Goal: Task Accomplishment & Management: Manage account settings

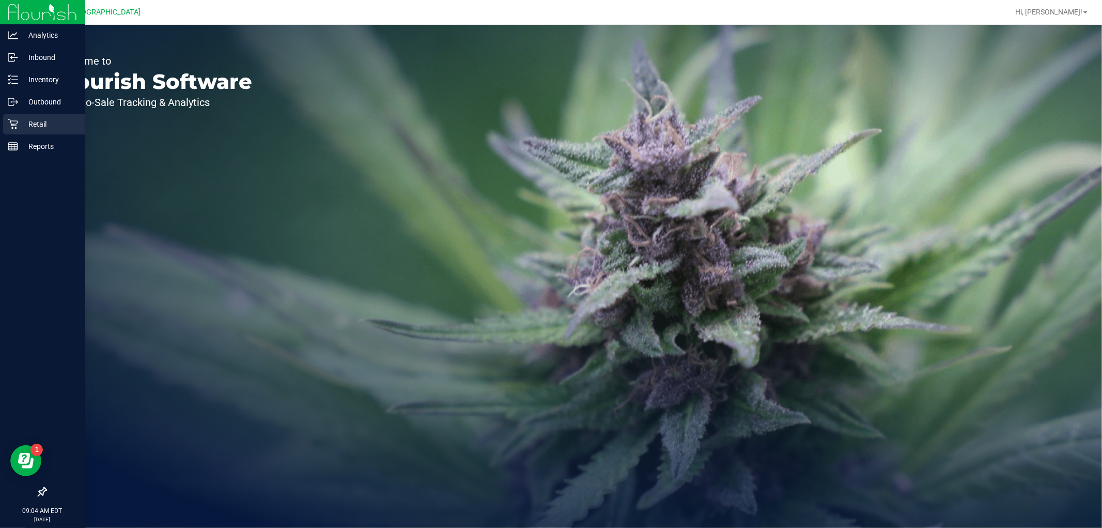
click at [24, 117] on div "Retail" at bounding box center [44, 124] width 82 height 21
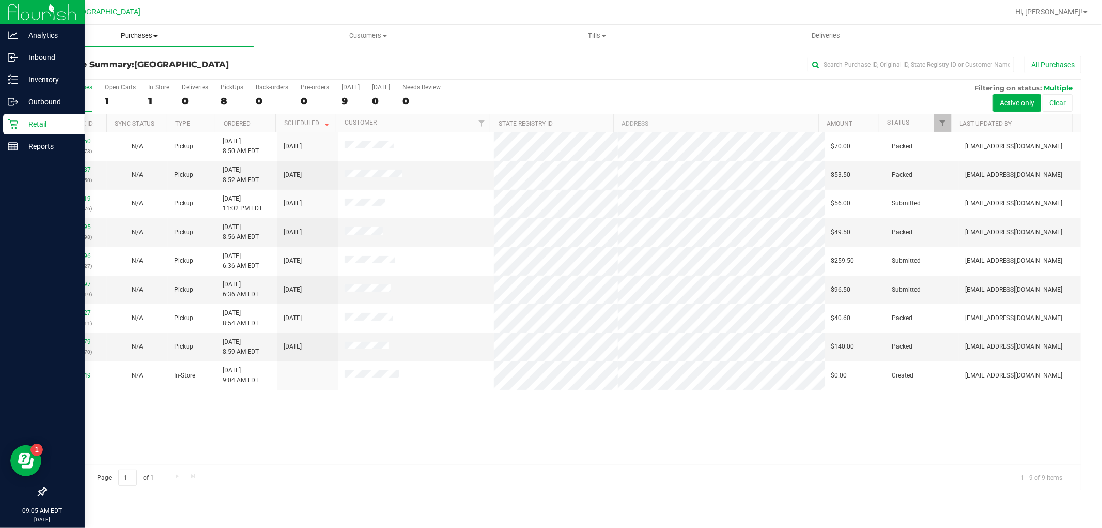
click at [132, 38] on span "Purchases" at bounding box center [139, 35] width 229 height 9
click at [137, 35] on span "Purchases" at bounding box center [139, 35] width 229 height 9
click at [54, 76] on span "Fulfillment" at bounding box center [57, 74] width 64 height 9
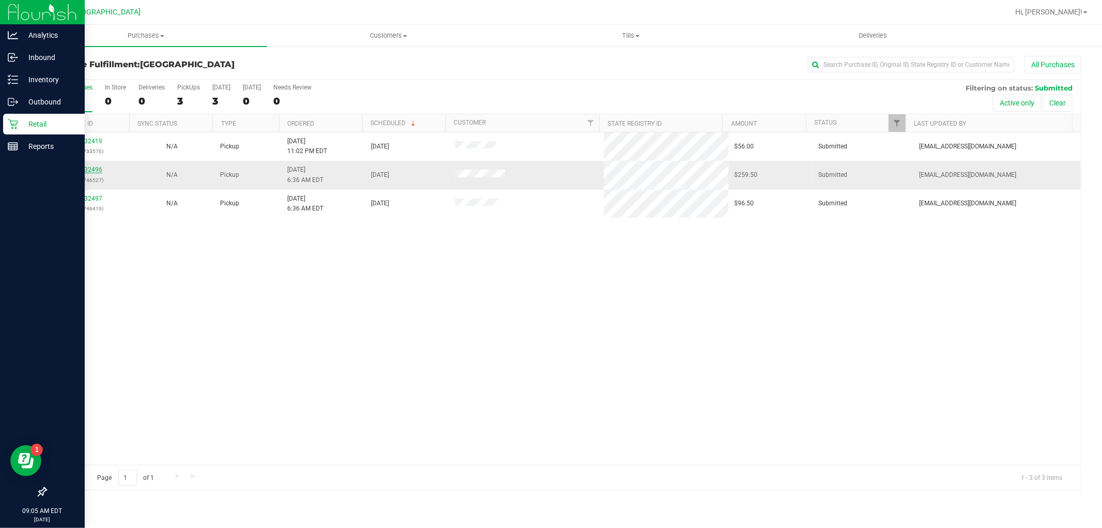
click at [91, 172] on link "11832496" at bounding box center [87, 169] width 29 height 7
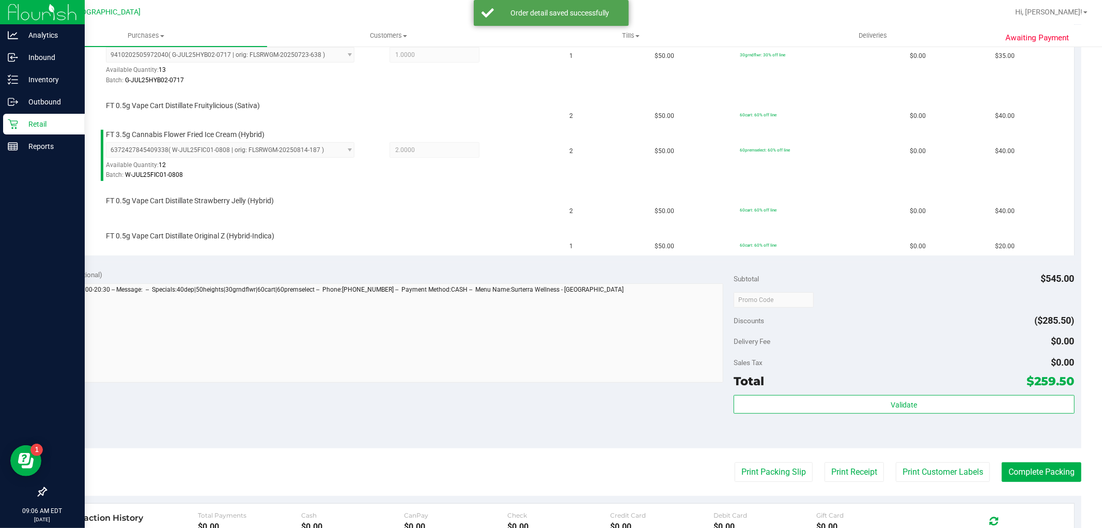
scroll to position [517, 0]
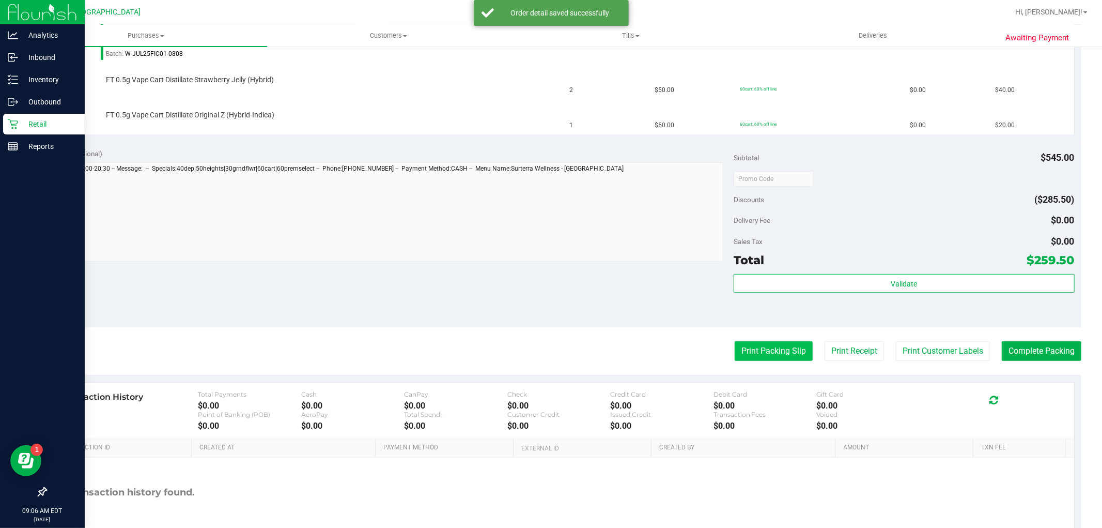
click at [735, 343] on button "Print Packing Slip" at bounding box center [774, 351] width 78 height 20
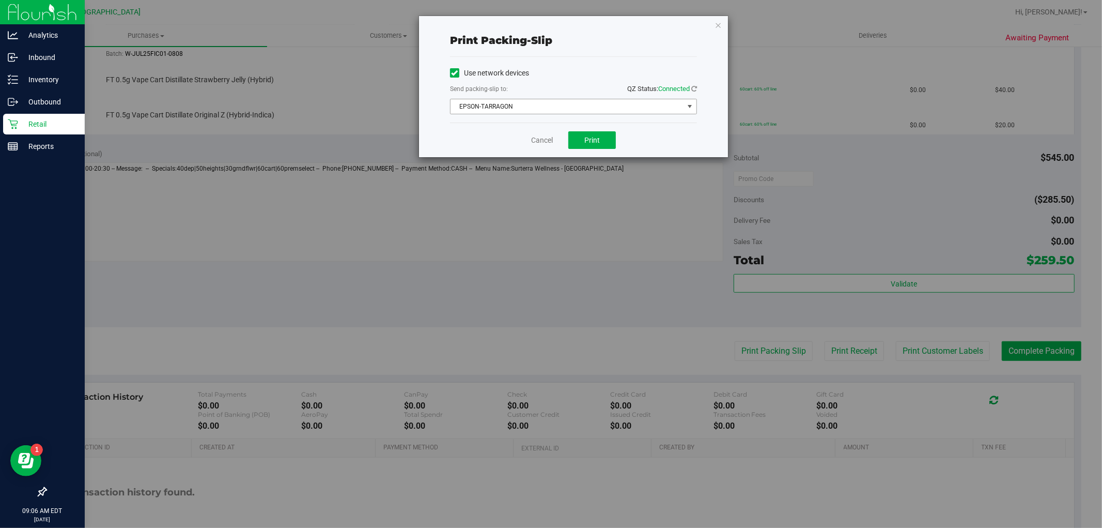
click at [508, 101] on span "EPSON-TARRAGON" at bounding box center [567, 106] width 233 height 14
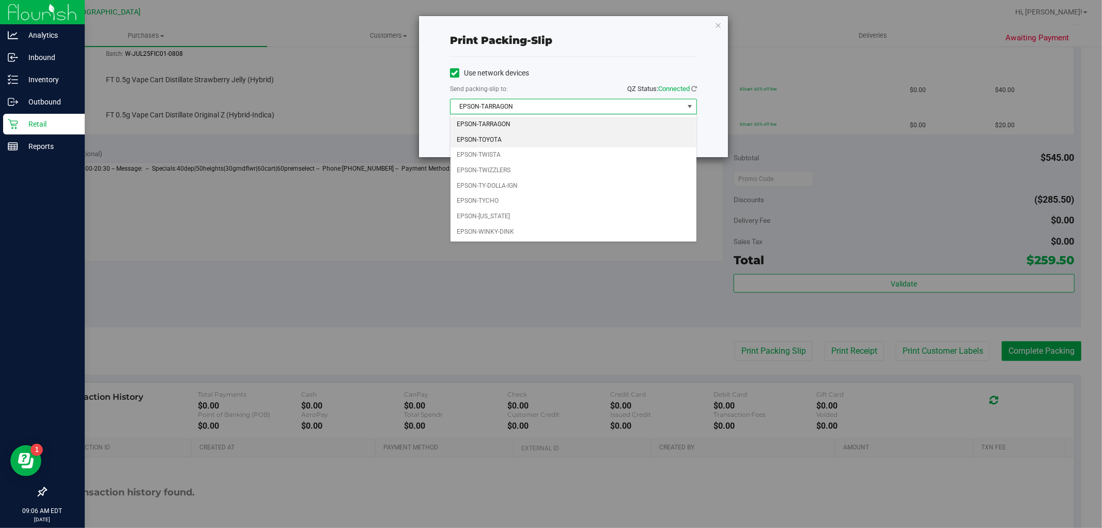
click at [508, 133] on li "EPSON-TOYOTA" at bounding box center [574, 140] width 246 height 16
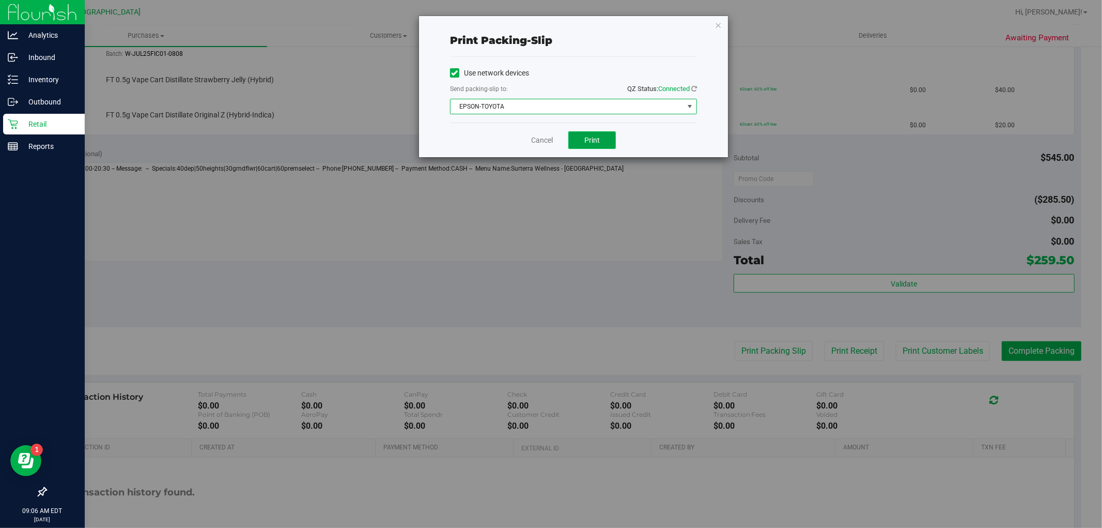
click at [580, 136] on button "Print" at bounding box center [593, 140] width 48 height 18
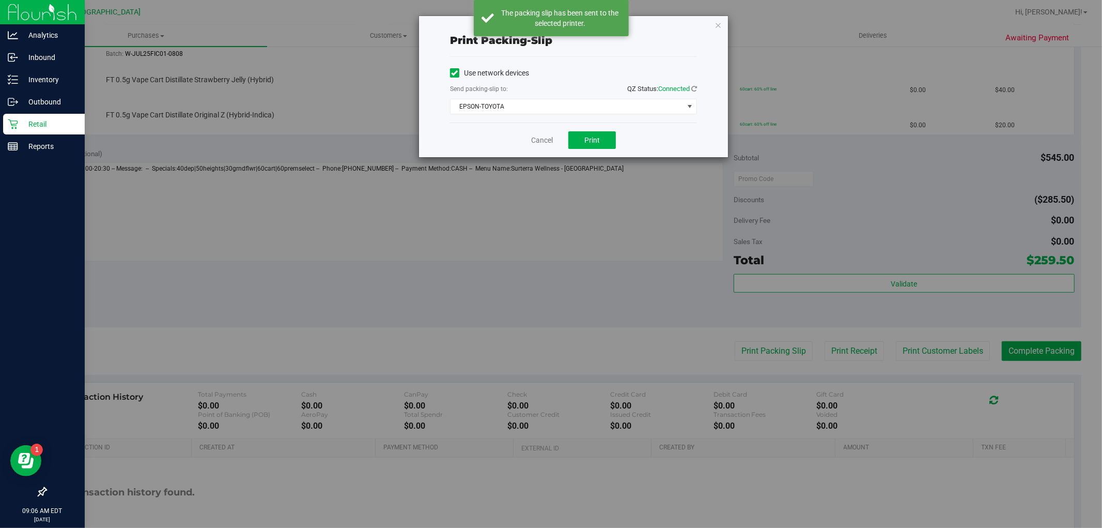
click at [714, 26] on div "Print packing-slip Use network devices Send packing-slip to: QZ Status: Connect…" at bounding box center [573, 86] width 309 height 141
click at [717, 23] on icon "button" at bounding box center [718, 25] width 7 height 12
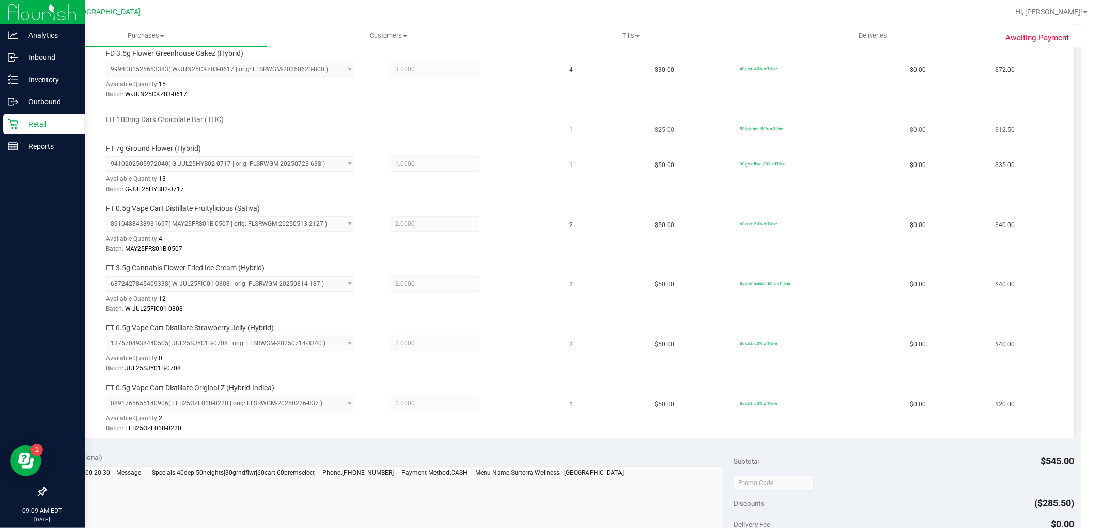
scroll to position [0, 0]
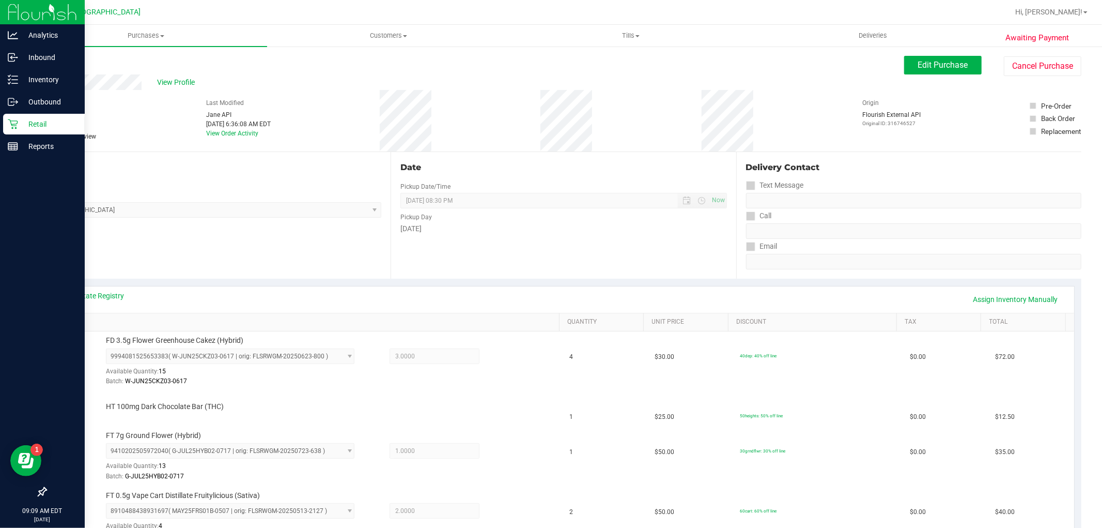
click at [59, 62] on link "Back" at bounding box center [53, 61] width 16 height 7
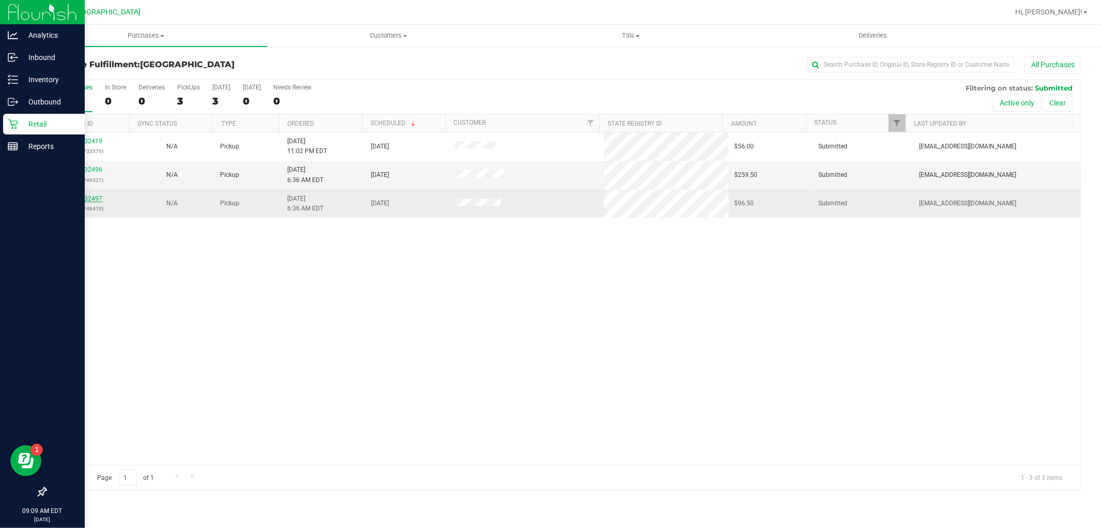
click at [96, 197] on link "11832497" at bounding box center [87, 198] width 29 height 7
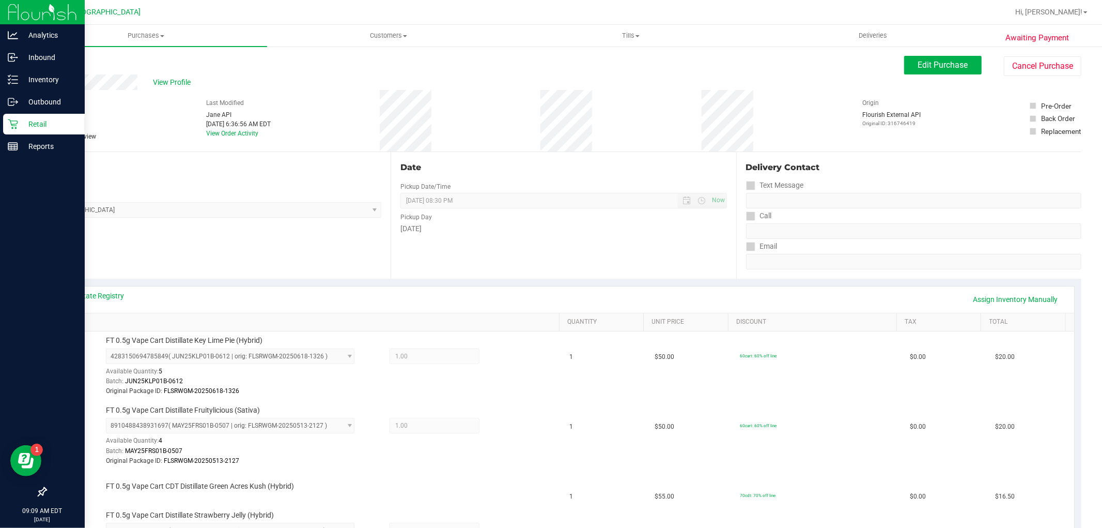
click at [58, 59] on link "Back" at bounding box center [53, 61] width 16 height 7
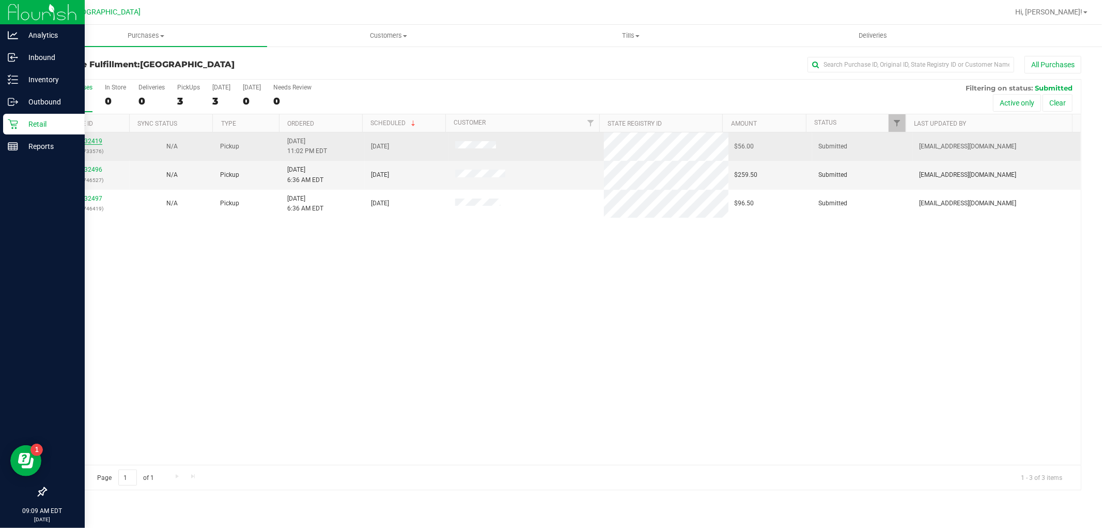
click at [85, 139] on link "11832419" at bounding box center [87, 140] width 29 height 7
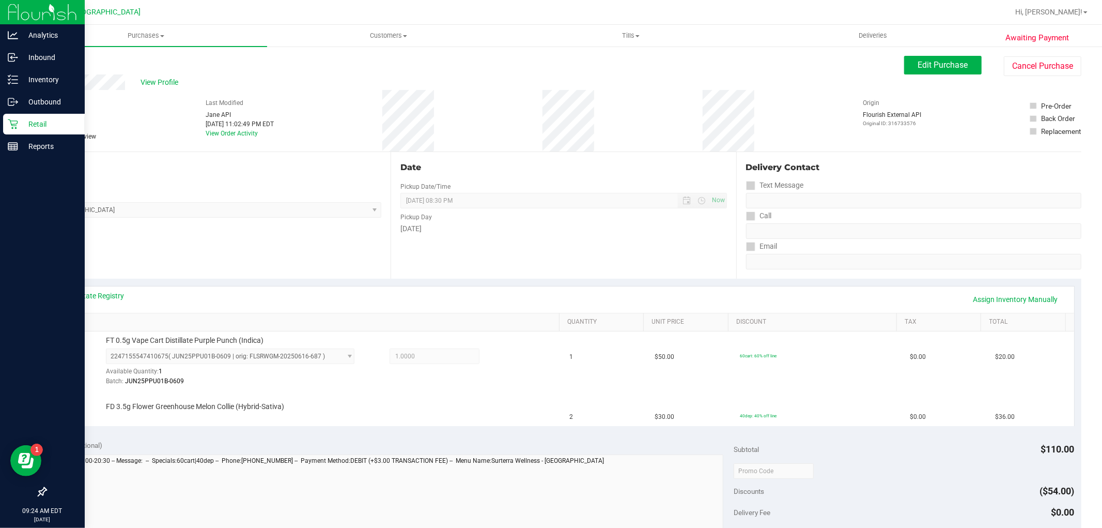
click at [59, 58] on link "Back" at bounding box center [53, 61] width 16 height 7
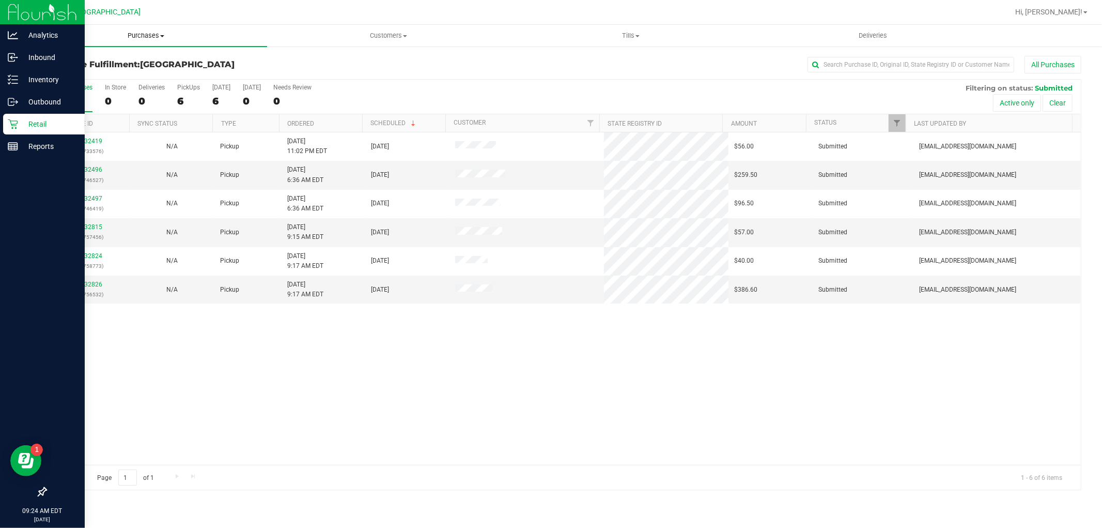
click at [150, 40] on span "Purchases" at bounding box center [146, 35] width 242 height 9
click at [111, 73] on li "Fulfillment" at bounding box center [146, 75] width 242 height 12
click at [89, 280] on div "11832826 (316756532)" at bounding box center [87, 290] width 71 height 20
click at [89, 285] on link "11832826" at bounding box center [87, 284] width 29 height 7
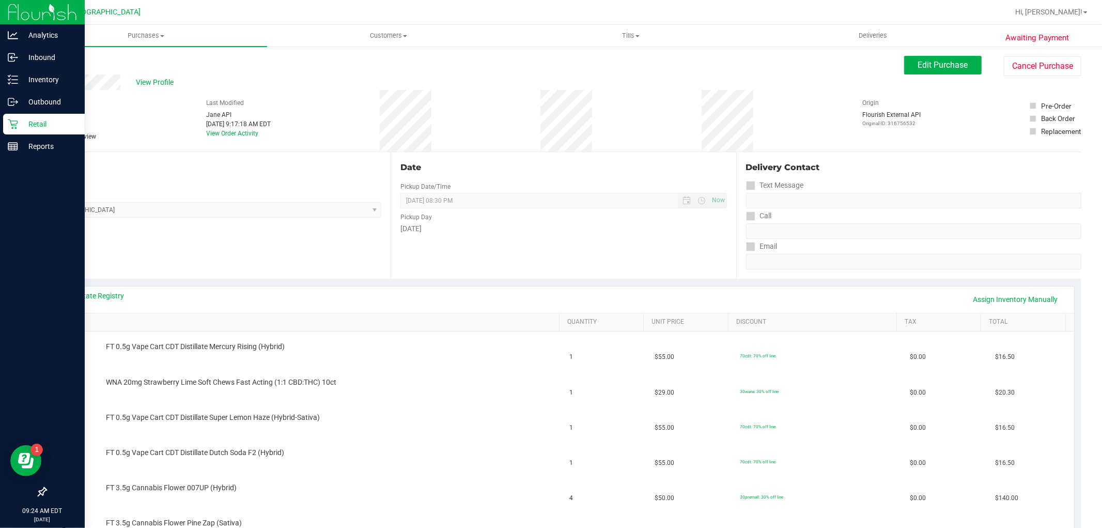
click at [68, 58] on div "Back Edit Purchase Cancel Purchase" at bounding box center [563, 65] width 1036 height 19
click at [59, 59] on link "Back" at bounding box center [53, 61] width 16 height 7
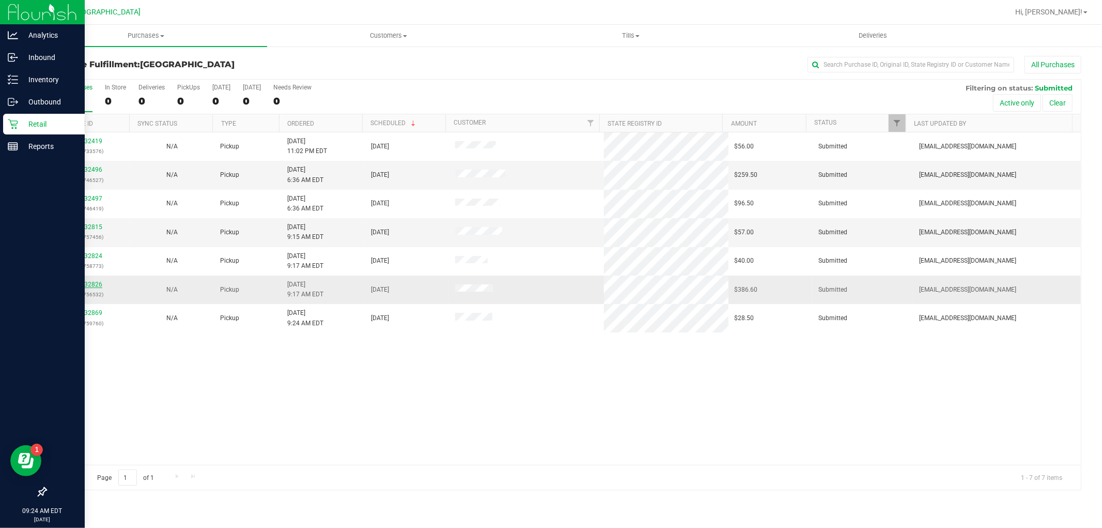
click at [96, 282] on link "11832826" at bounding box center [87, 284] width 29 height 7
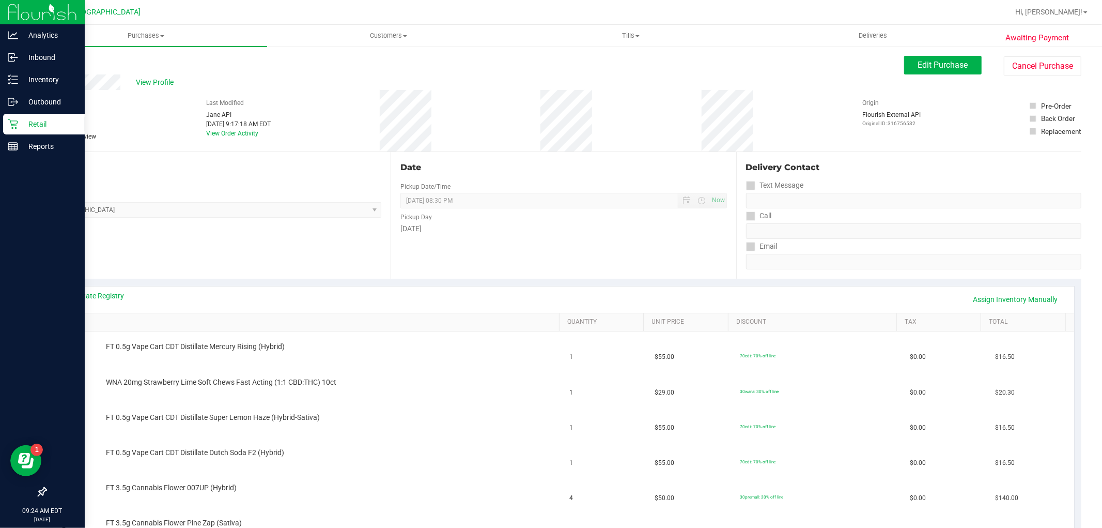
click at [52, 63] on link "Back" at bounding box center [53, 61] width 16 height 7
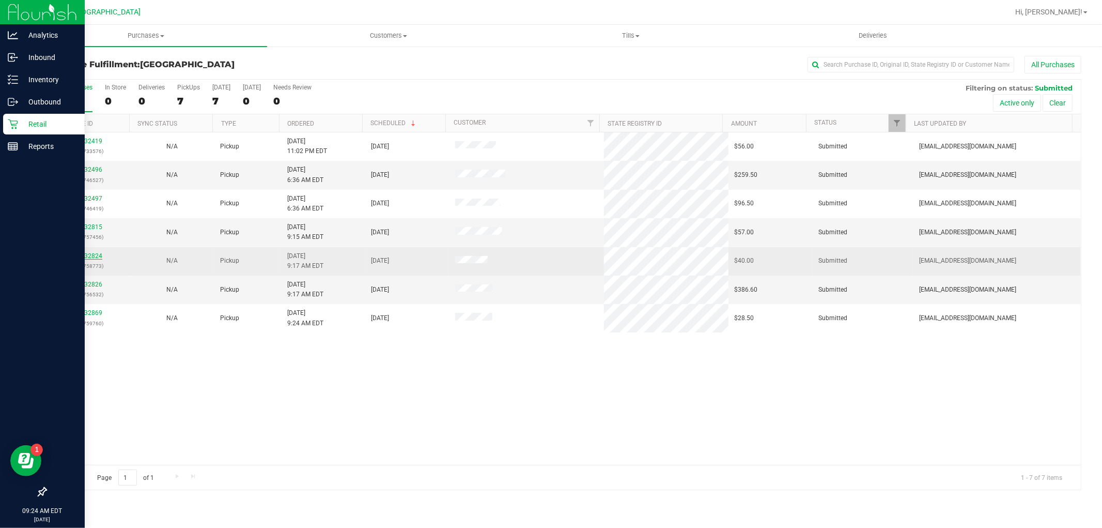
click at [90, 256] on link "11832824" at bounding box center [87, 255] width 29 height 7
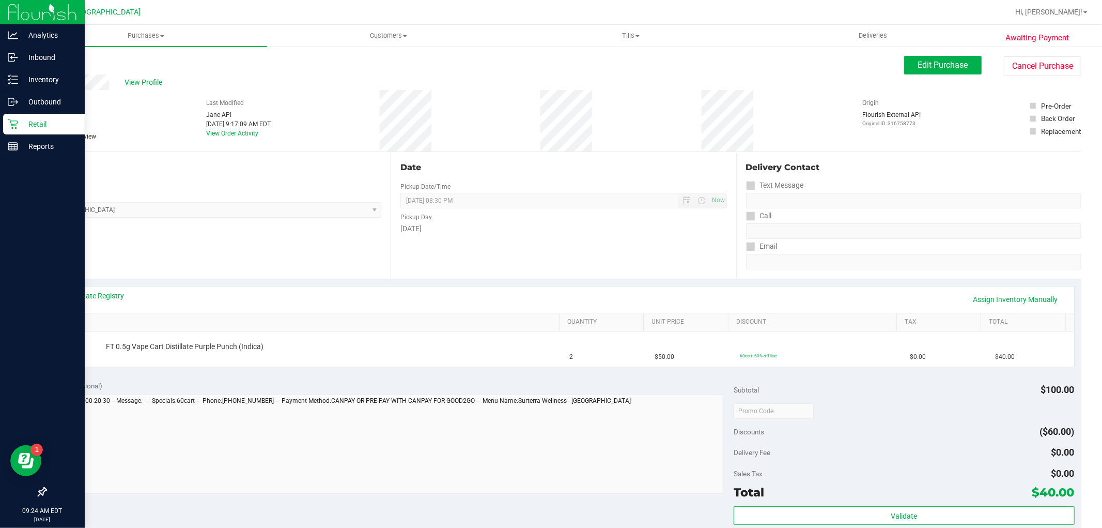
click at [52, 63] on link "Back" at bounding box center [53, 61] width 16 height 7
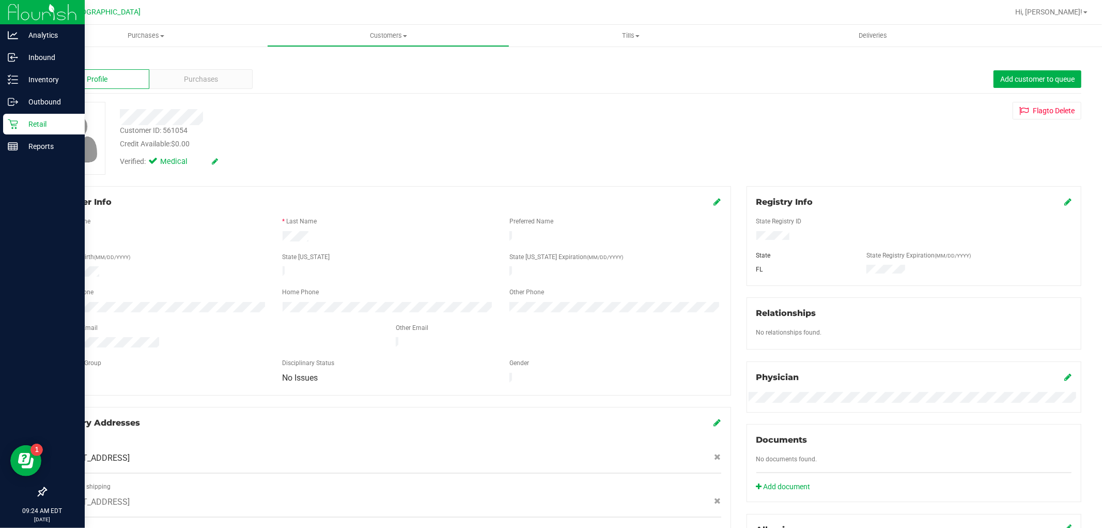
drag, startPoint x: 67, startPoint y: 59, endPoint x: 52, endPoint y: 60, distance: 15.0
click at [62, 59] on div "Back" at bounding box center [563, 60] width 1036 height 9
click at [52, 60] on link "Back" at bounding box center [54, 60] width 18 height 7
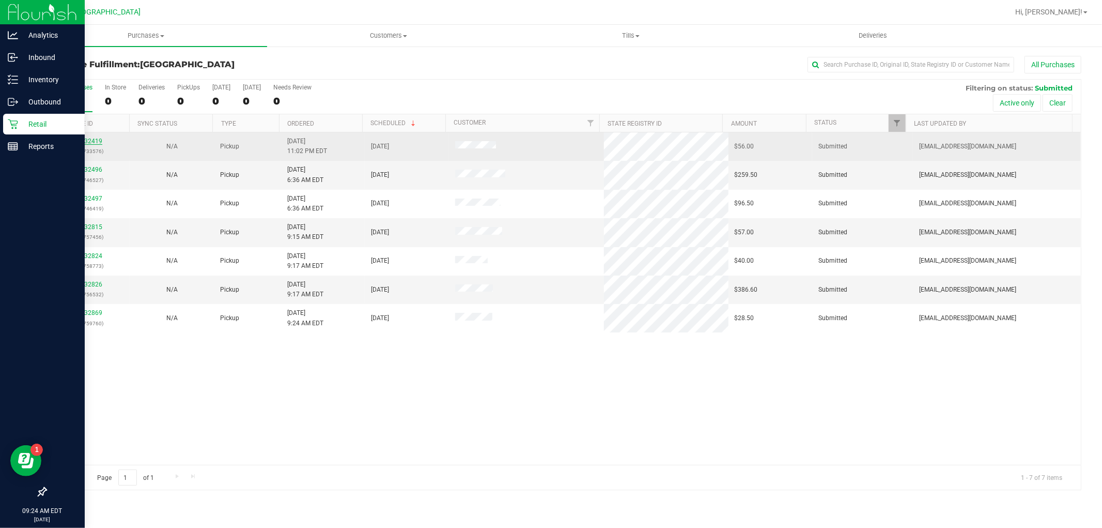
click at [93, 140] on link "11832419" at bounding box center [87, 140] width 29 height 7
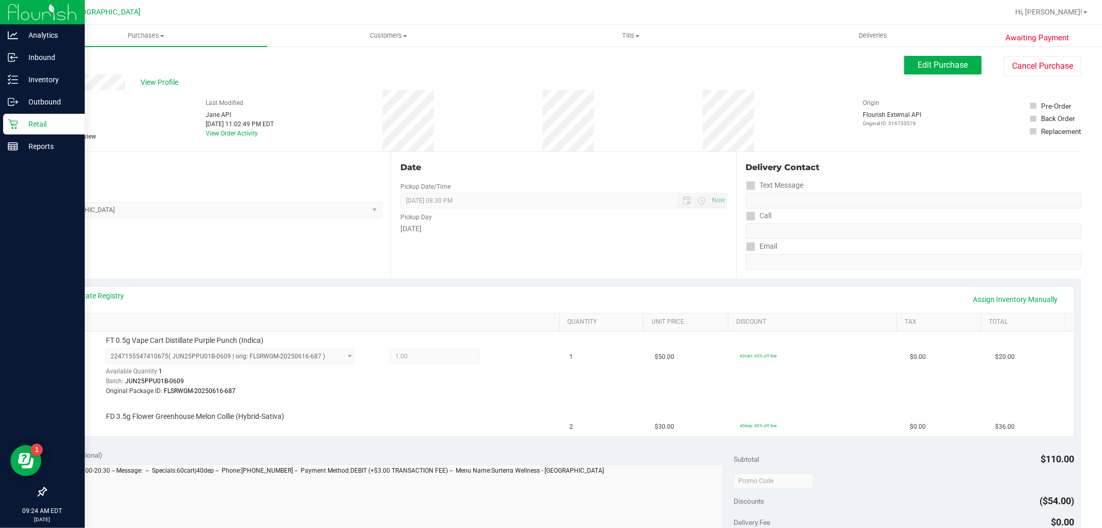
drag, startPoint x: 60, startPoint y: 48, endPoint x: 58, endPoint y: 64, distance: 16.2
click at [59, 53] on div "Awaiting Payment Back Edit Purchase Cancel Purchase View Profile # 11832419 Bio…" at bounding box center [564, 467] width 1078 height 845
click at [58, 64] on link "Back" at bounding box center [53, 61] width 16 height 7
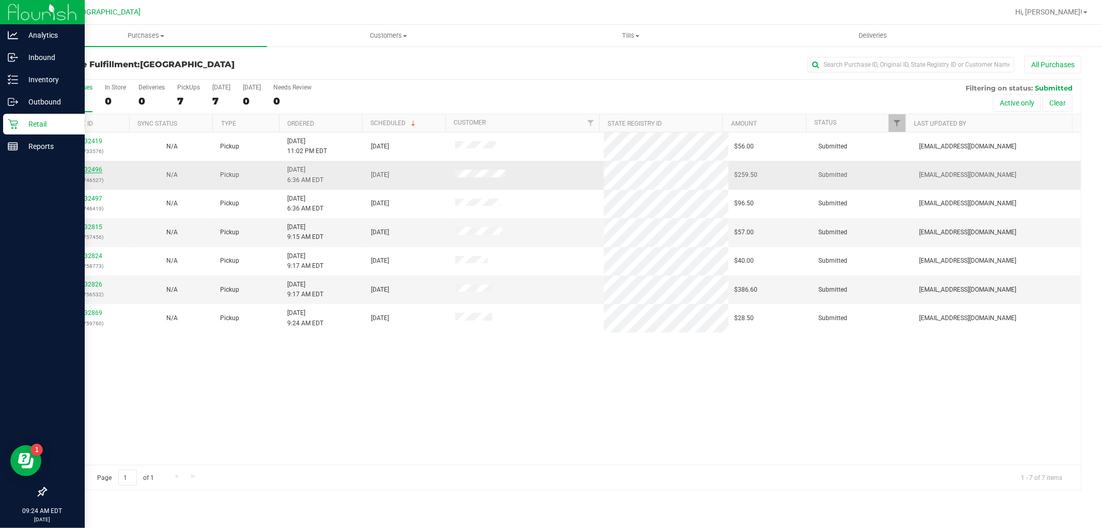
click at [93, 169] on link "11832496" at bounding box center [87, 169] width 29 height 7
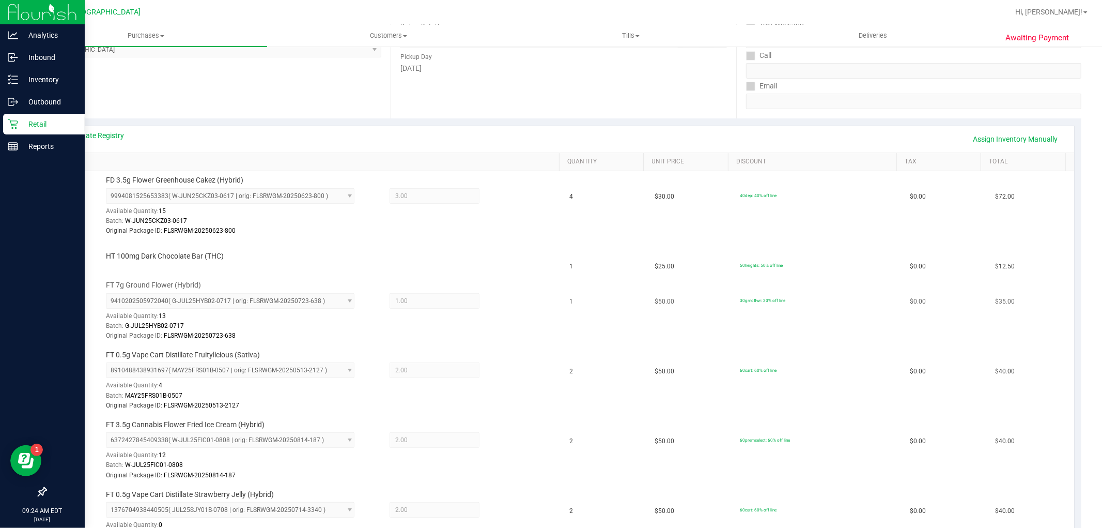
scroll to position [172, 0]
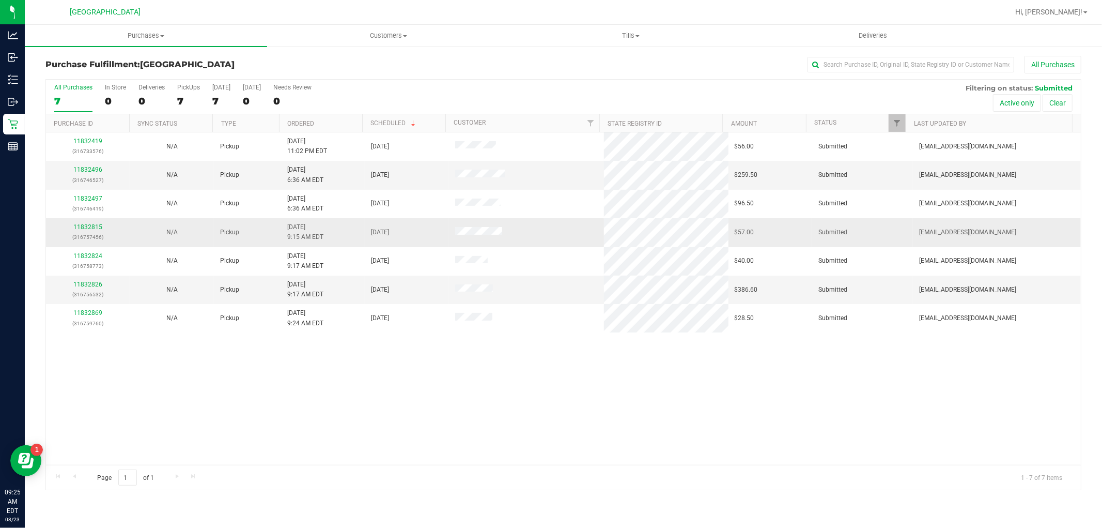
click at [91, 222] on div "11832815 (316757456)" at bounding box center [87, 232] width 71 height 20
click at [91, 225] on link "11832815" at bounding box center [87, 226] width 29 height 7
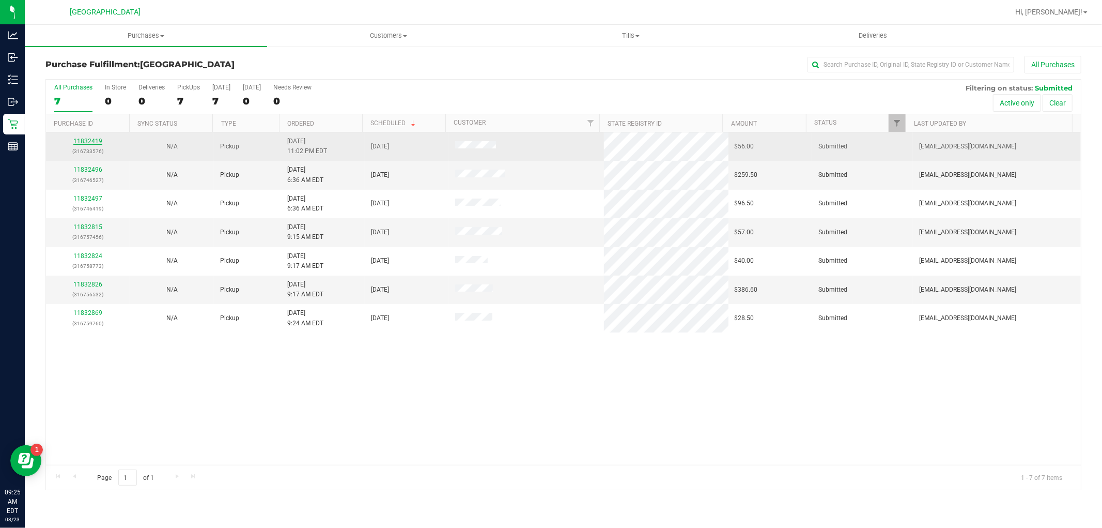
click at [87, 142] on link "11832419" at bounding box center [87, 140] width 29 height 7
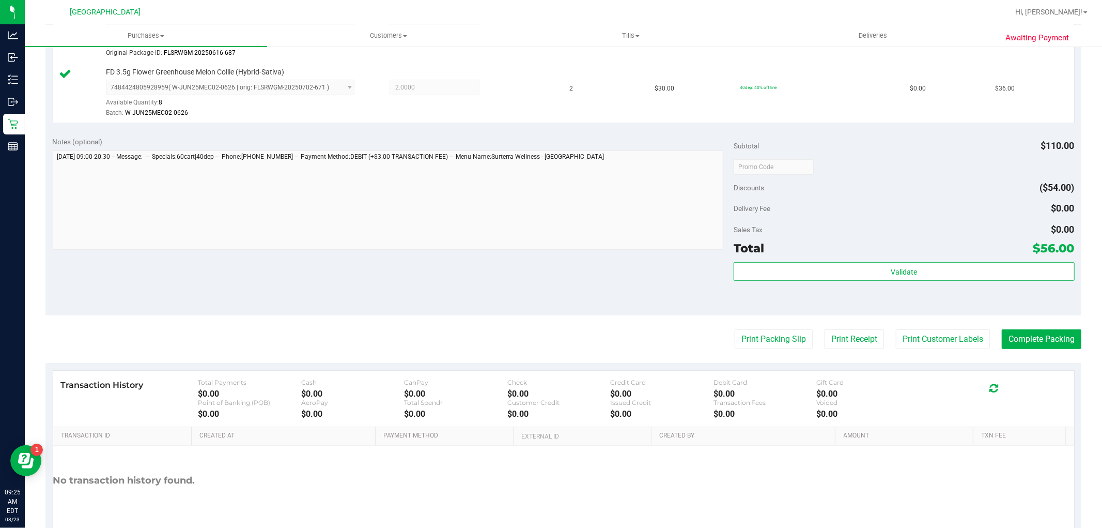
scroll to position [388, 0]
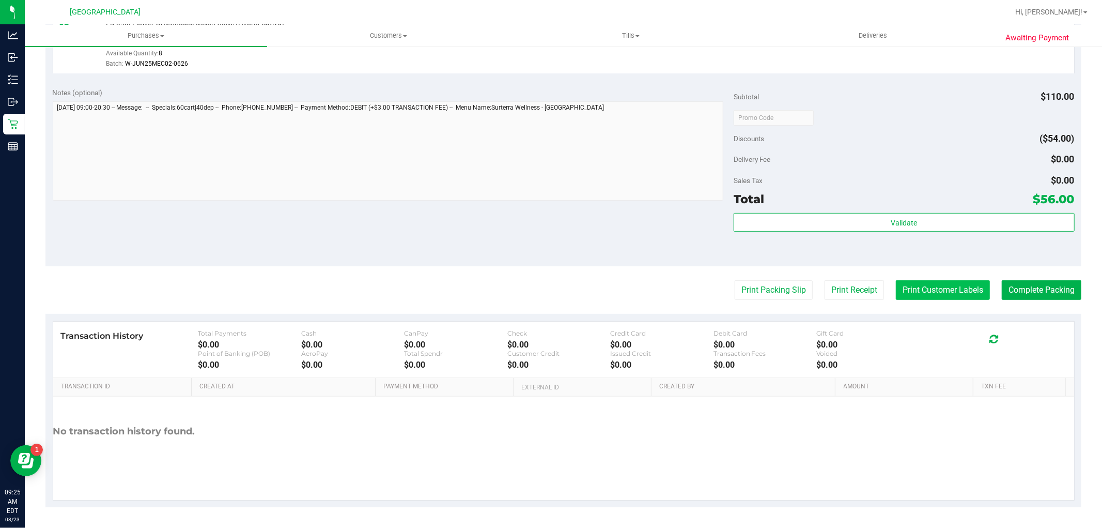
click at [920, 288] on button "Print Customer Labels" at bounding box center [943, 290] width 94 height 20
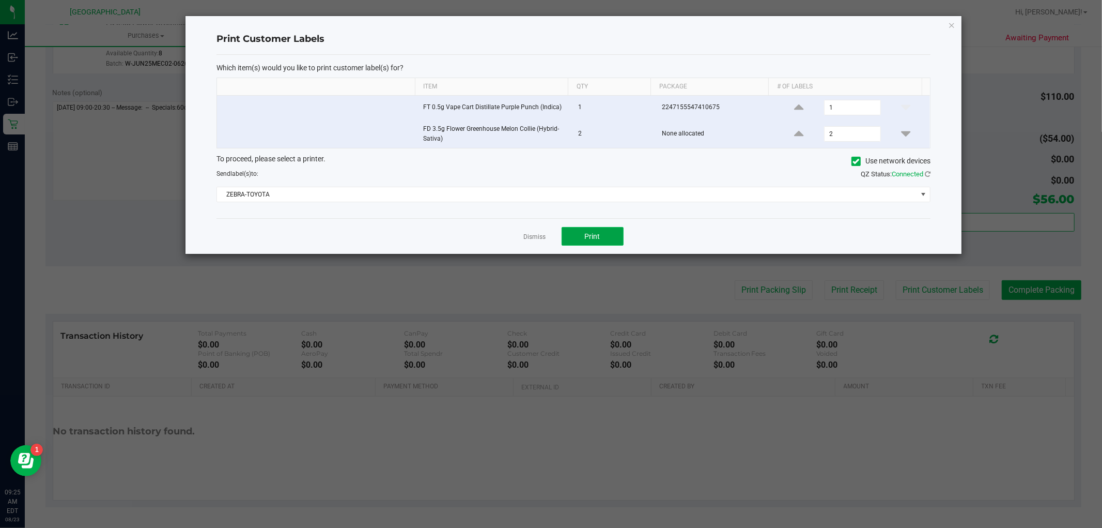
click at [603, 244] on button "Print" at bounding box center [593, 236] width 62 height 19
click at [521, 240] on div "Dismiss Print" at bounding box center [574, 236] width 714 height 36
click at [539, 244] on div "Dismiss Print" at bounding box center [574, 236] width 714 height 36
click at [530, 240] on link "Dismiss" at bounding box center [535, 237] width 22 height 9
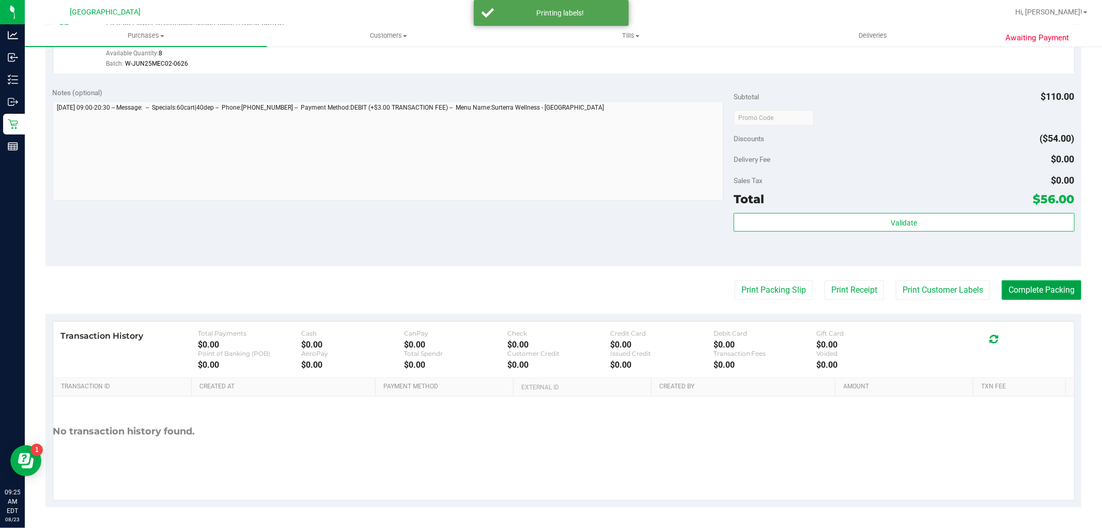
click at [1053, 290] on button "Complete Packing" at bounding box center [1042, 290] width 80 height 20
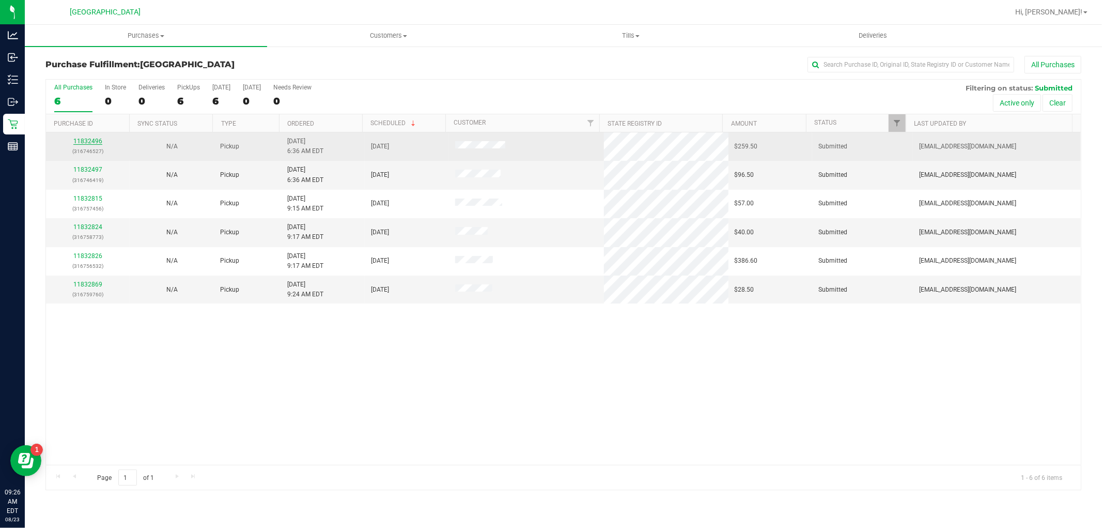
click at [81, 143] on link "11832496" at bounding box center [87, 140] width 29 height 7
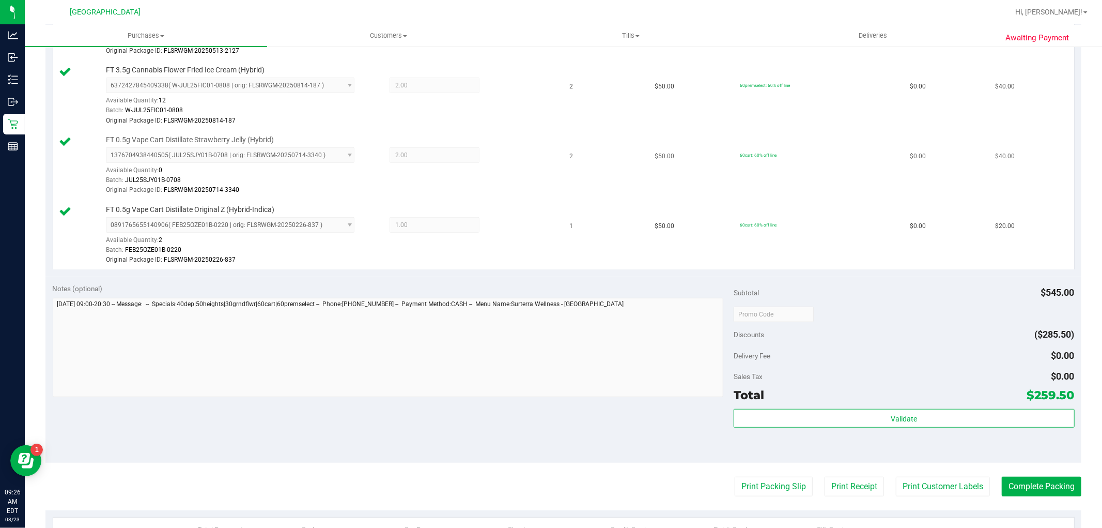
scroll to position [517, 0]
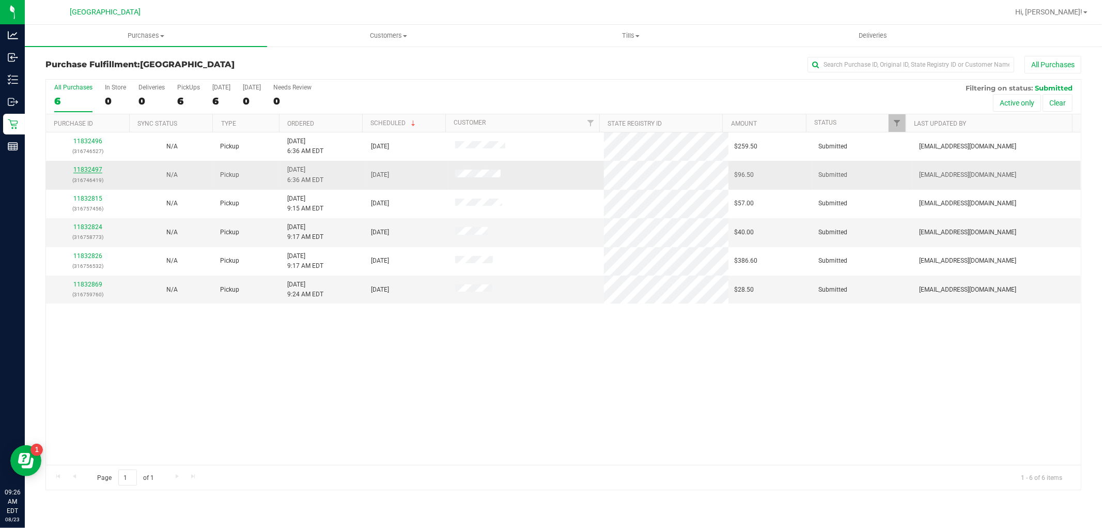
click at [94, 169] on link "11832497" at bounding box center [87, 169] width 29 height 7
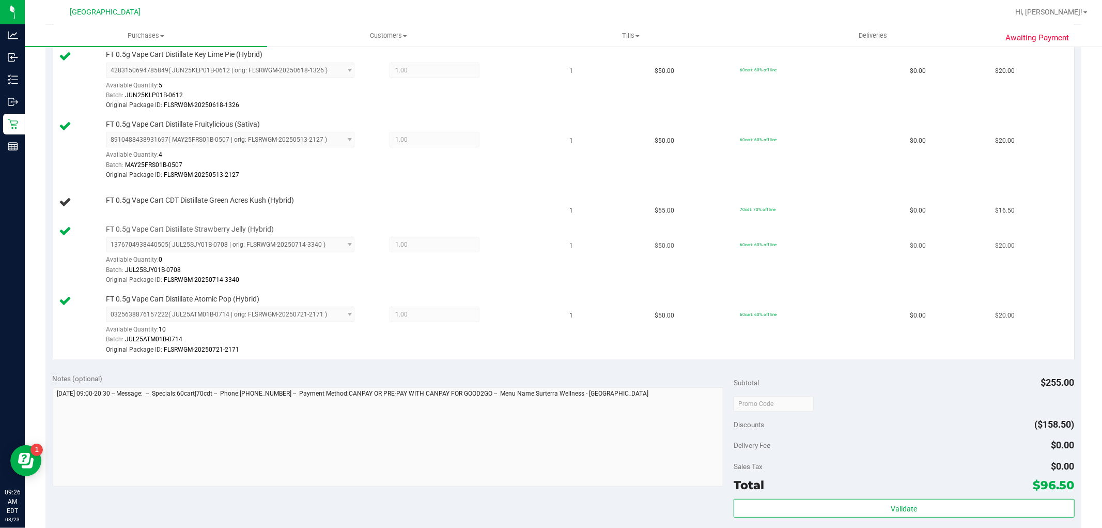
scroll to position [287, 0]
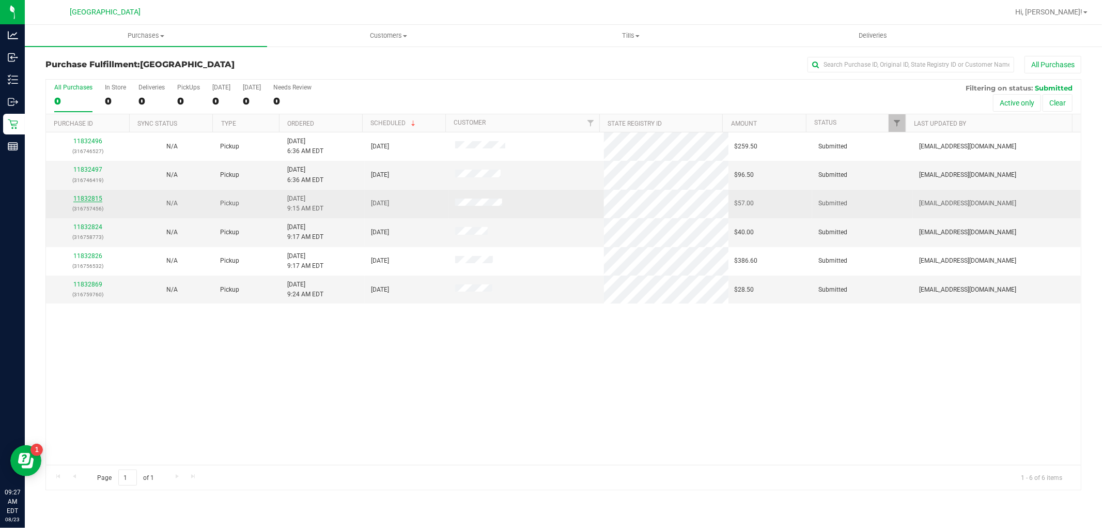
click at [79, 199] on link "11832815" at bounding box center [87, 198] width 29 height 7
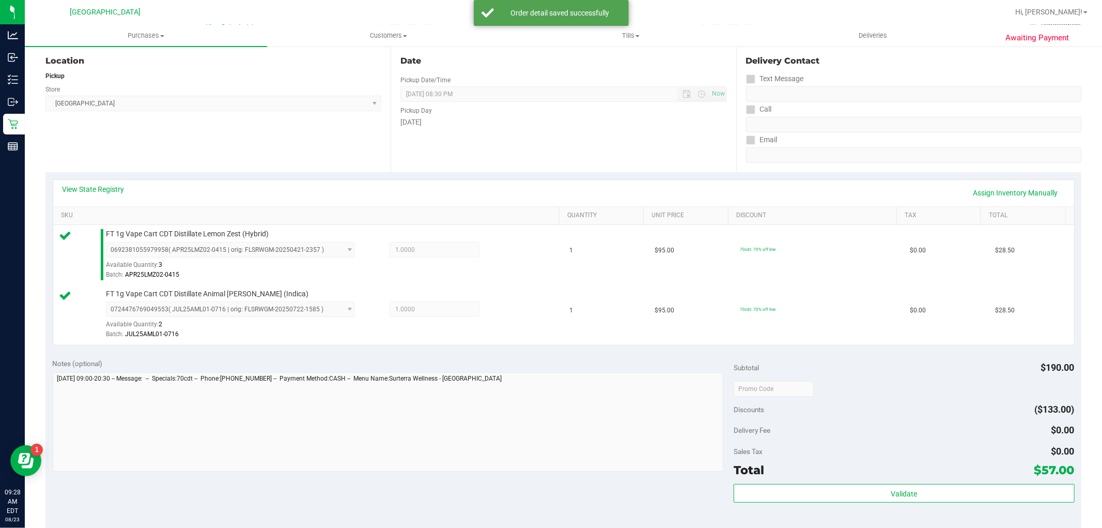
scroll to position [344, 0]
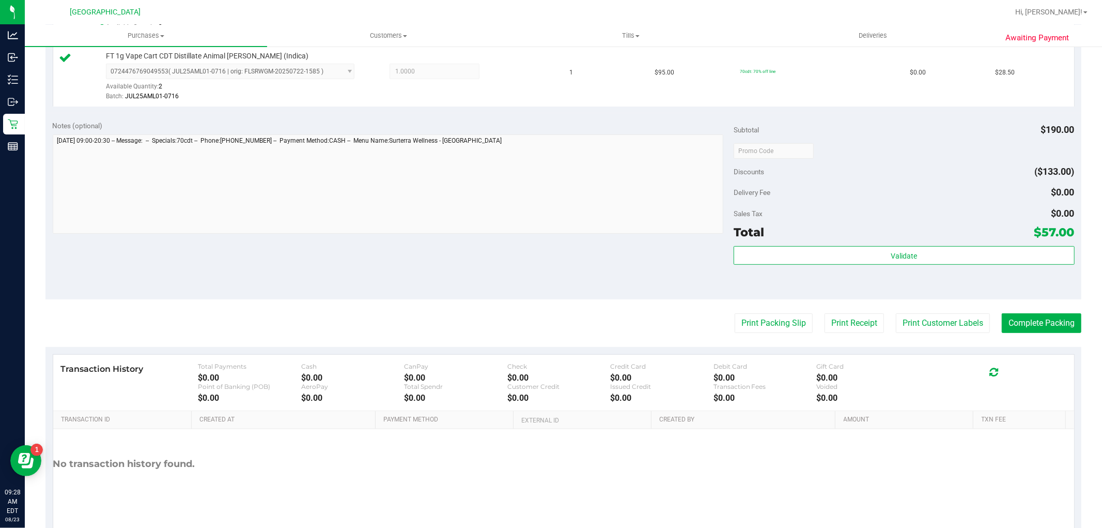
click at [953, 333] on purchase-details "Back Edit Purchase Cancel Purchase View Profile # 11832815 BioTrack ID: - Submi…" at bounding box center [563, 126] width 1036 height 828
click at [943, 330] on button "Print Customer Labels" at bounding box center [943, 323] width 94 height 20
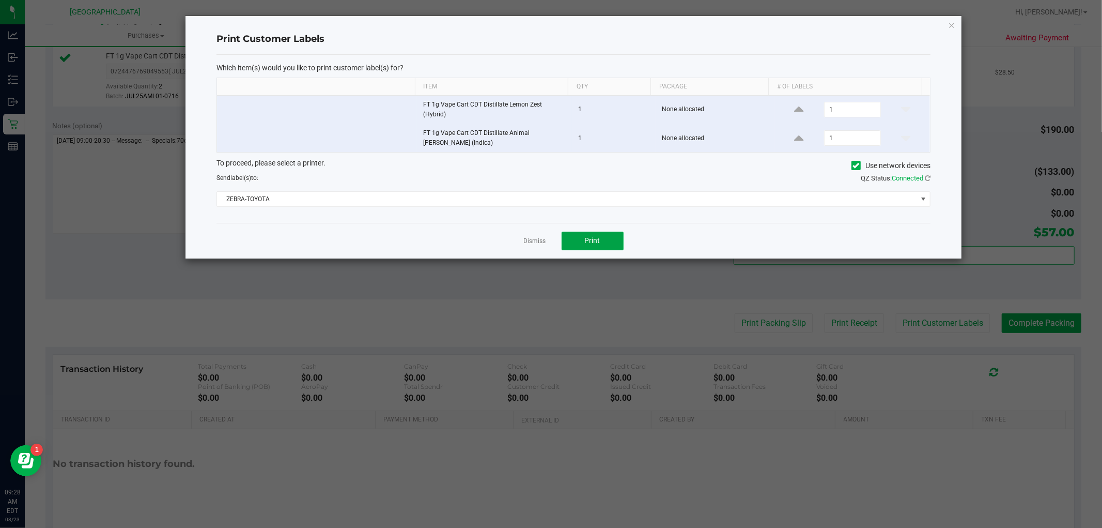
click at [598, 244] on span "Print" at bounding box center [593, 240] width 16 height 8
click at [952, 26] on icon "button" at bounding box center [951, 25] width 7 height 12
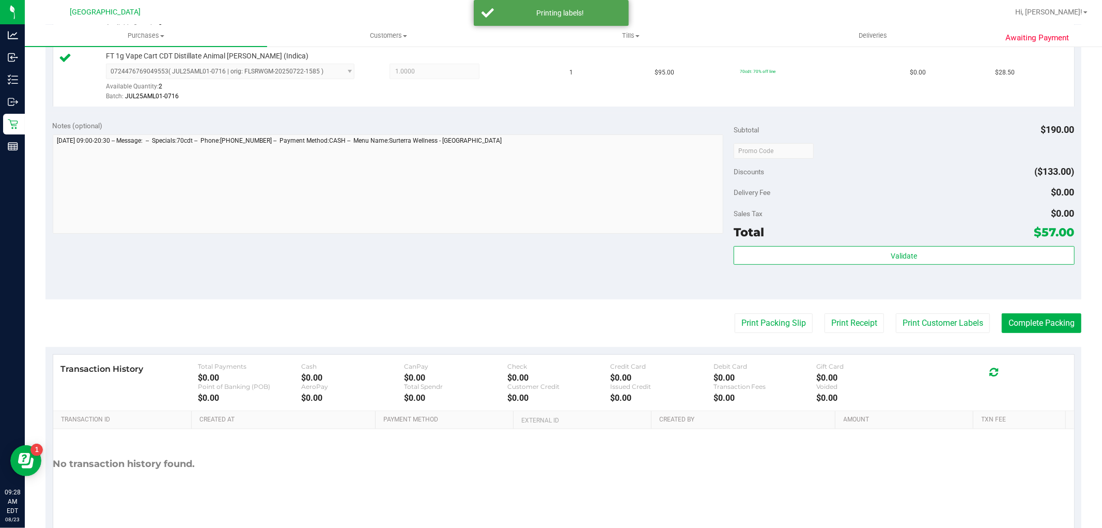
click at [1020, 337] on purchase-details "Back Edit Purchase Cancel Purchase View Profile # 11832815 BioTrack ID: - Submi…" at bounding box center [563, 126] width 1036 height 828
click at [1020, 319] on button "Complete Packing" at bounding box center [1042, 323] width 80 height 20
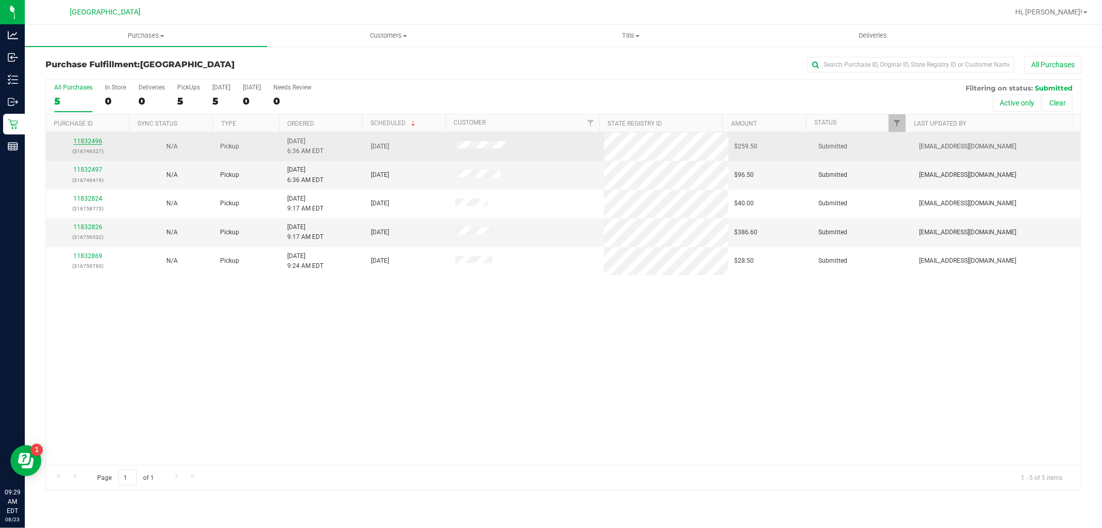
click at [94, 142] on link "11832496" at bounding box center [87, 140] width 29 height 7
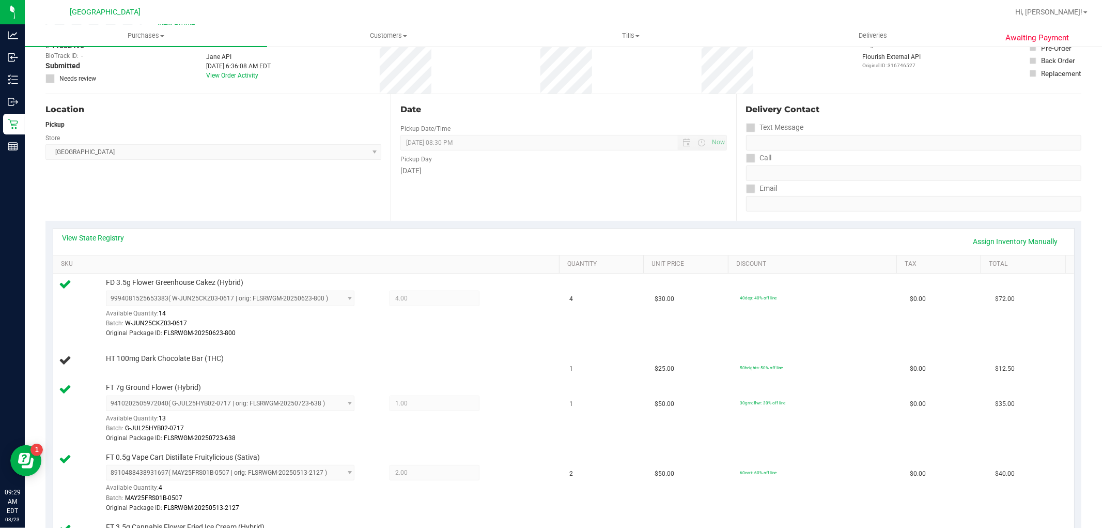
scroll to position [57, 0]
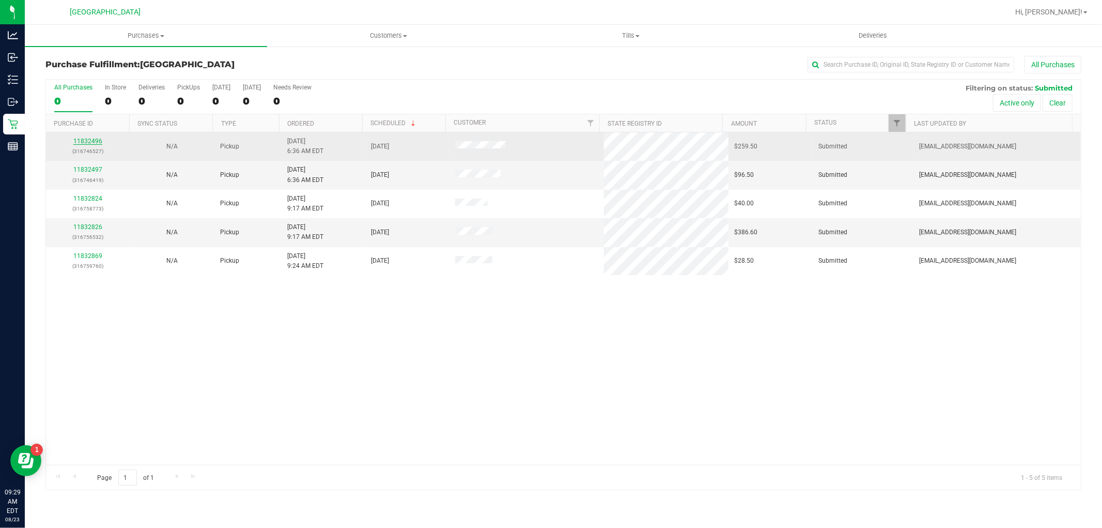
click at [91, 139] on link "11832496" at bounding box center [87, 140] width 29 height 7
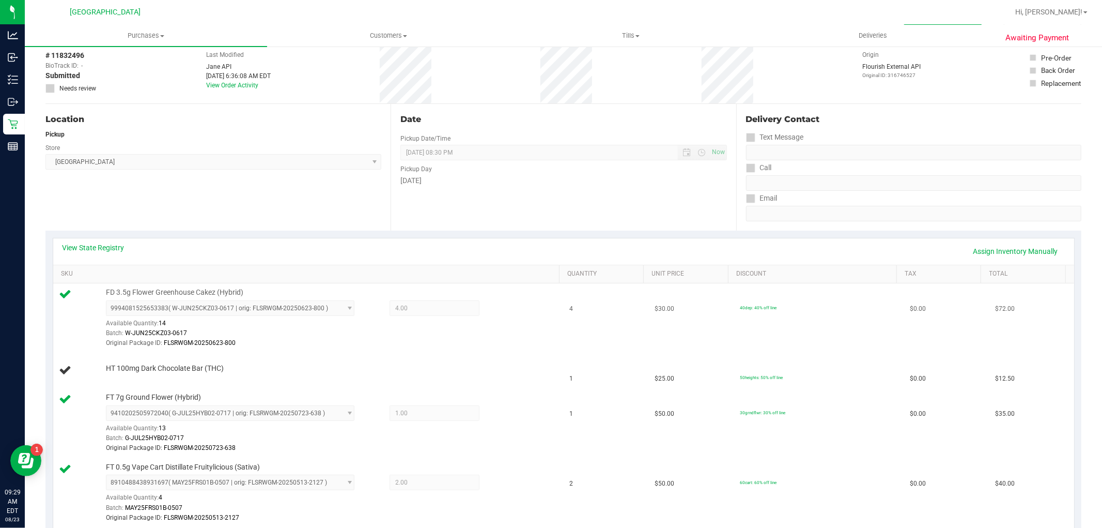
scroll to position [172, 0]
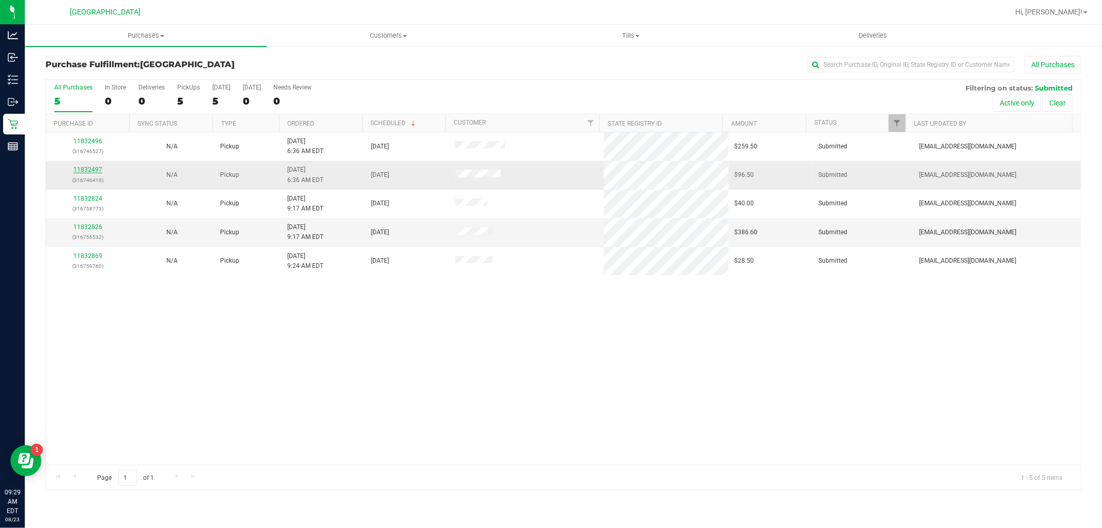
click at [100, 169] on link "11832497" at bounding box center [87, 169] width 29 height 7
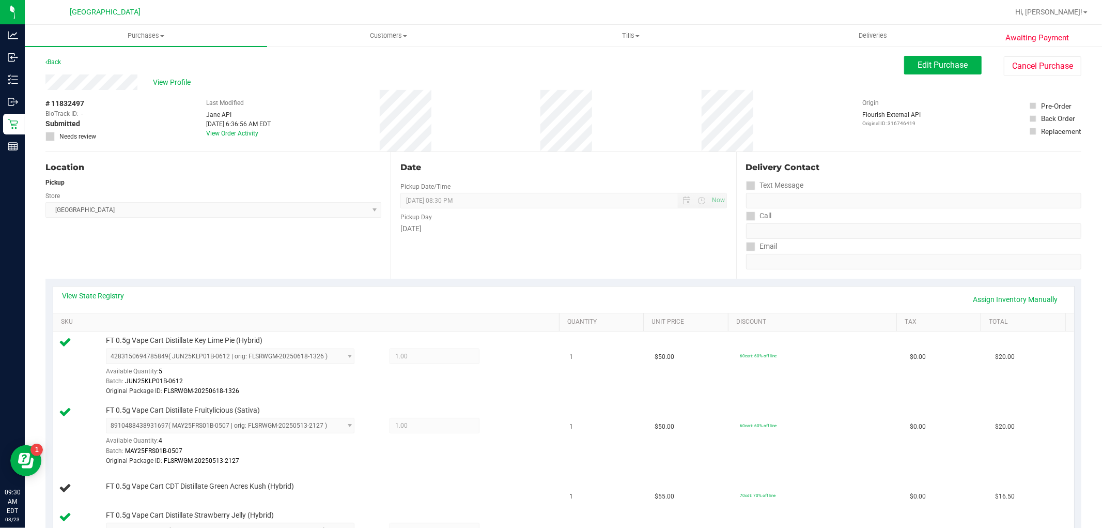
click at [50, 56] on div "Back" at bounding box center [53, 62] width 16 height 12
click at [54, 67] on div "Back" at bounding box center [53, 62] width 16 height 12
click at [55, 57] on div "Back" at bounding box center [53, 62] width 16 height 12
click at [55, 63] on link "Back" at bounding box center [53, 61] width 16 height 7
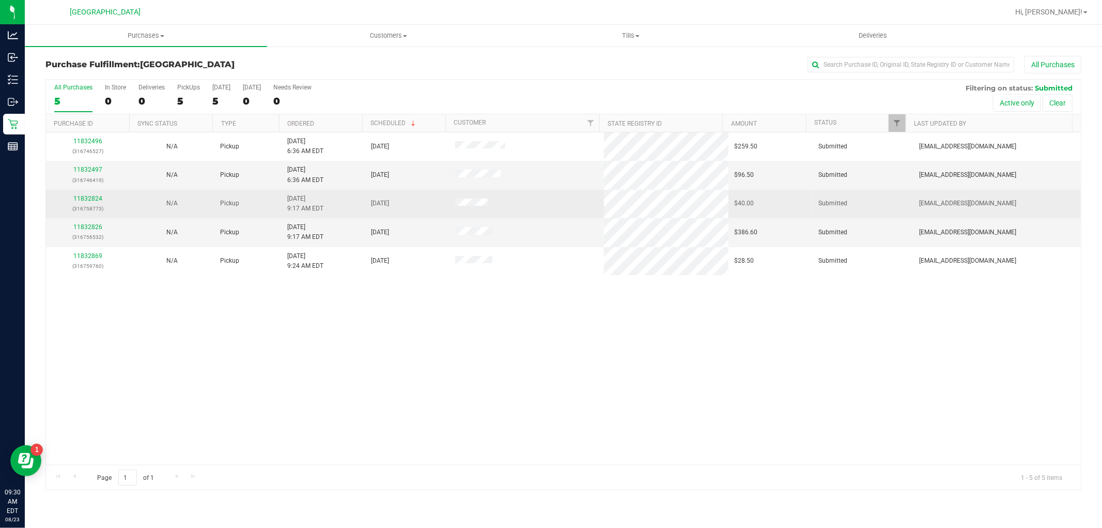
click at [78, 204] on p "(316758773)" at bounding box center [87, 209] width 71 height 10
click at [81, 200] on link "11832824" at bounding box center [87, 198] width 29 height 7
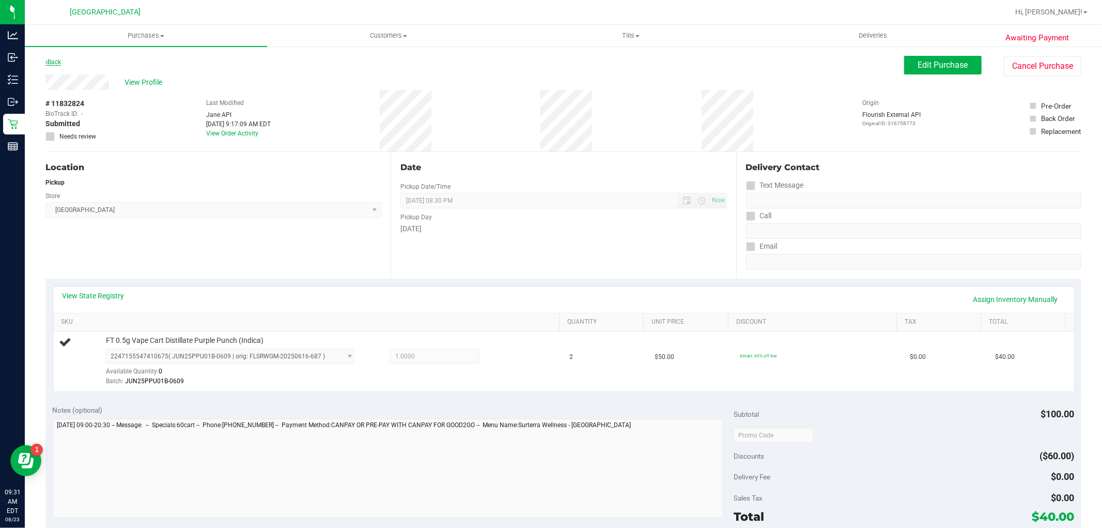
click at [61, 58] on link "Back" at bounding box center [53, 61] width 16 height 7
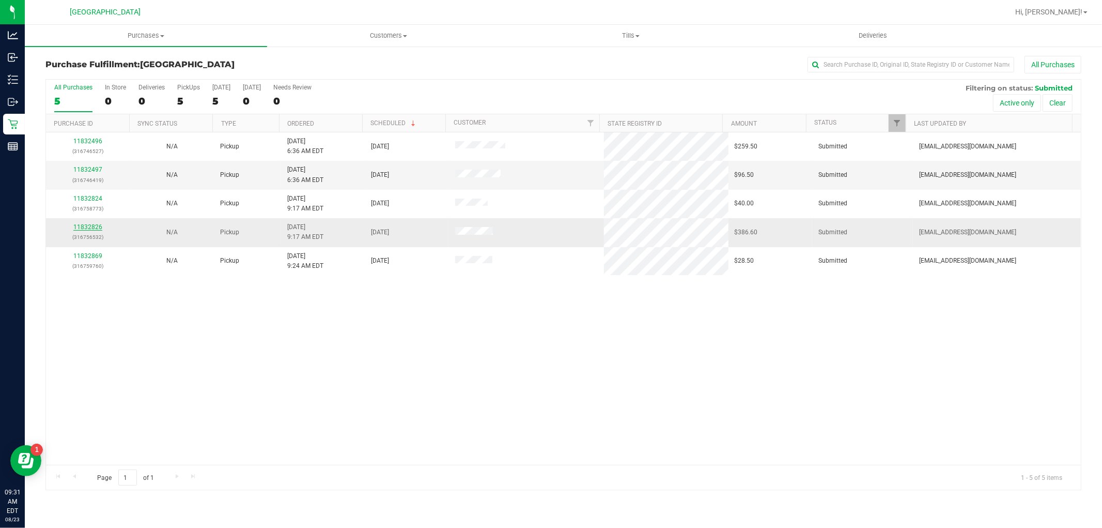
click at [97, 228] on link "11832826" at bounding box center [87, 226] width 29 height 7
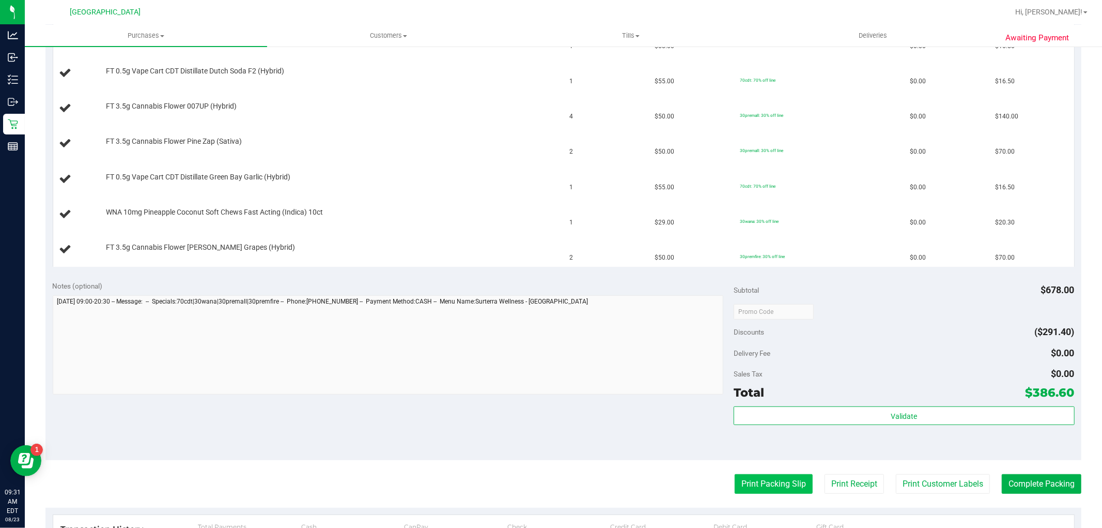
scroll to position [402, 0]
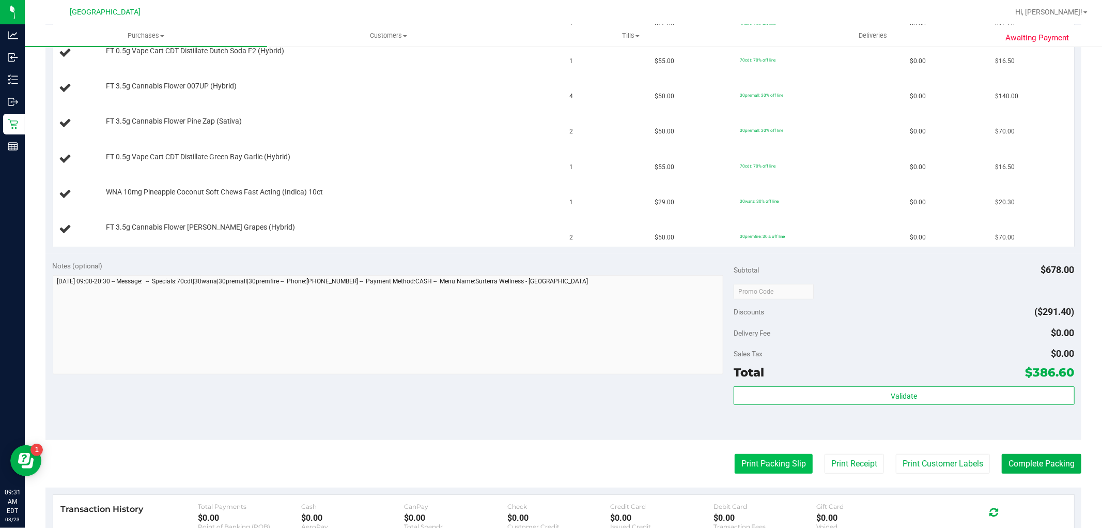
click at [758, 471] on button "Print Packing Slip" at bounding box center [774, 464] width 78 height 20
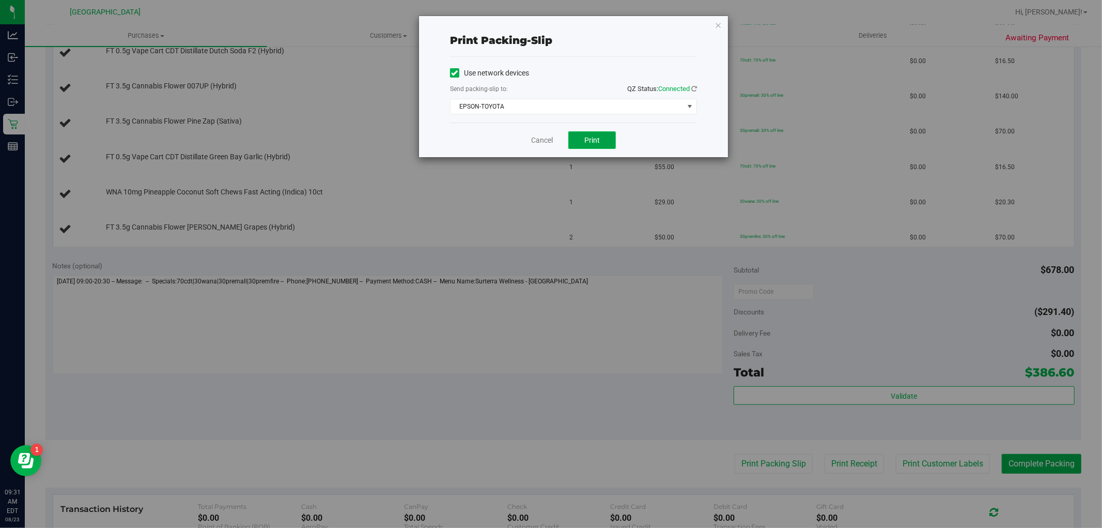
click at [595, 148] on button "Print" at bounding box center [593, 140] width 48 height 18
click at [410, 395] on div "Print packing-slip Use network devices Send packing-slip to: QZ Status: Connect…" at bounding box center [555, 264] width 1110 height 528
click at [717, 26] on icon "button" at bounding box center [718, 25] width 7 height 12
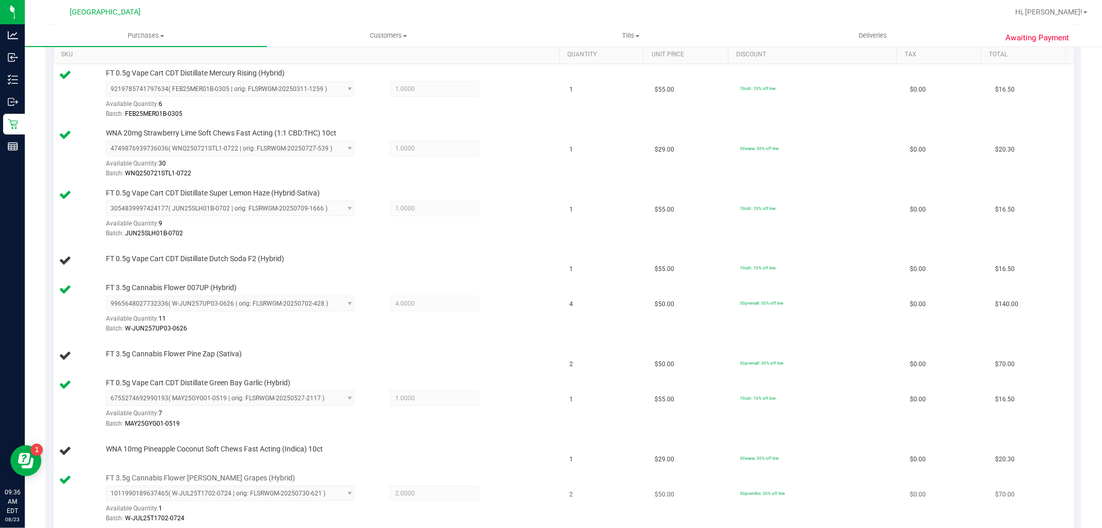
scroll to position [344, 0]
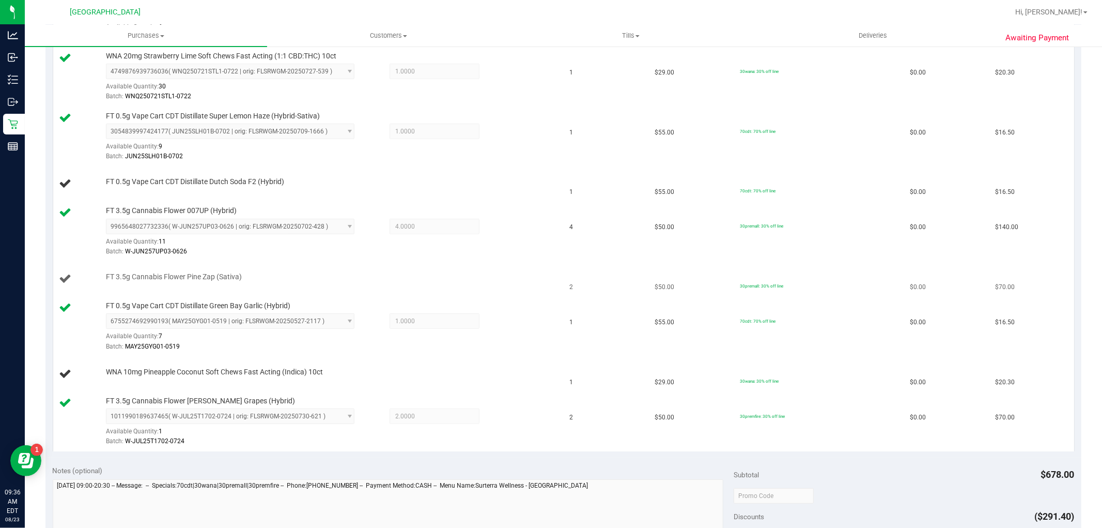
click at [178, 279] on span "FT 3.5g Cannabis Flower Pine Zap (Sativa)" at bounding box center [174, 277] width 136 height 10
copy div "FT 3.5g Cannabis Flower Pine Zap (Sativa)"
click at [339, 302] on div "FT 0.5g Vape Cart CDT Distillate Green Bay Garlic (Hybrid) 6755274692990193 ( M…" at bounding box center [328, 326] width 454 height 51
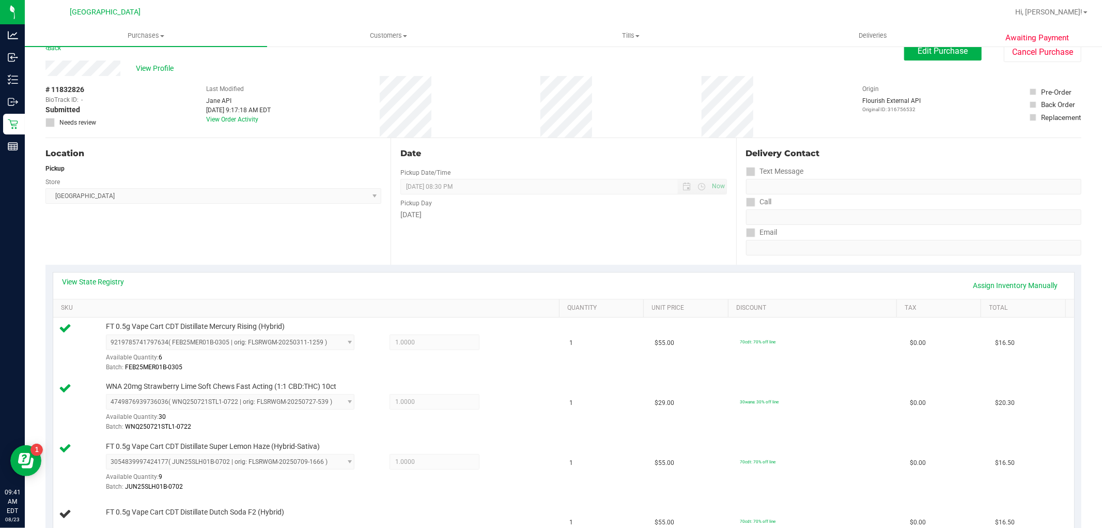
scroll to position [0, 0]
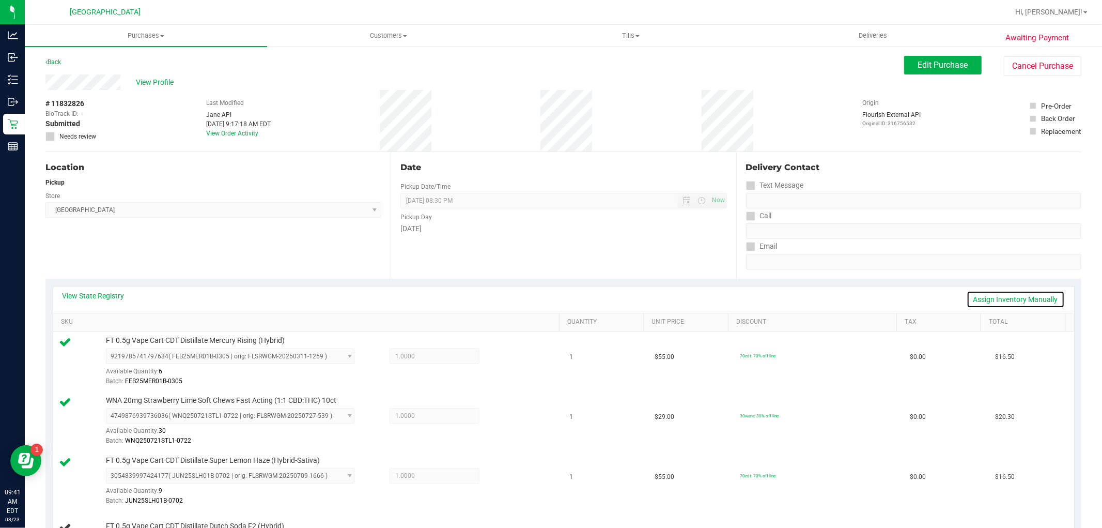
click at [1045, 294] on link "Assign Inventory Manually" at bounding box center [1016, 299] width 98 height 18
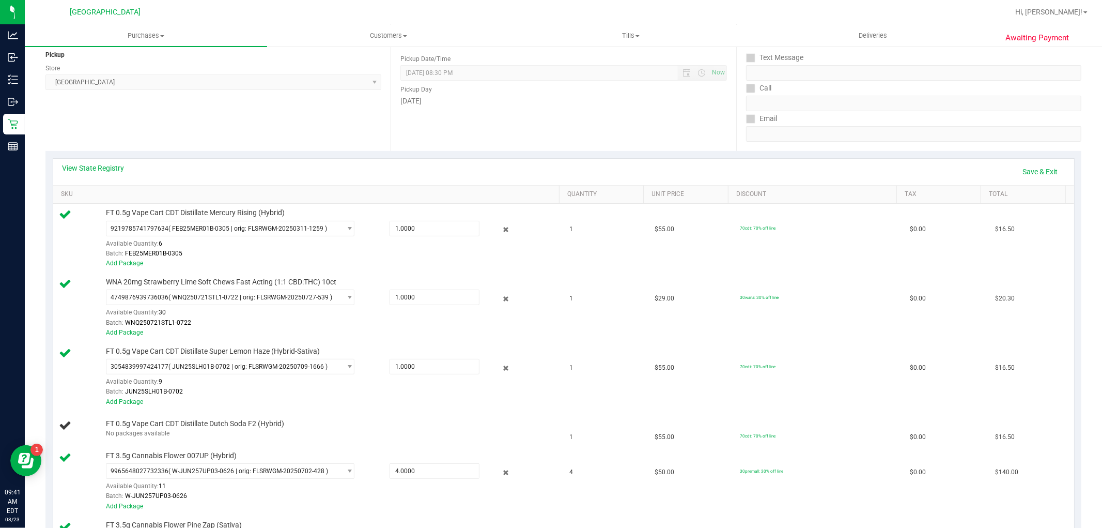
scroll to position [57, 0]
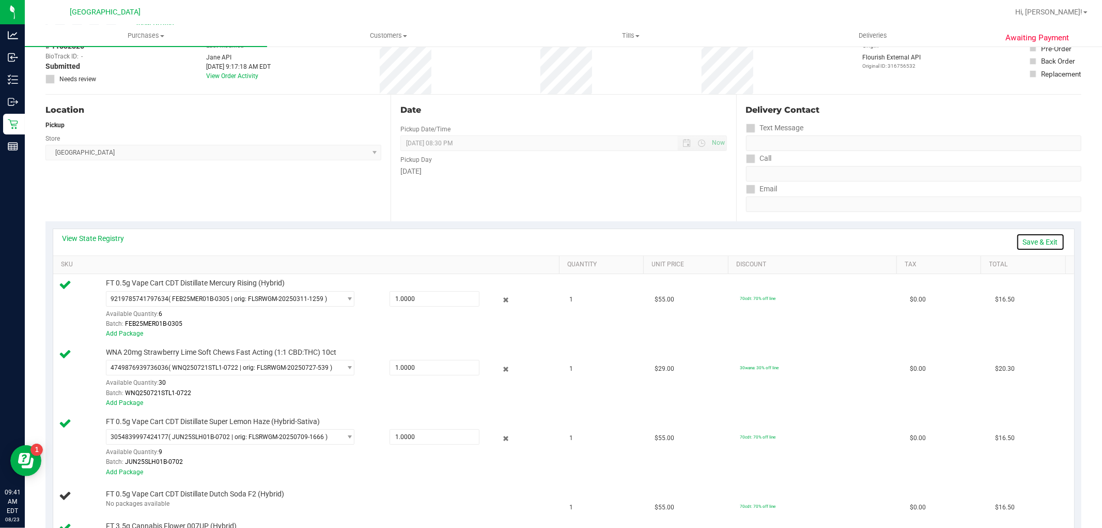
click at [1026, 238] on link "Save & Exit" at bounding box center [1041, 242] width 49 height 18
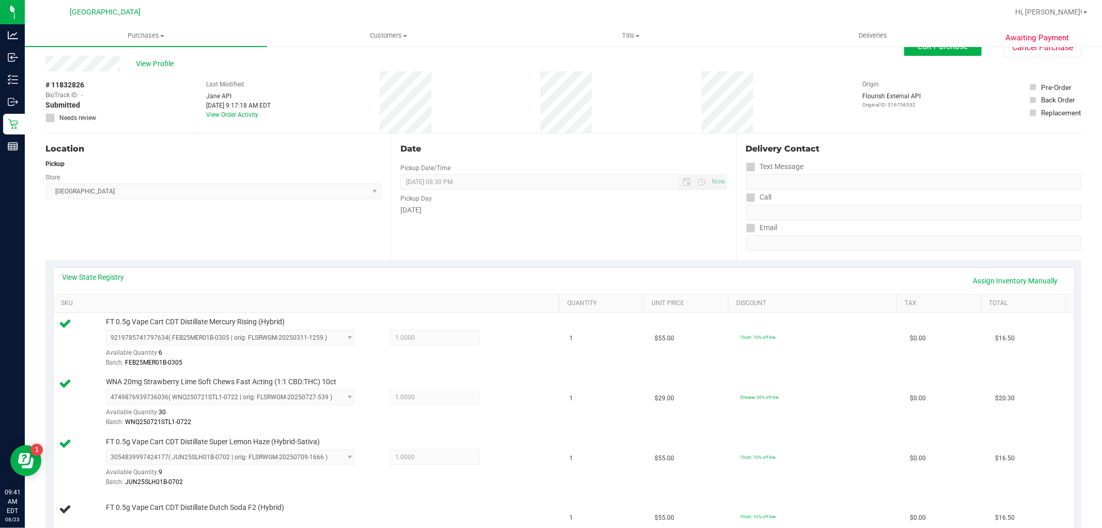
scroll to position [0, 0]
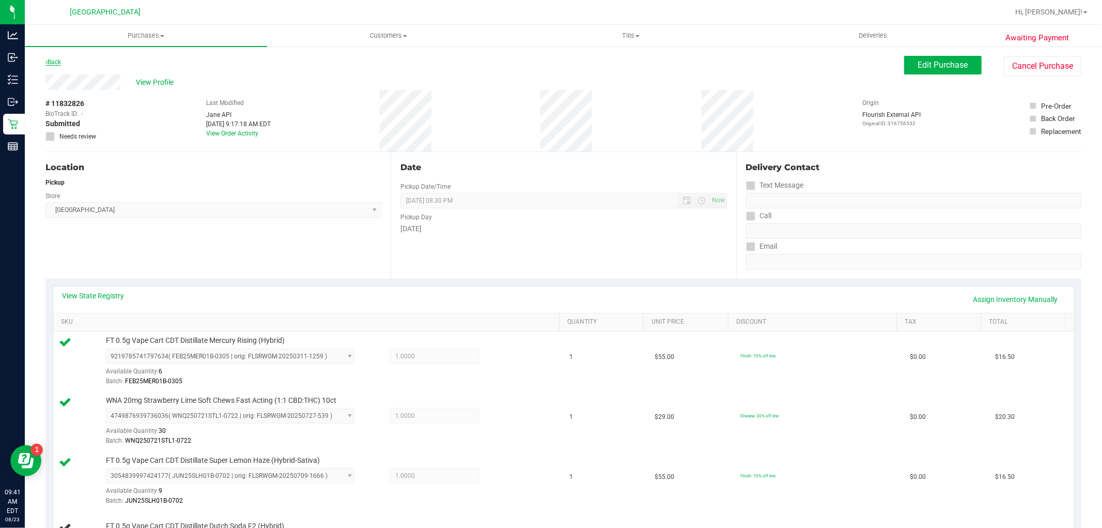
click at [45, 63] on icon at bounding box center [46, 62] width 2 height 6
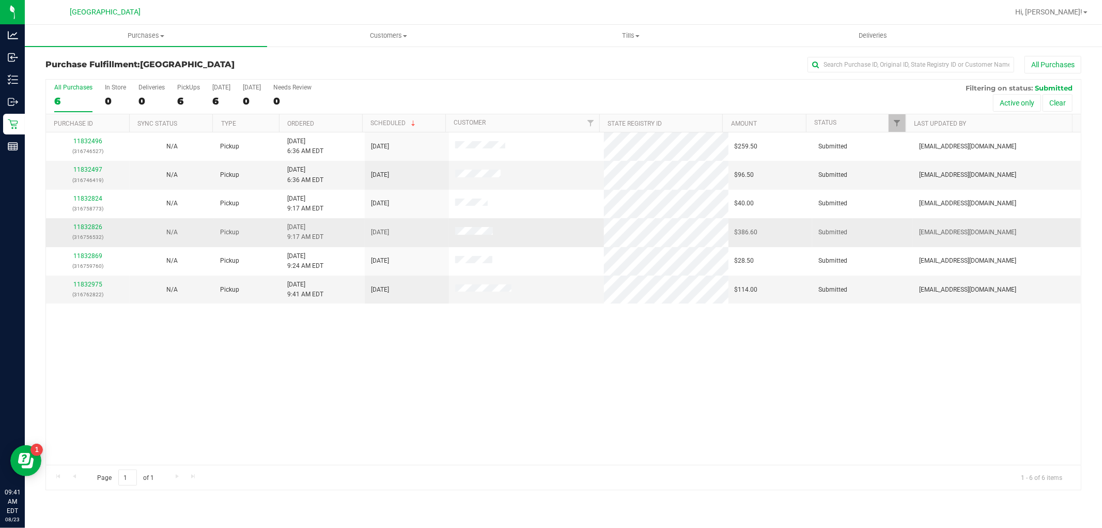
click at [92, 232] on p "(316756532)" at bounding box center [87, 237] width 71 height 10
click at [92, 228] on link "11832826" at bounding box center [87, 226] width 29 height 7
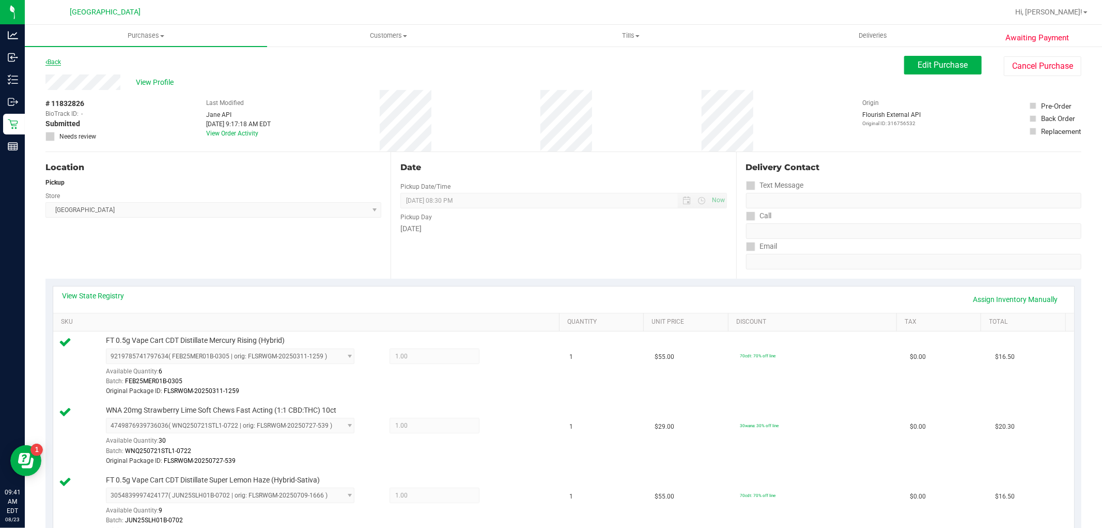
click at [55, 58] on link "Back" at bounding box center [53, 61] width 16 height 7
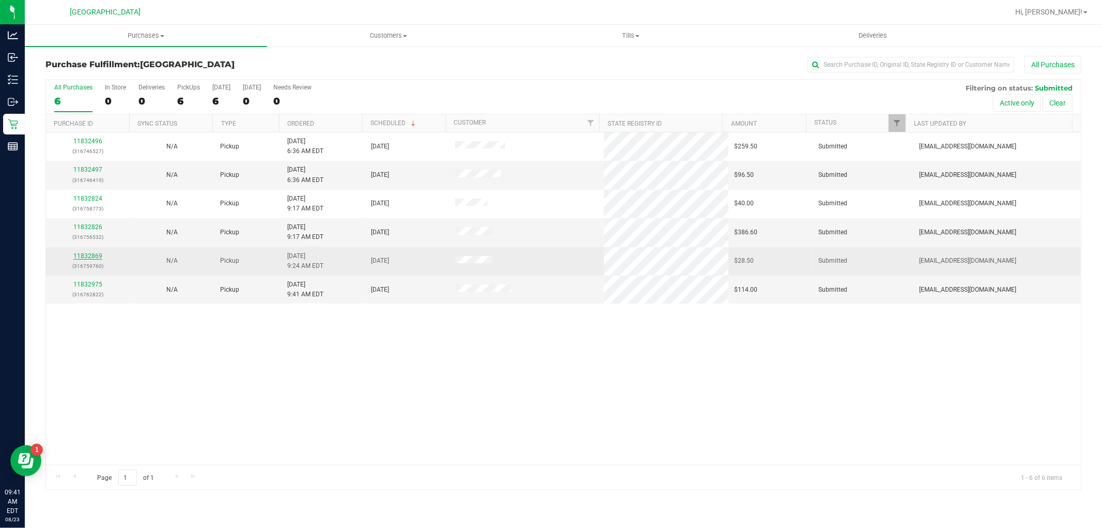
click at [92, 255] on link "11832869" at bounding box center [87, 255] width 29 height 7
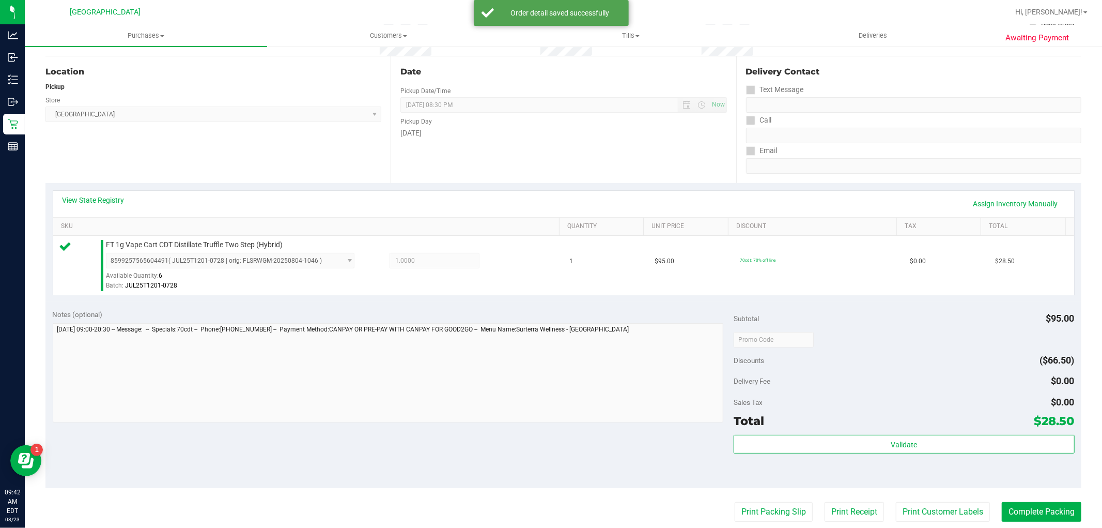
scroll to position [229, 0]
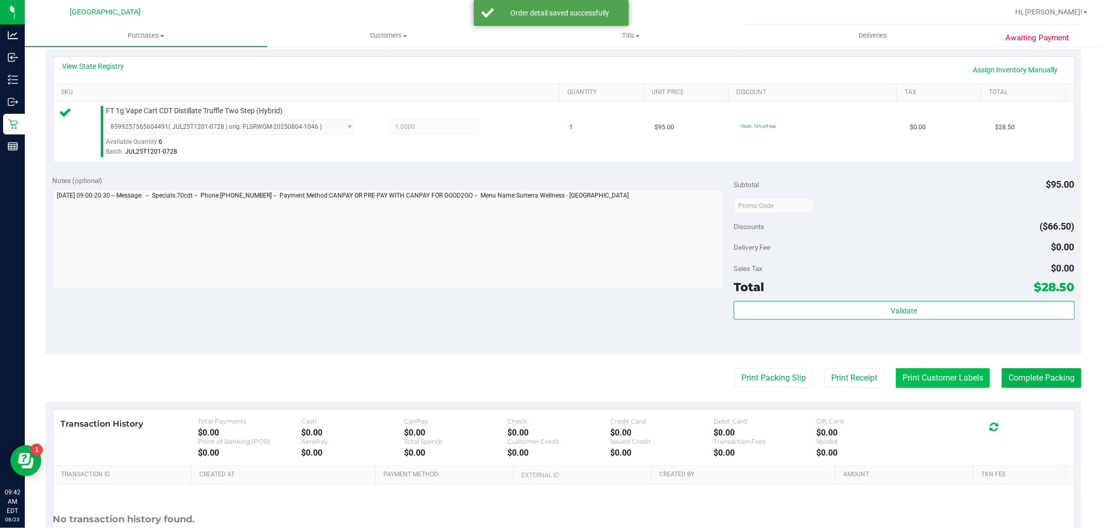
click at [931, 383] on button "Print Customer Labels" at bounding box center [943, 378] width 94 height 20
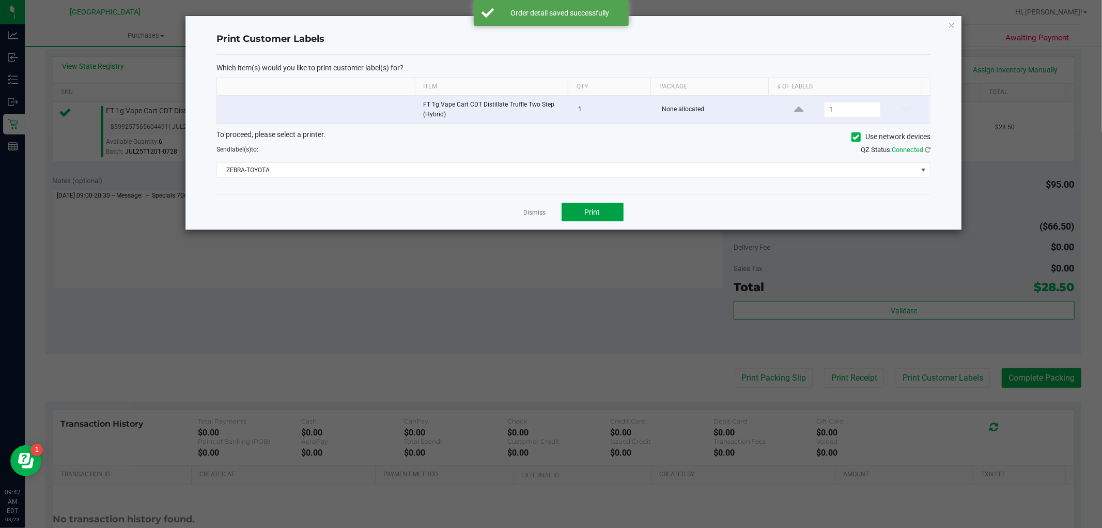
click at [611, 212] on button "Print" at bounding box center [593, 212] width 62 height 19
click at [526, 212] on link "Dismiss" at bounding box center [535, 212] width 22 height 9
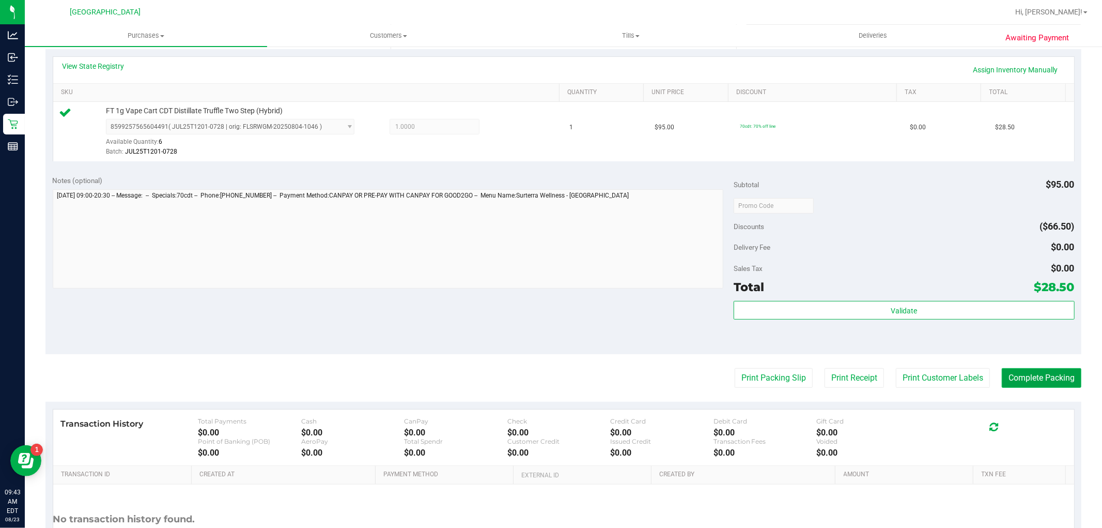
click at [1027, 377] on button "Complete Packing" at bounding box center [1042, 378] width 80 height 20
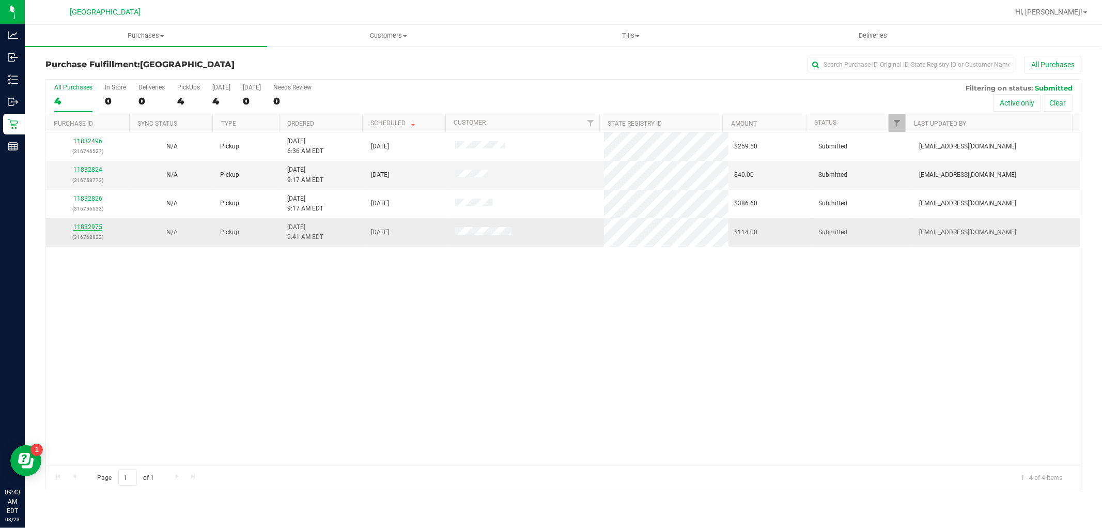
click at [78, 225] on link "11832975" at bounding box center [87, 226] width 29 height 7
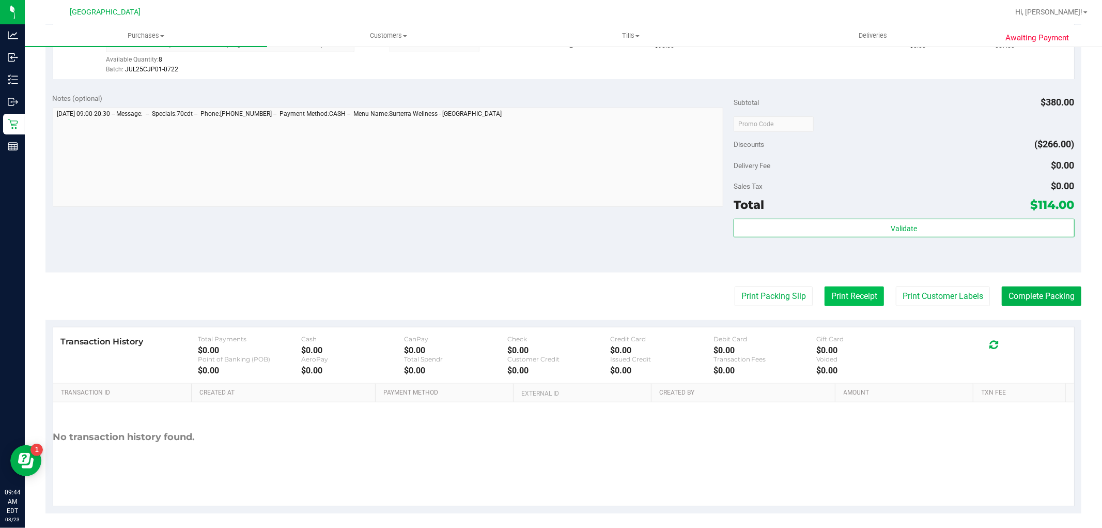
scroll to position [438, 0]
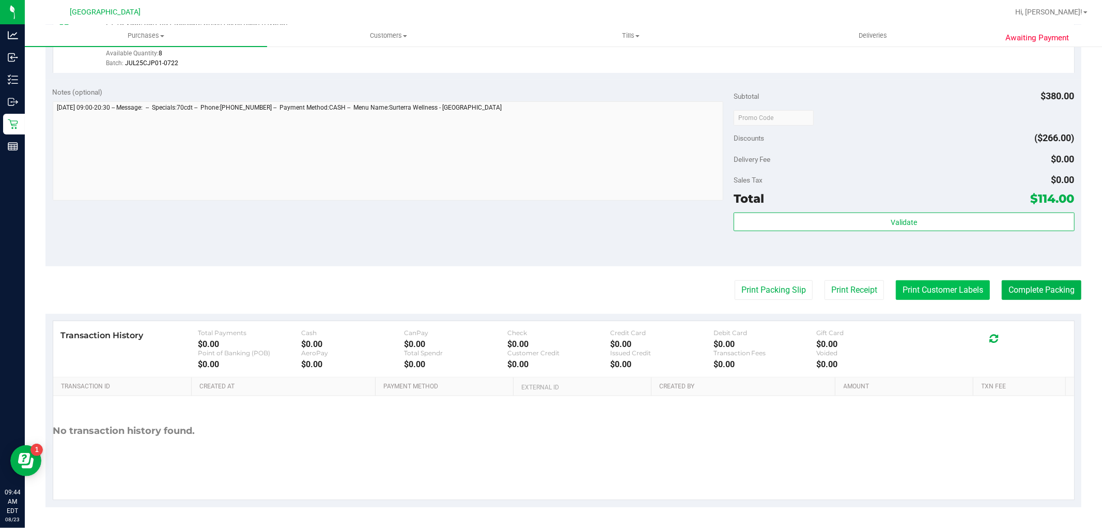
click at [903, 282] on button "Print Customer Labels" at bounding box center [943, 290] width 94 height 20
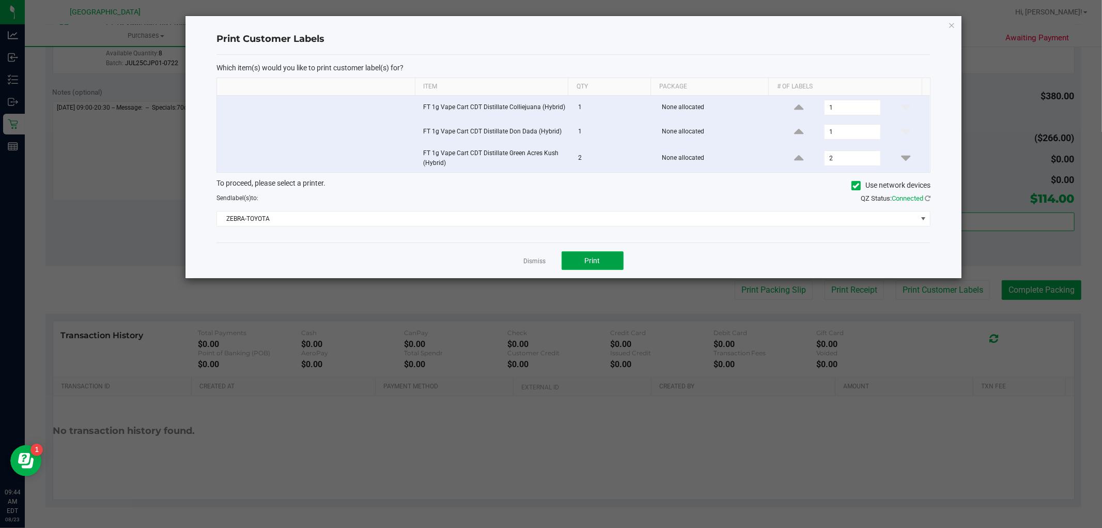
click at [590, 257] on span "Print" at bounding box center [593, 260] width 16 height 8
click at [951, 20] on icon "button" at bounding box center [951, 25] width 7 height 12
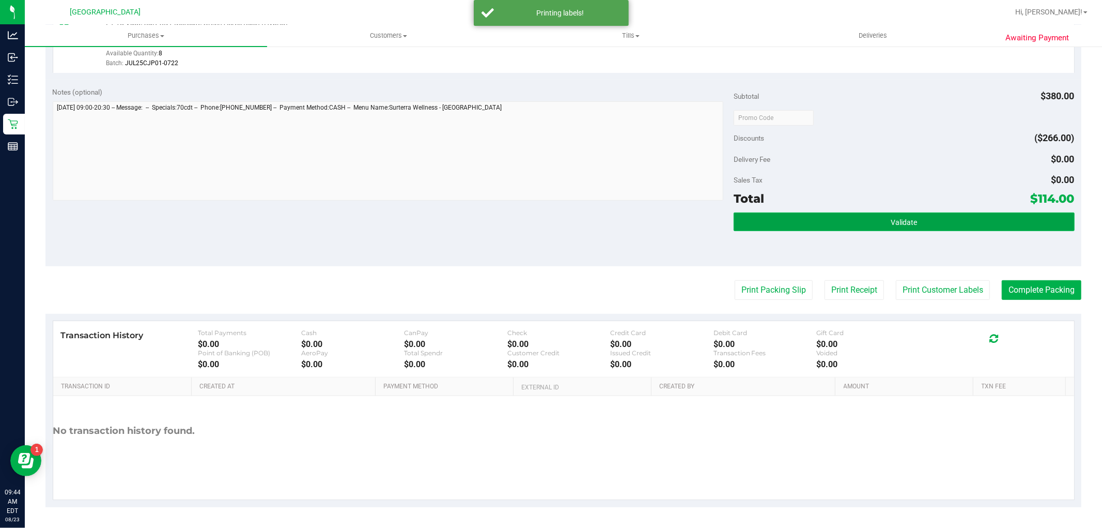
click at [947, 219] on button "Validate" at bounding box center [904, 221] width 341 height 19
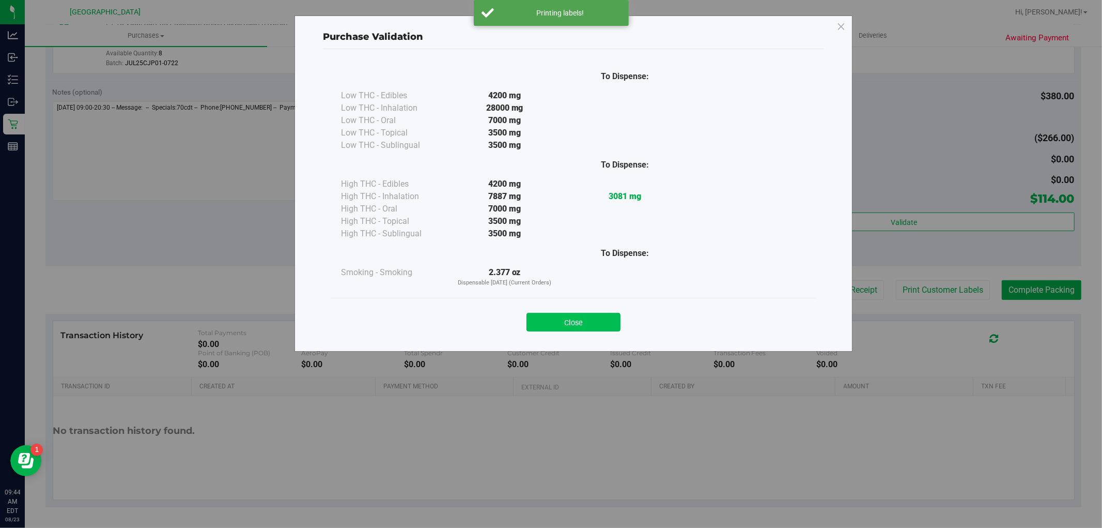
click at [582, 330] on button "Close" at bounding box center [574, 322] width 94 height 19
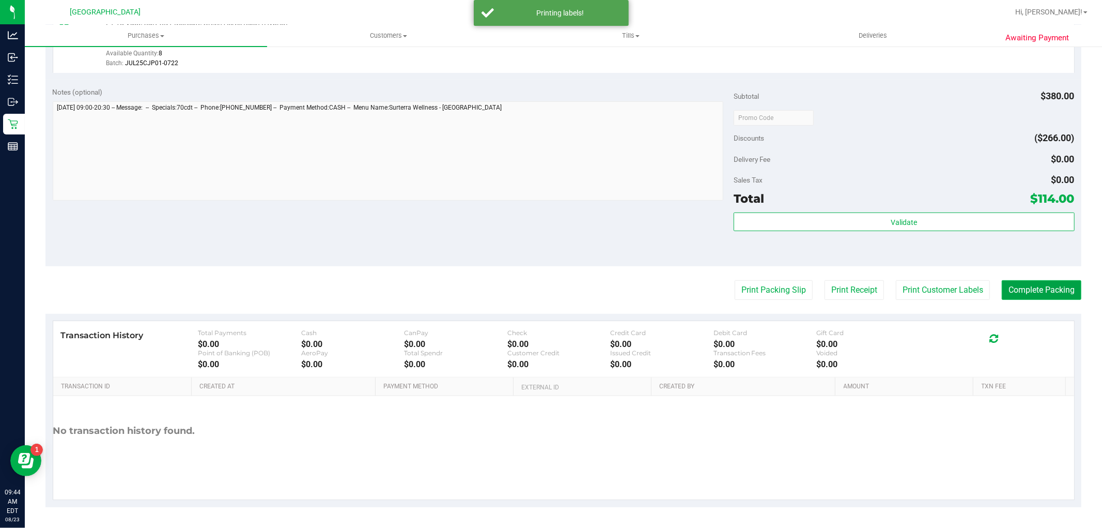
click at [1054, 289] on button "Complete Packing" at bounding box center [1042, 290] width 80 height 20
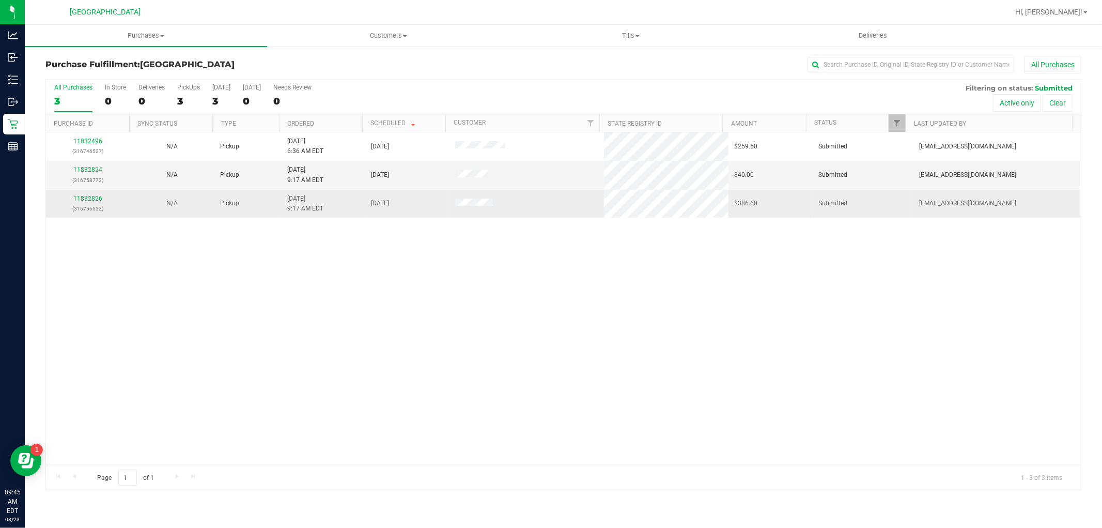
click at [86, 203] on div "11832826 (316756532)" at bounding box center [87, 204] width 71 height 20
click at [88, 201] on link "11832826" at bounding box center [87, 198] width 29 height 7
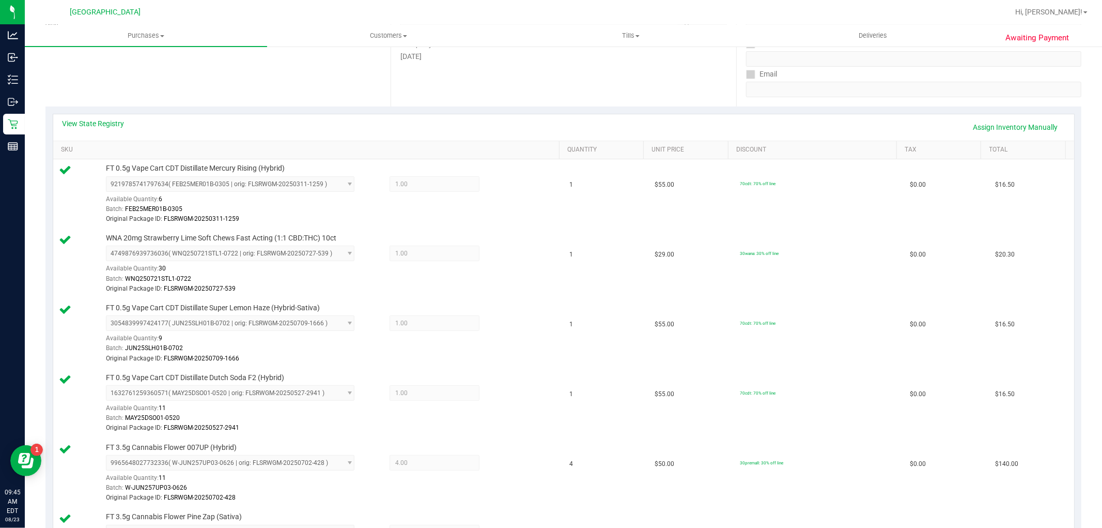
scroll to position [459, 0]
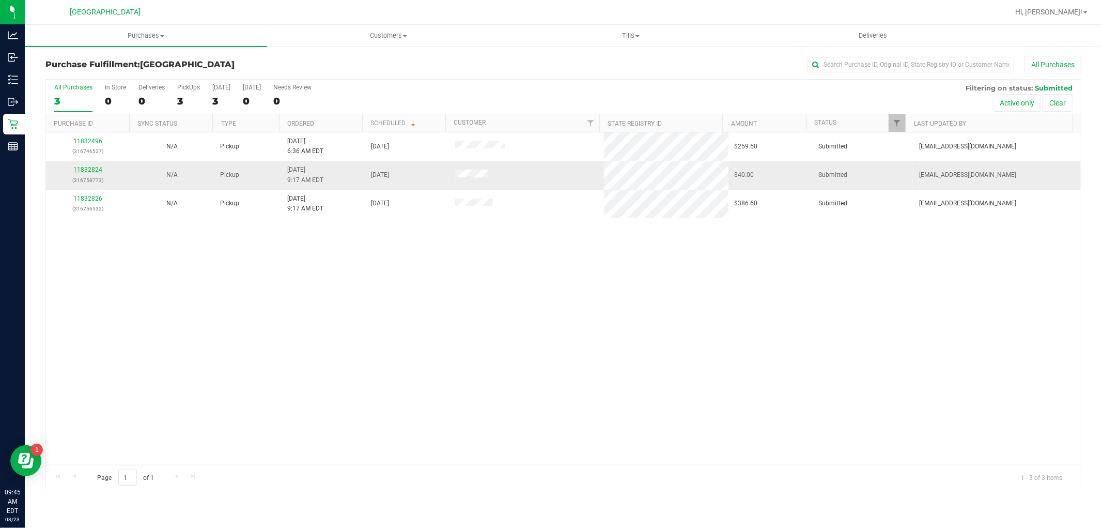
click at [83, 173] on link "11832824" at bounding box center [87, 169] width 29 height 7
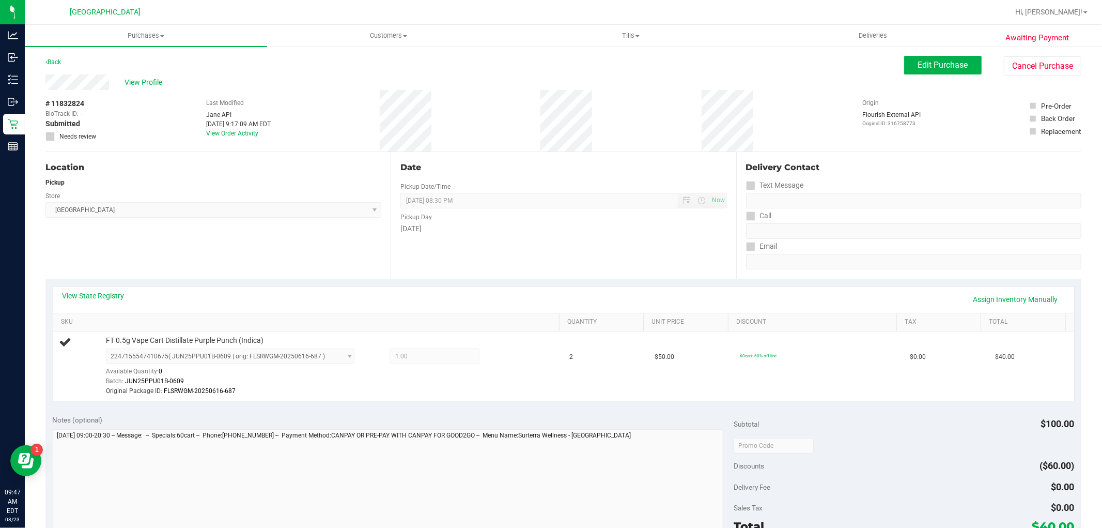
click at [43, 58] on div "Awaiting Payment Back Edit Purchase Cancel Purchase View Profile # 11832824 Bio…" at bounding box center [564, 450] width 1078 height 810
click at [47, 64] on icon at bounding box center [46, 62] width 2 height 6
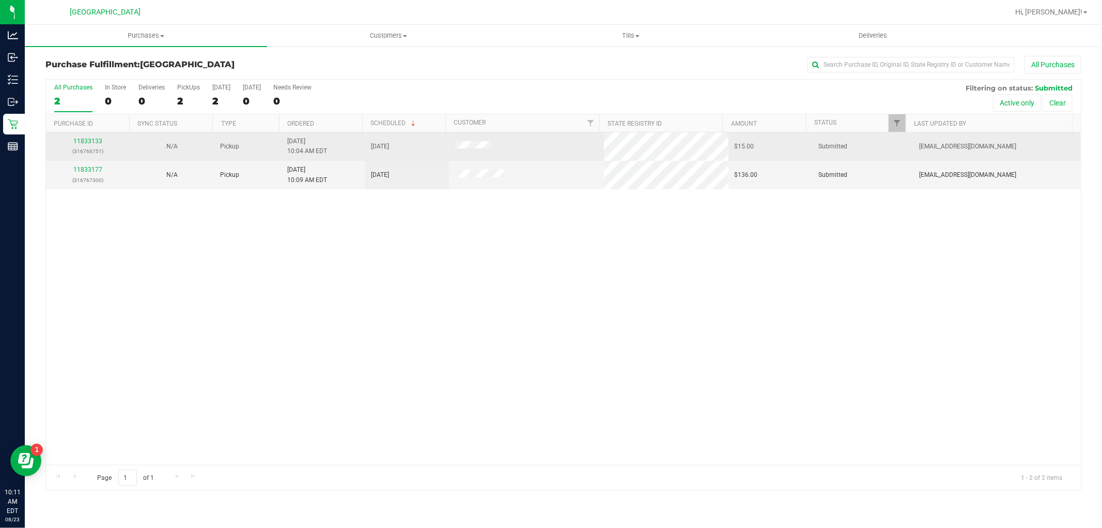
click at [89, 148] on p "(316766751)" at bounding box center [87, 151] width 71 height 10
click at [88, 140] on link "11833133" at bounding box center [87, 140] width 29 height 7
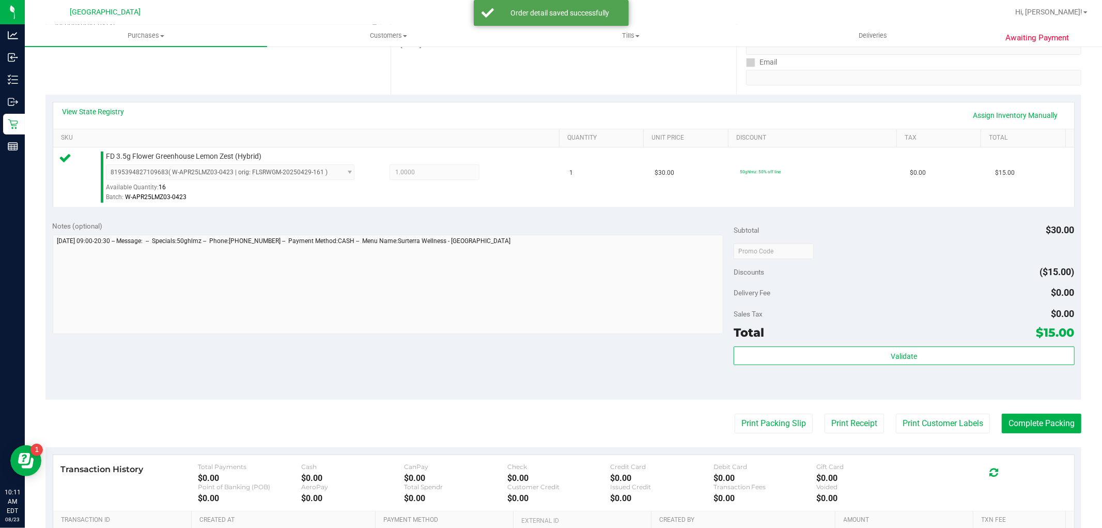
scroll to position [229, 0]
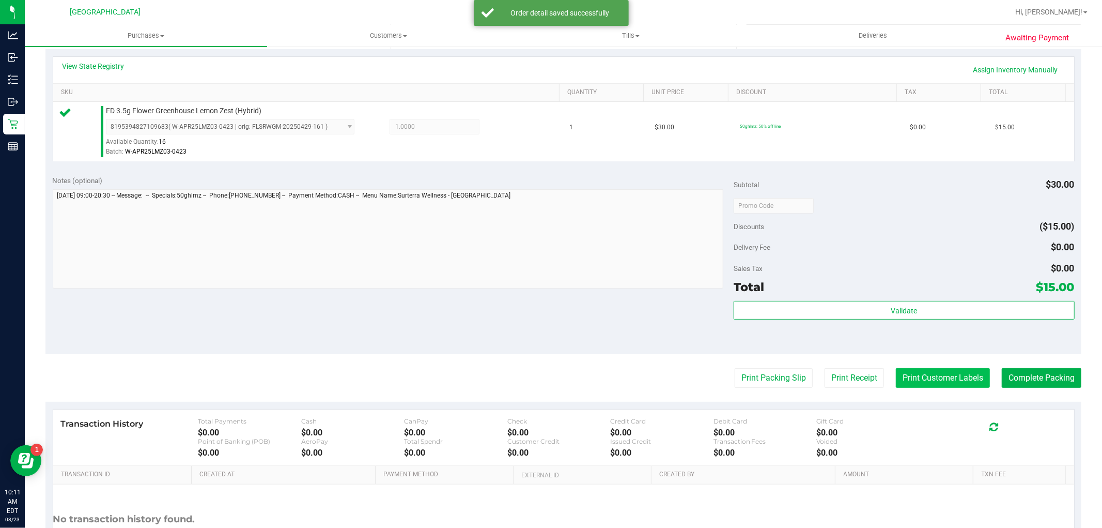
click at [923, 371] on button "Print Customer Labels" at bounding box center [943, 378] width 94 height 20
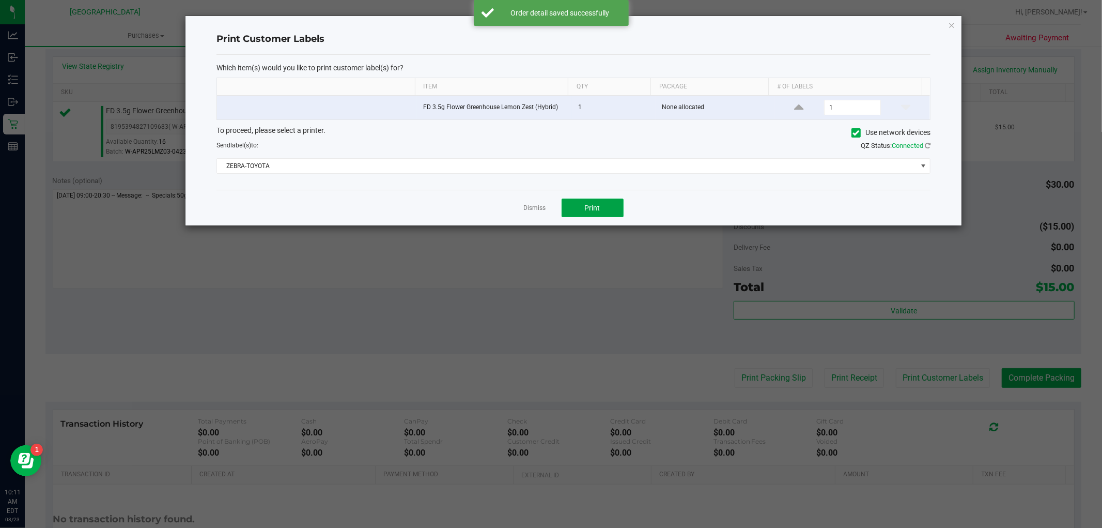
click at [611, 214] on button "Print" at bounding box center [593, 207] width 62 height 19
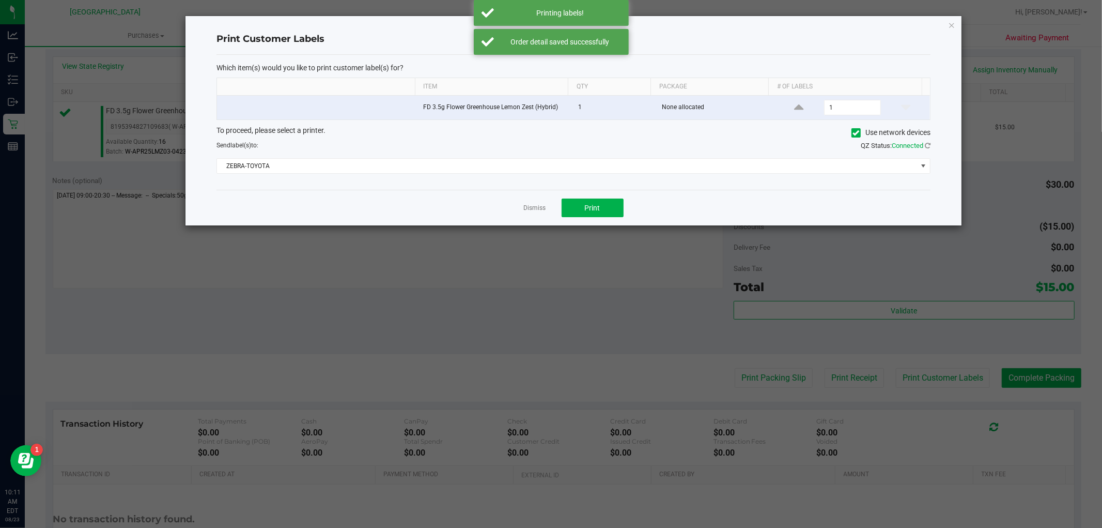
click at [942, 18] on div "Print Customer Labels Which item(s) would you like to print customer label(s) f…" at bounding box center [574, 120] width 776 height 209
click at [949, 23] on icon "button" at bounding box center [951, 25] width 7 height 12
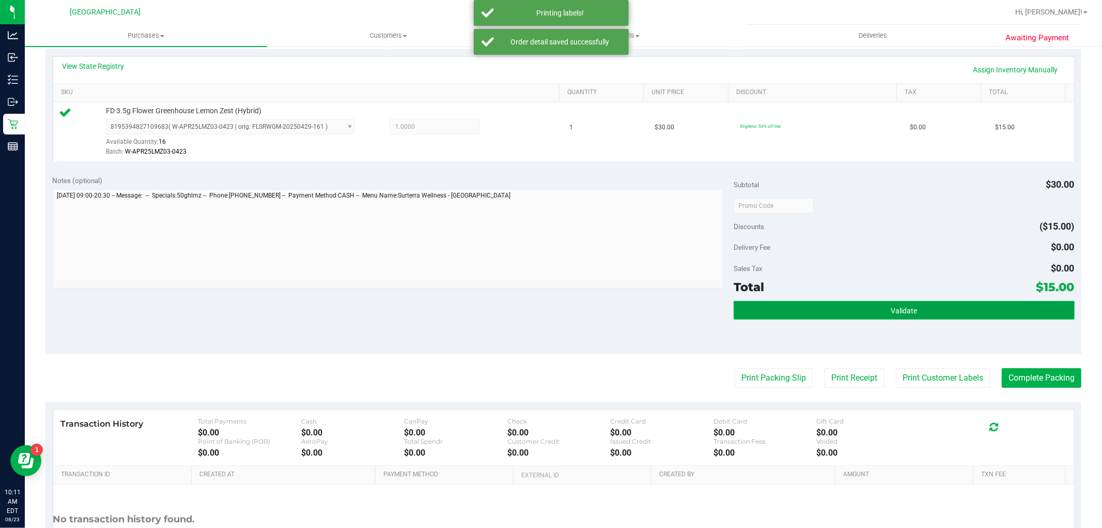
drag, startPoint x: 812, startPoint y: 318, endPoint x: 811, endPoint y: 313, distance: 5.8
click at [812, 318] on button "Validate" at bounding box center [904, 310] width 341 height 19
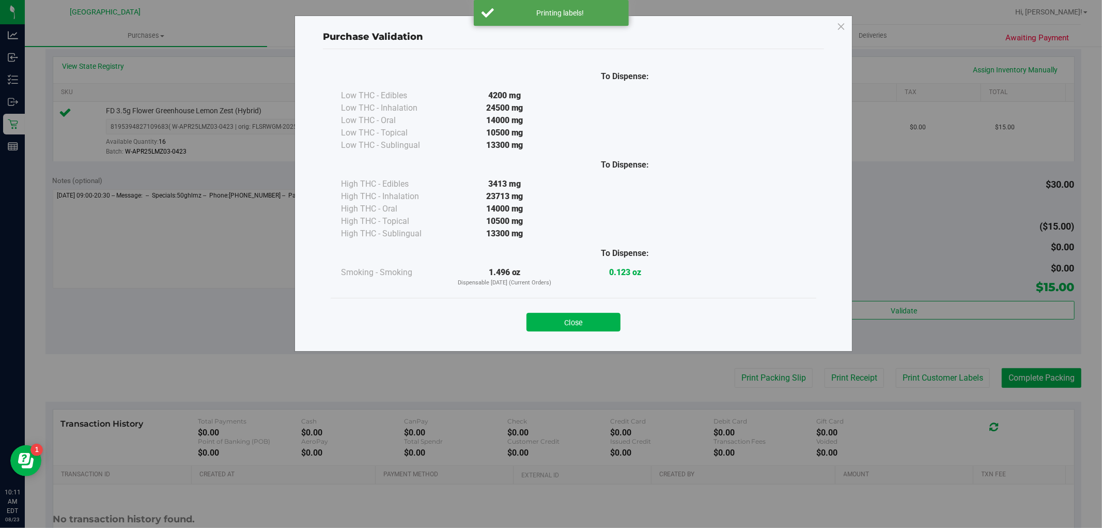
click at [547, 321] on button "Close" at bounding box center [574, 322] width 94 height 19
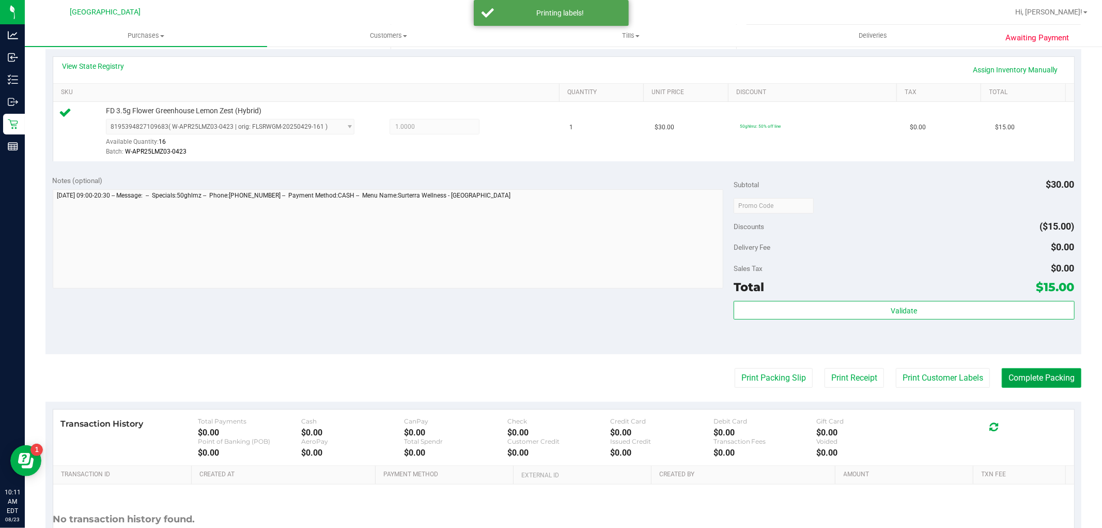
click at [1016, 383] on button "Complete Packing" at bounding box center [1042, 378] width 80 height 20
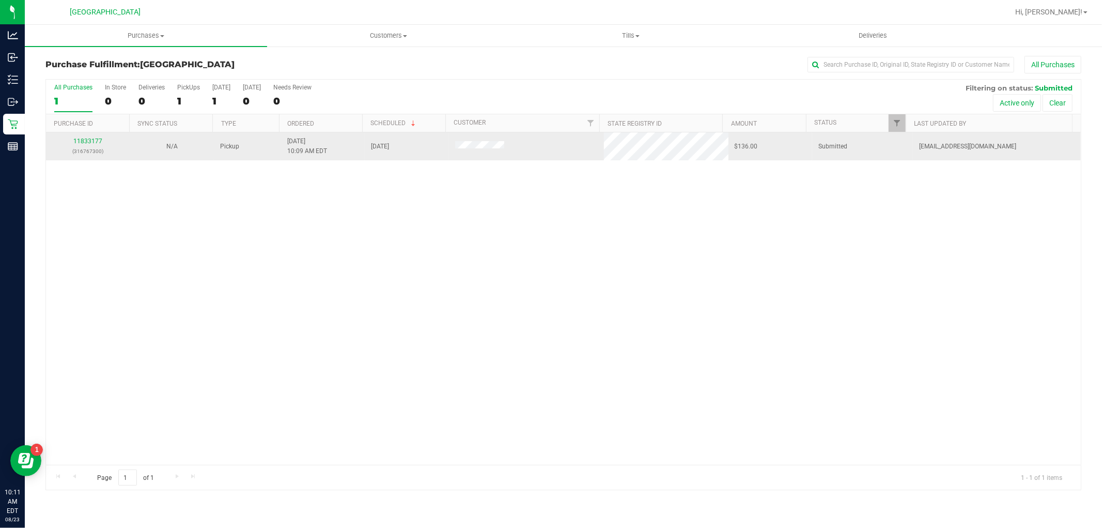
click at [106, 140] on div "11833177 (316767300)" at bounding box center [87, 146] width 71 height 20
click at [99, 140] on link "11833177" at bounding box center [87, 140] width 29 height 7
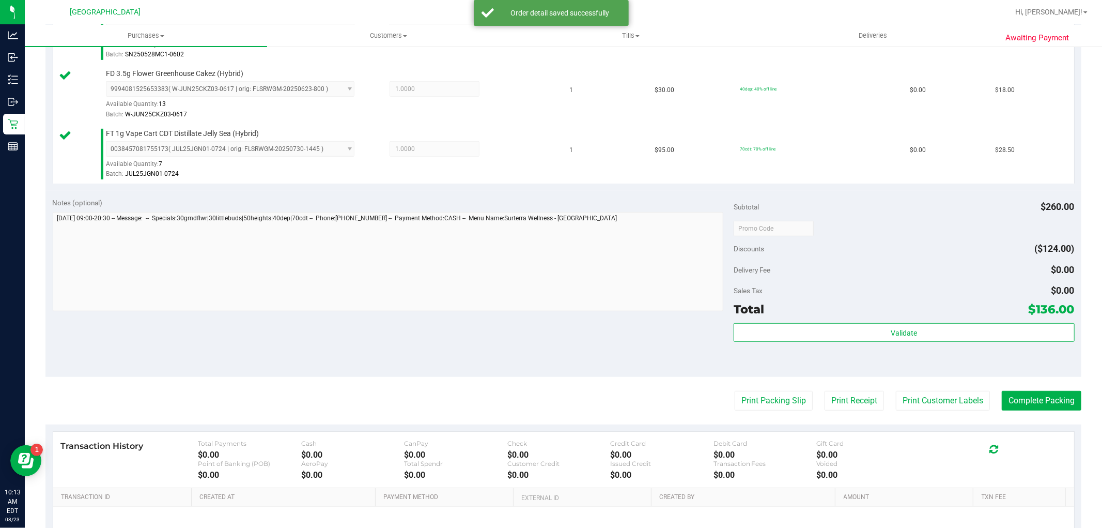
scroll to position [459, 0]
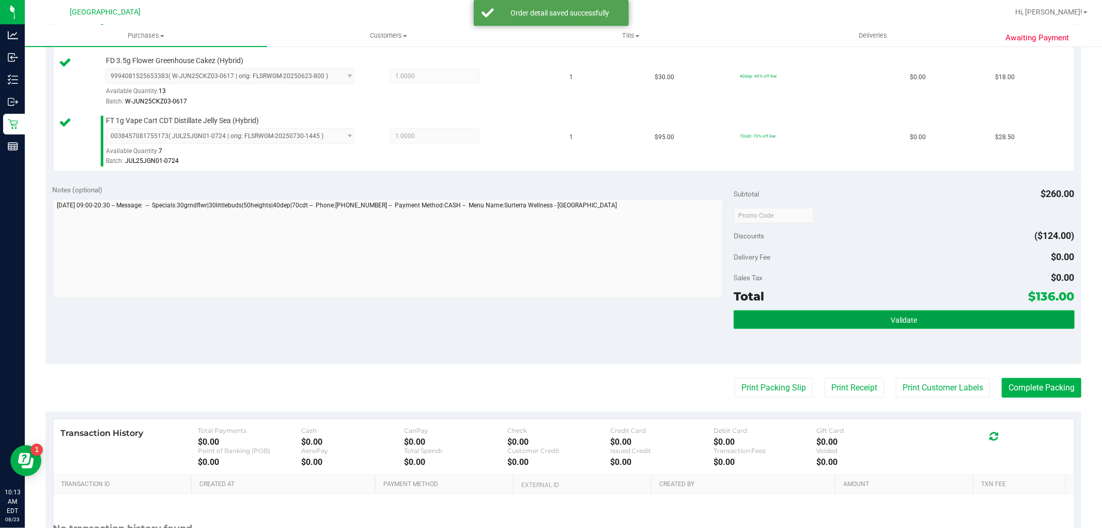
click at [922, 321] on button "Validate" at bounding box center [904, 319] width 341 height 19
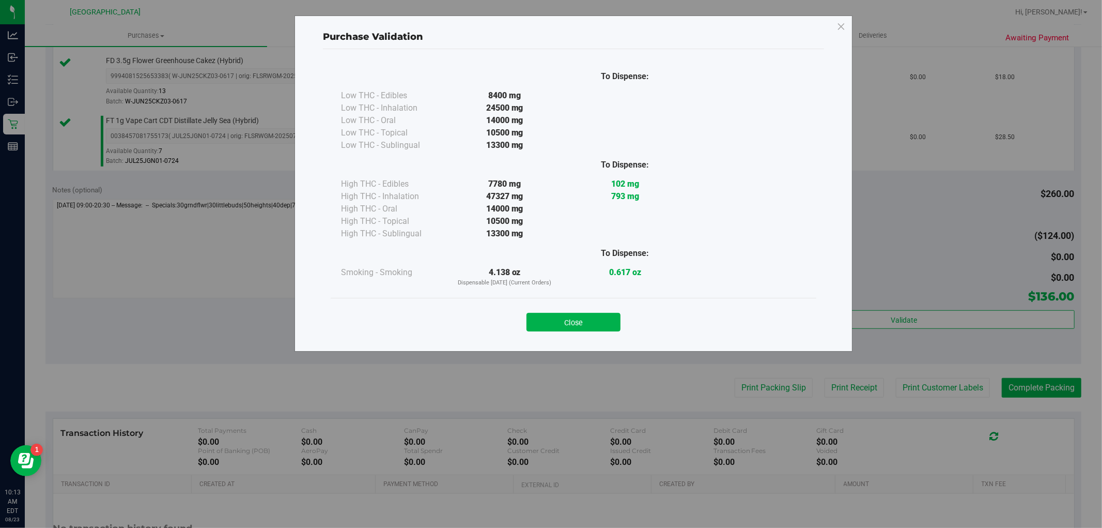
click at [602, 312] on div "Close" at bounding box center [574, 319] width 470 height 26
click at [602, 320] on button "Close" at bounding box center [574, 322] width 94 height 19
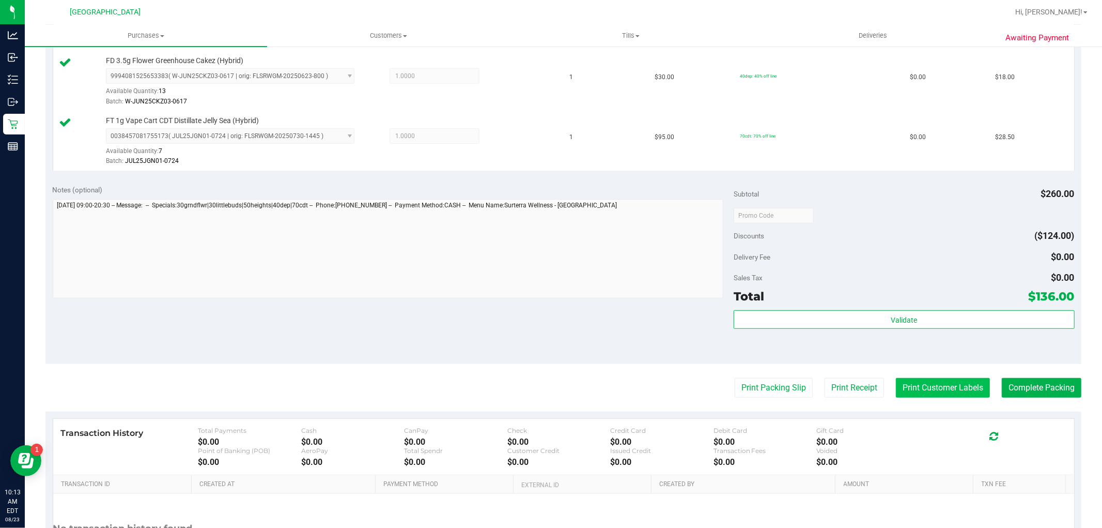
click at [961, 393] on button "Print Customer Labels" at bounding box center [943, 388] width 94 height 20
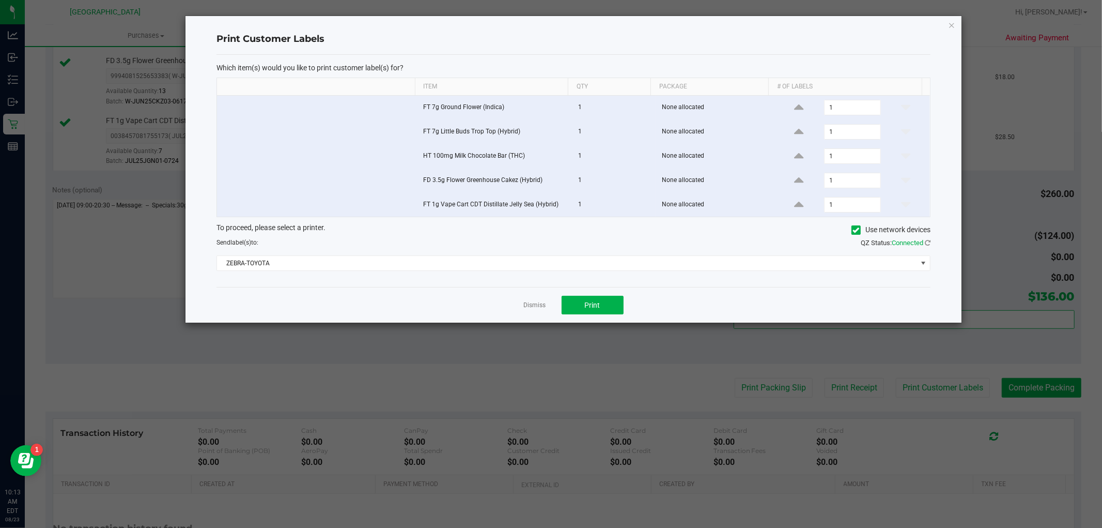
click button "button" at bounding box center [951, 25] width 7 height 12
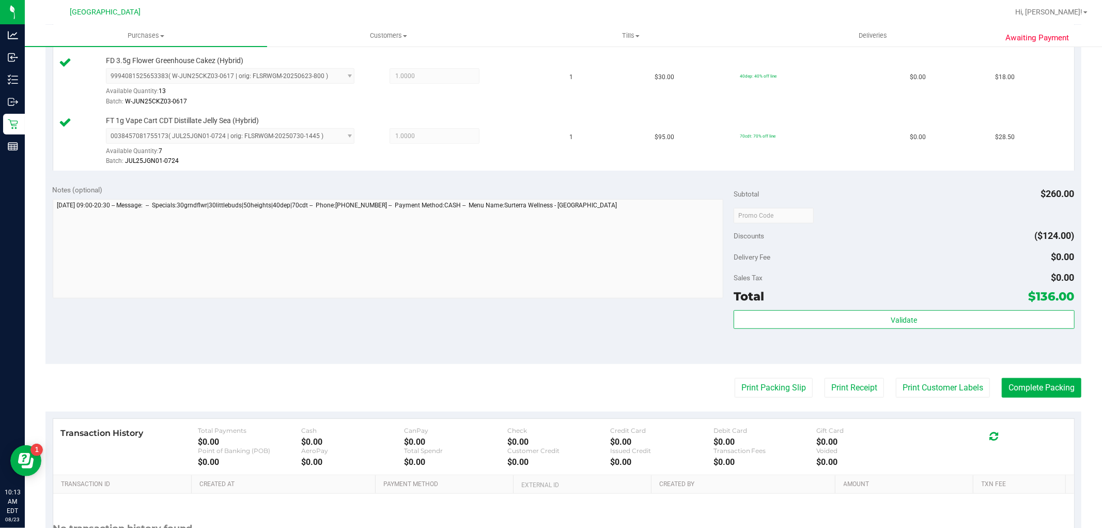
click at [581, 301] on div at bounding box center [388, 250] width 671 height 102
click at [957, 383] on button "Print Customer Labels" at bounding box center [943, 388] width 94 height 20
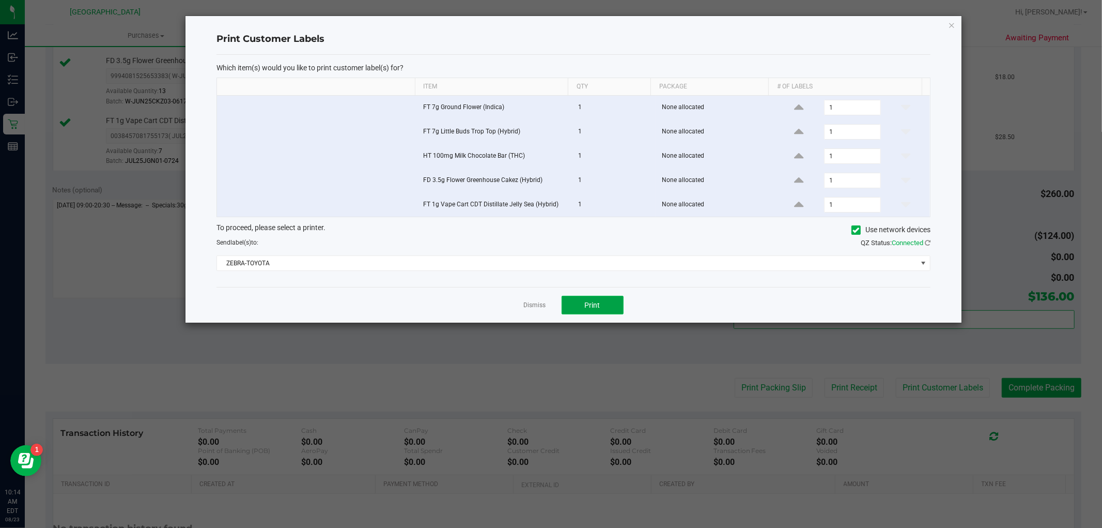
click at [614, 300] on button "Print" at bounding box center [593, 305] width 62 height 19
click at [953, 26] on icon "button" at bounding box center [951, 25] width 7 height 12
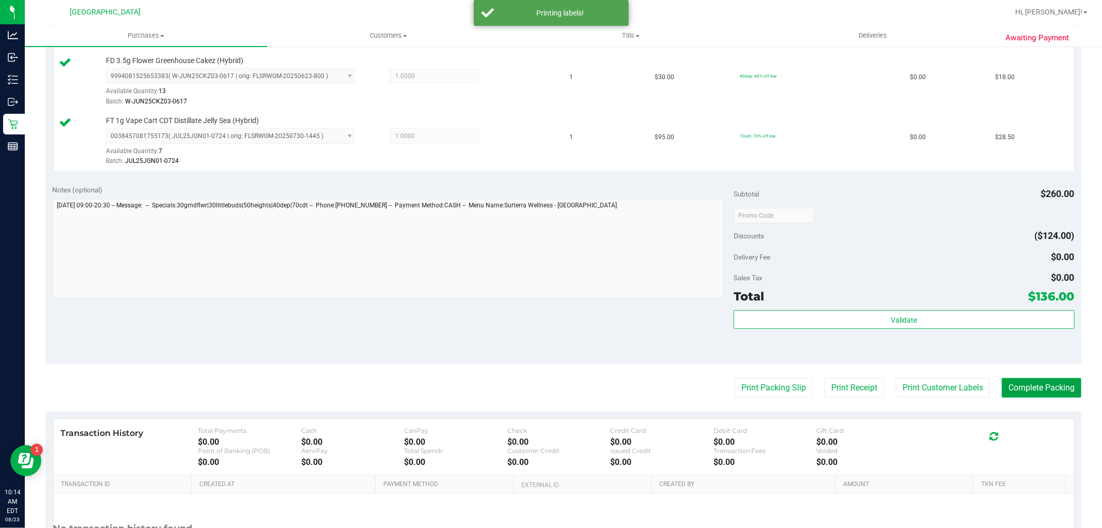
click at [1019, 379] on button "Complete Packing" at bounding box center [1042, 388] width 80 height 20
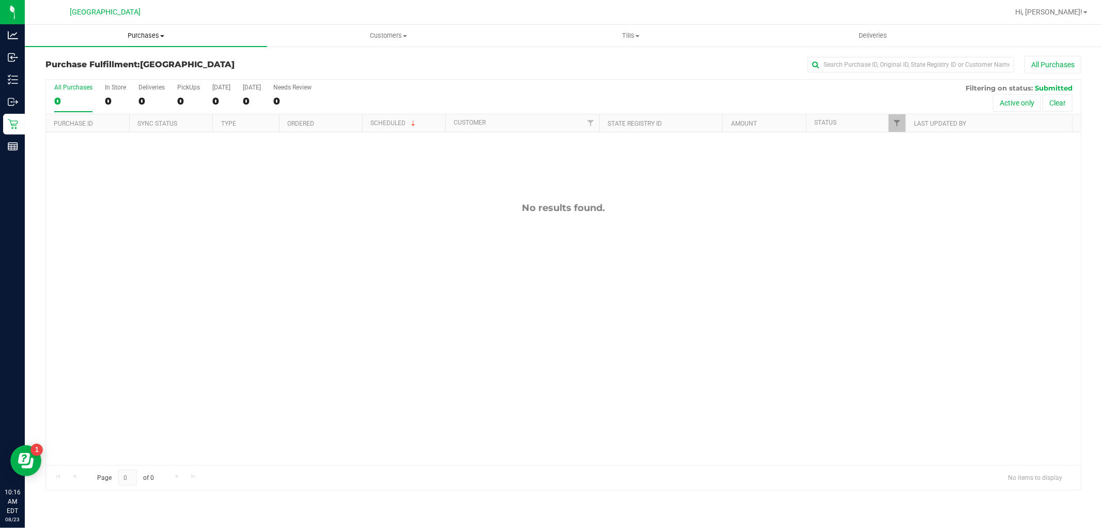
click at [135, 41] on uib-tab-heading "Purchases Summary of purchases Fulfillment All purchases" at bounding box center [146, 36] width 242 height 22
click at [63, 79] on span "Fulfillment" at bounding box center [57, 74] width 64 height 9
click at [127, 40] on uib-tab-heading "Purchases Summary of purchases Fulfillment All purchases" at bounding box center [146, 36] width 242 height 22
click at [131, 27] on uib-tab-heading "Purchases Summary of purchases Fulfillment All purchases" at bounding box center [146, 36] width 242 height 22
click at [130, 33] on span "Purchases" at bounding box center [146, 35] width 242 height 9
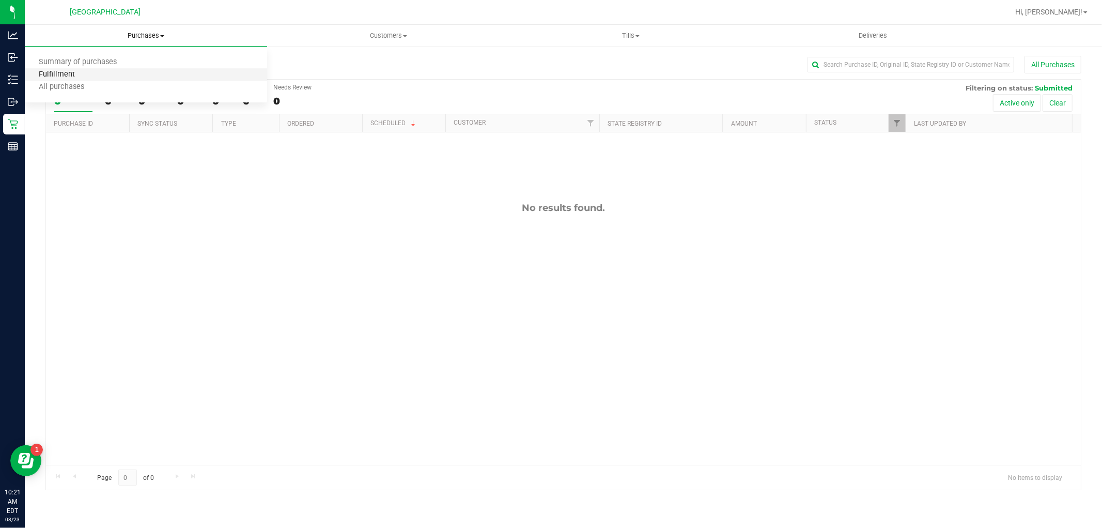
click at [79, 74] on span "Fulfillment" at bounding box center [57, 74] width 64 height 9
click at [151, 31] on span "Purchases" at bounding box center [146, 35] width 242 height 9
click at [95, 79] on li "Fulfillment" at bounding box center [146, 75] width 242 height 12
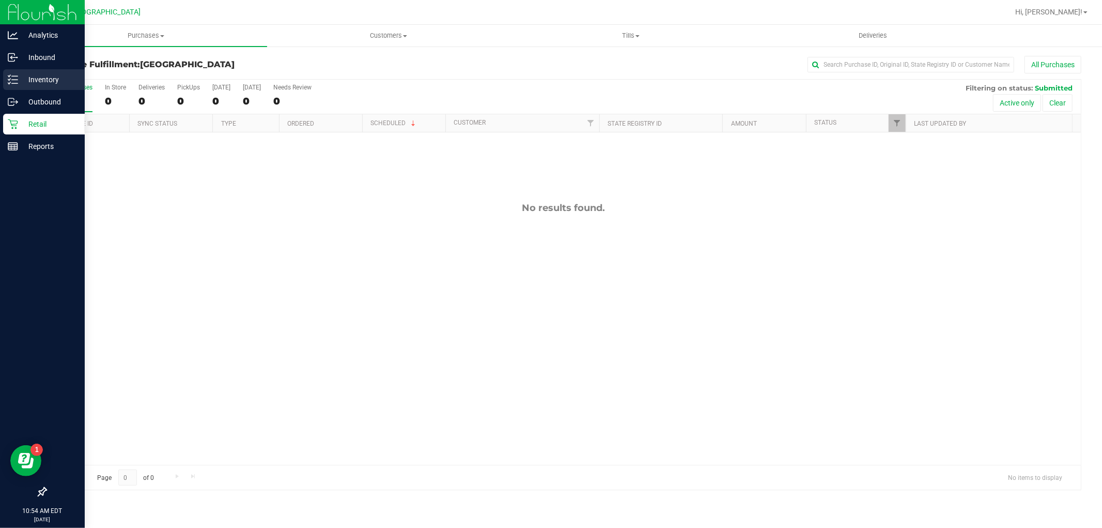
click at [24, 69] on div "Inventory" at bounding box center [44, 79] width 82 height 21
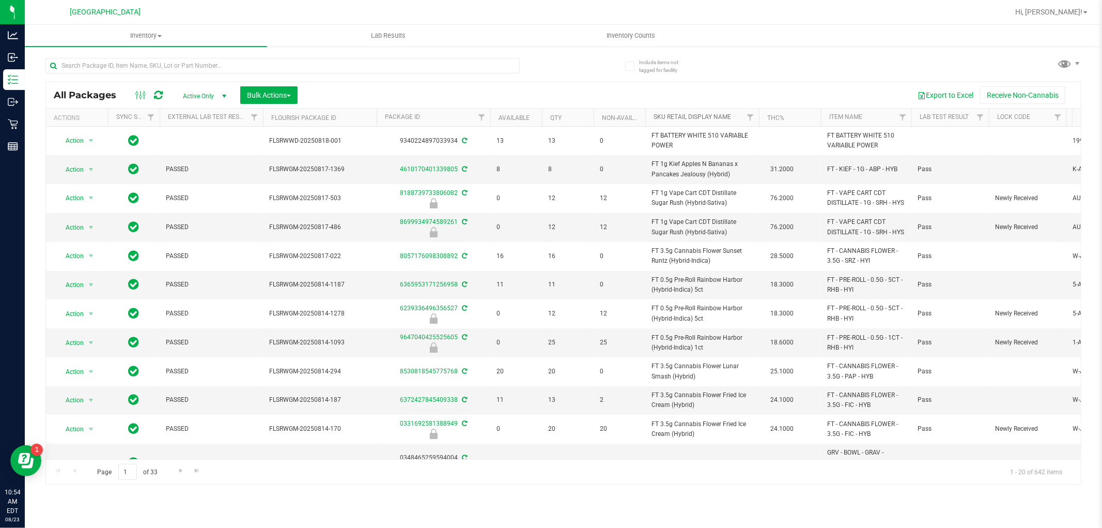
click at [663, 120] on link "Sku Retail Display Name" at bounding box center [693, 116] width 78 height 7
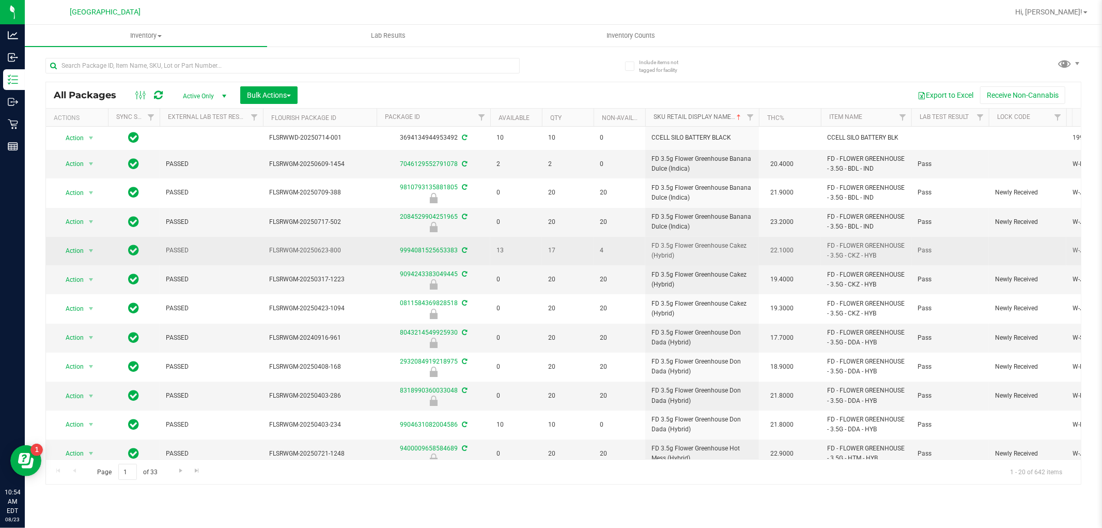
scroll to position [57, 0]
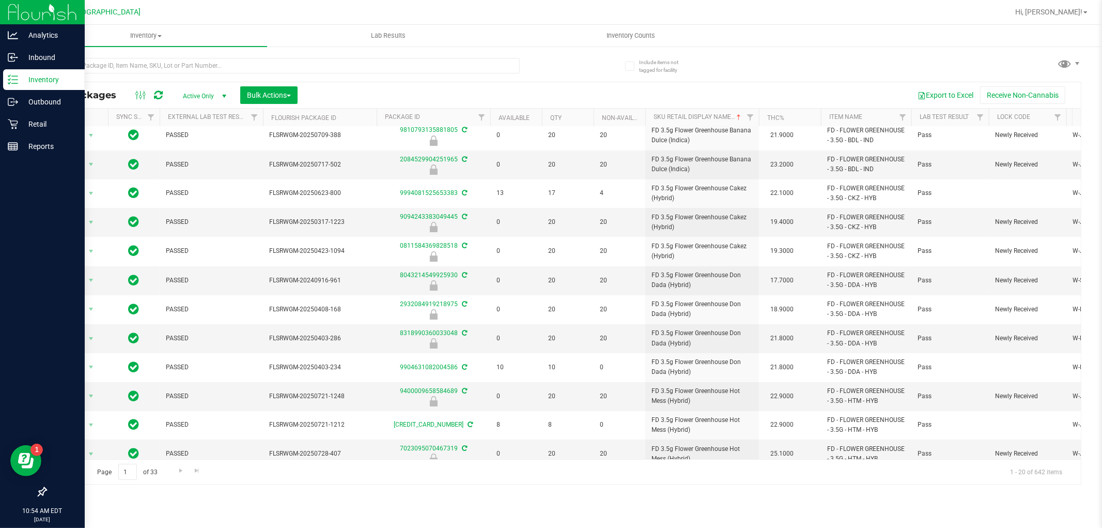
click at [4, 359] on div at bounding box center [42, 320] width 85 height 324
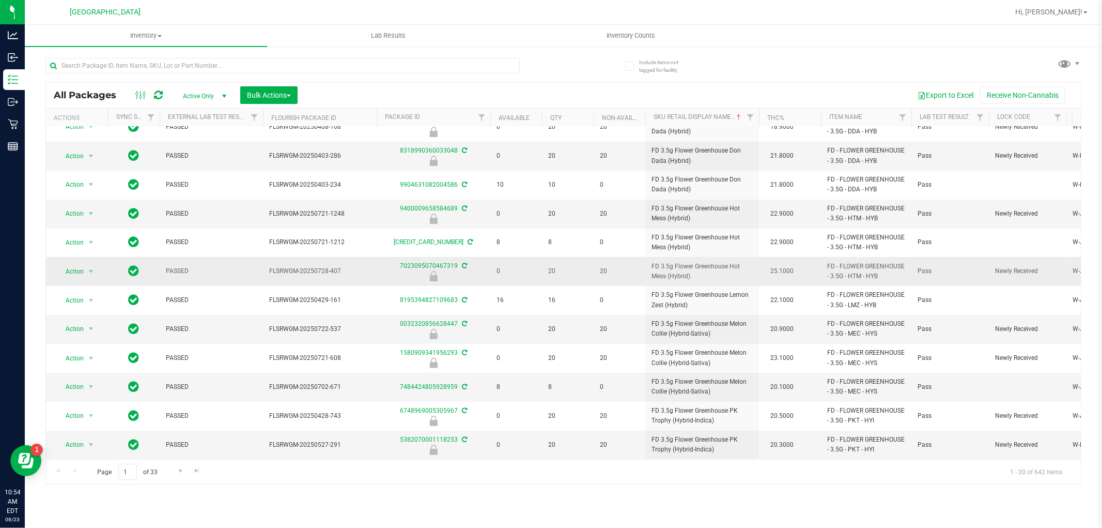
scroll to position [249, 0]
click at [178, 469] on span "Go to the next page" at bounding box center [181, 470] width 8 height 8
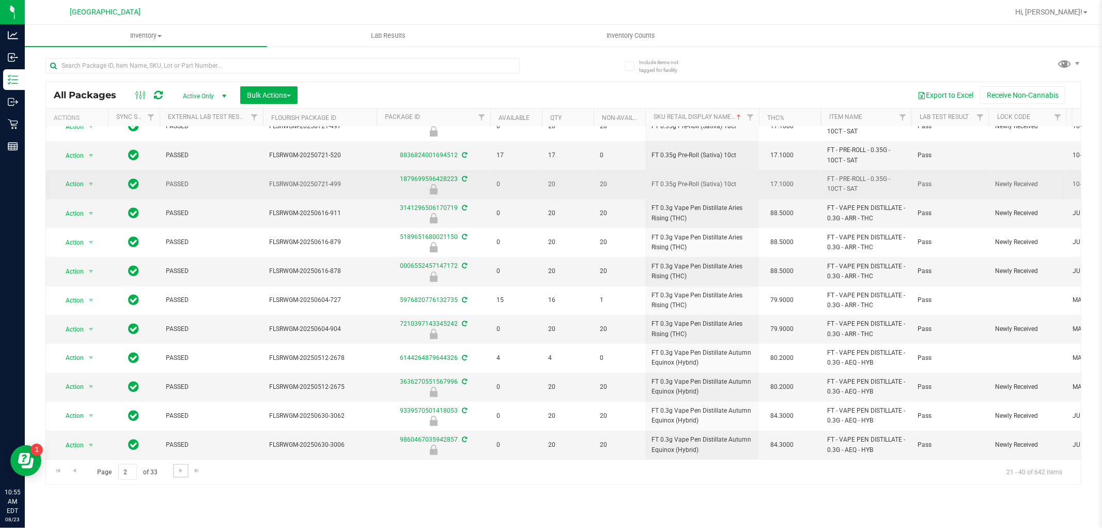
scroll to position [255, 0]
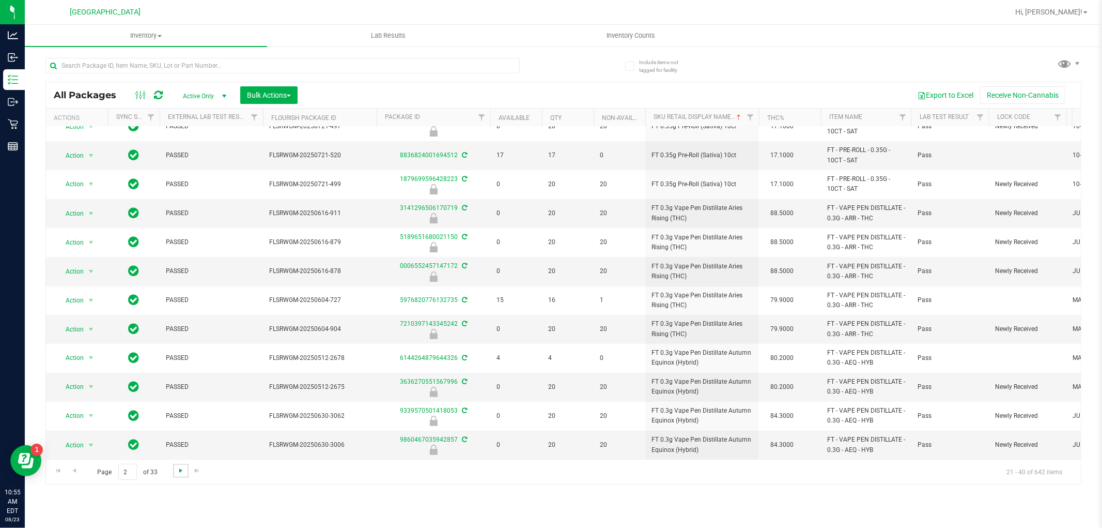
click at [177, 469] on span "Go to the next page" at bounding box center [181, 470] width 8 height 8
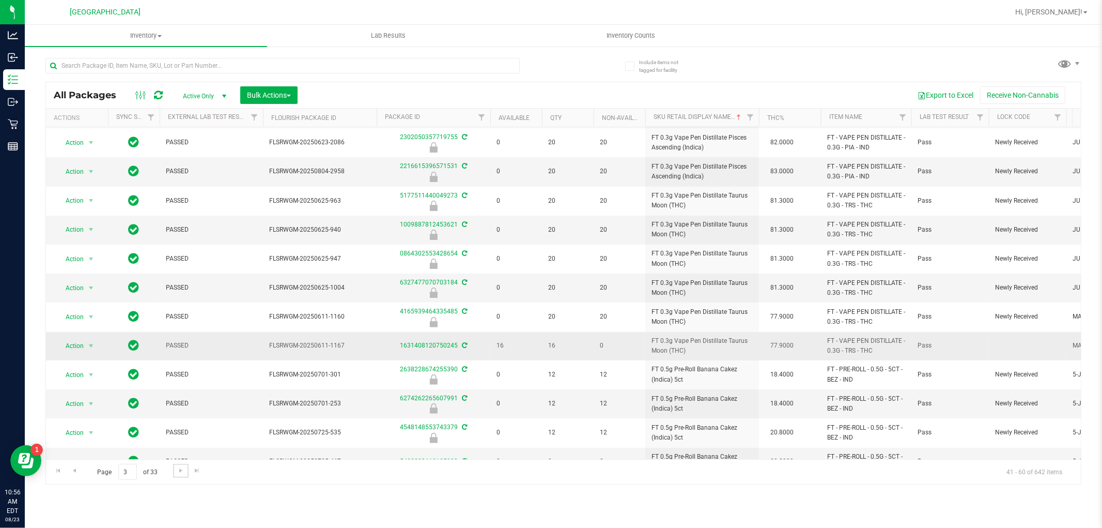
scroll to position [255, 0]
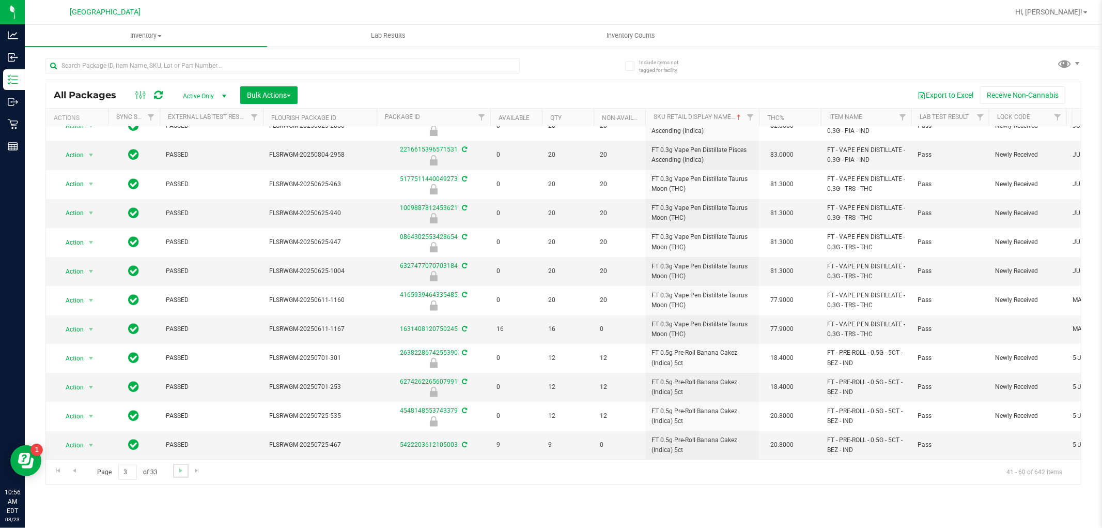
click at [181, 476] on link "Go to the next page" at bounding box center [180, 471] width 15 height 14
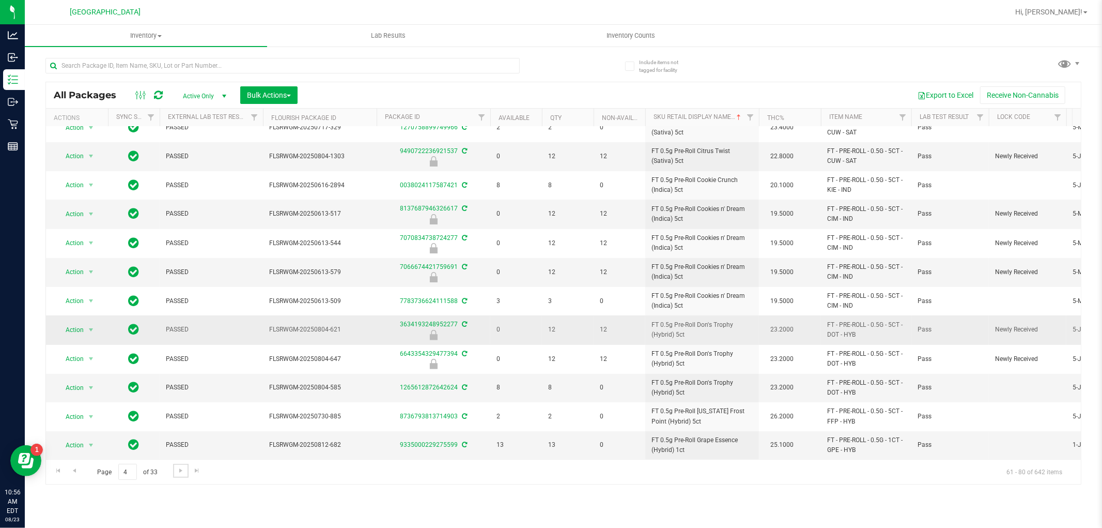
scroll to position [253, 0]
click at [179, 473] on span "Go to the next page" at bounding box center [181, 470] width 8 height 8
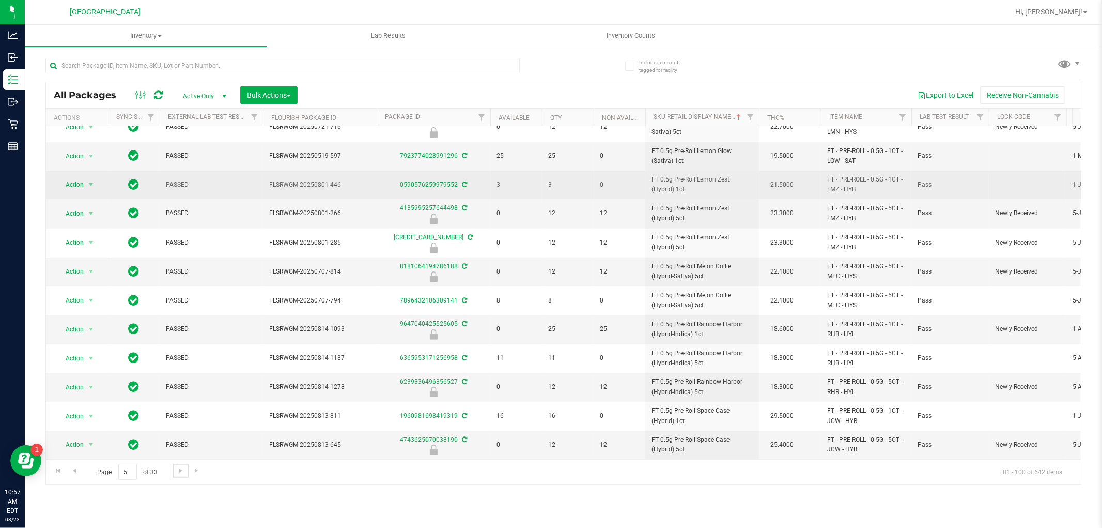
scroll to position [254, 0]
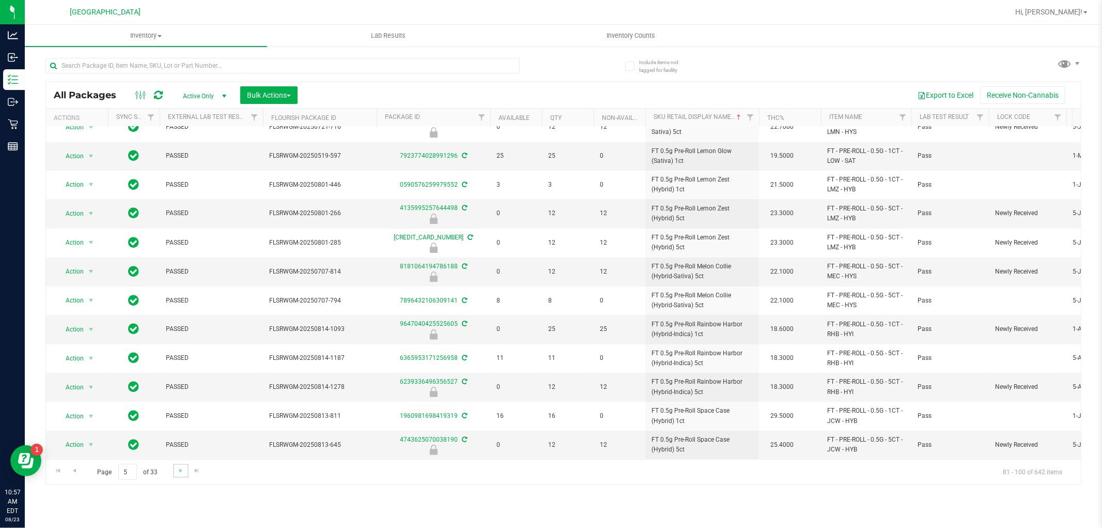
click at [174, 470] on link "Go to the next page" at bounding box center [180, 471] width 15 height 14
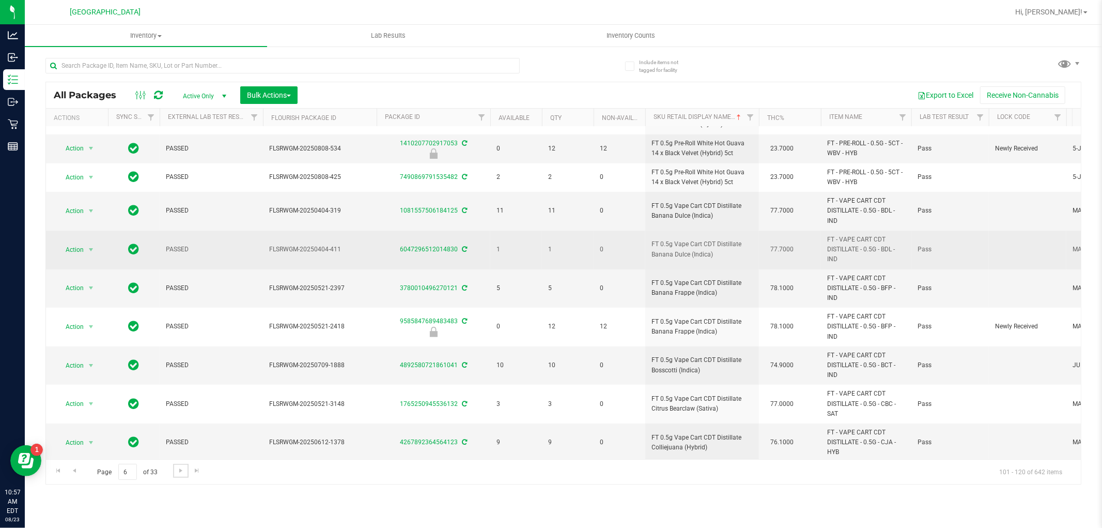
scroll to position [320, 0]
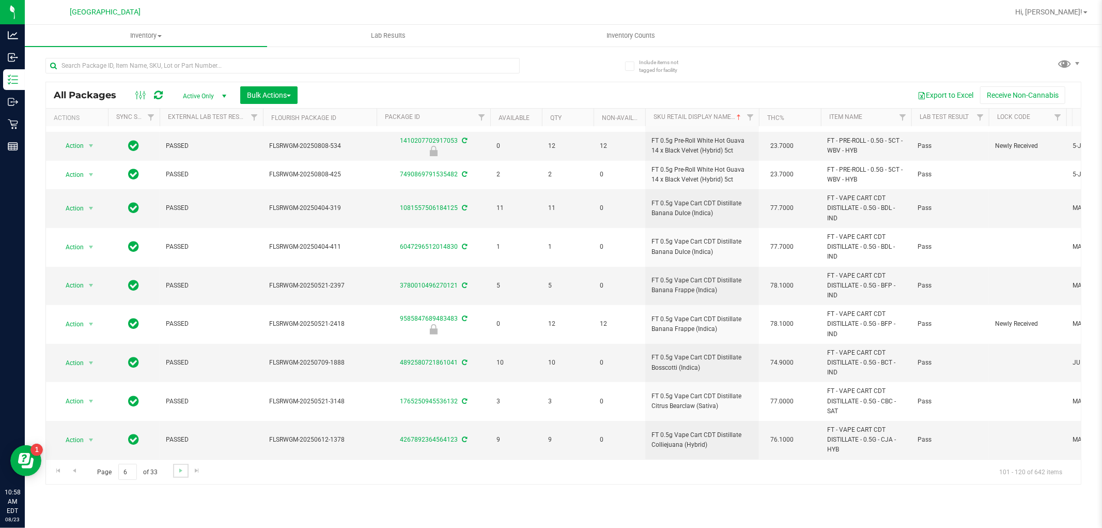
click at [174, 471] on link "Go to the next page" at bounding box center [180, 471] width 15 height 14
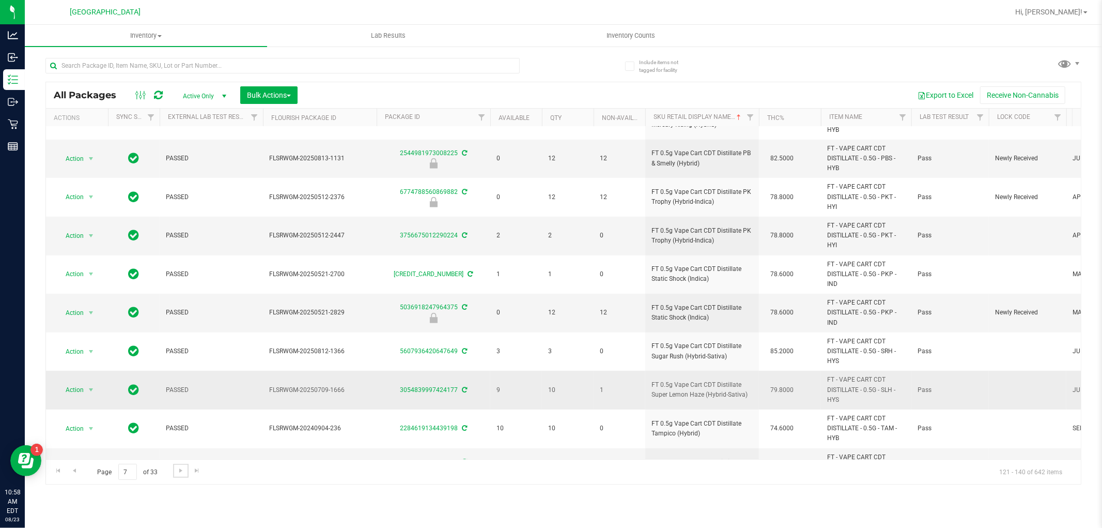
scroll to position [447, 0]
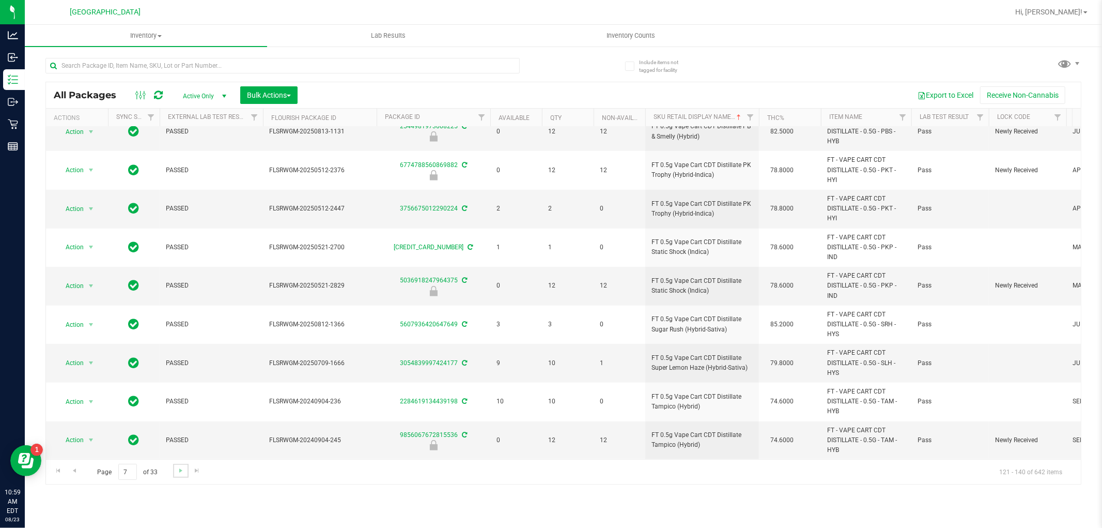
click at [185, 470] on link "Go to the next page" at bounding box center [180, 471] width 15 height 14
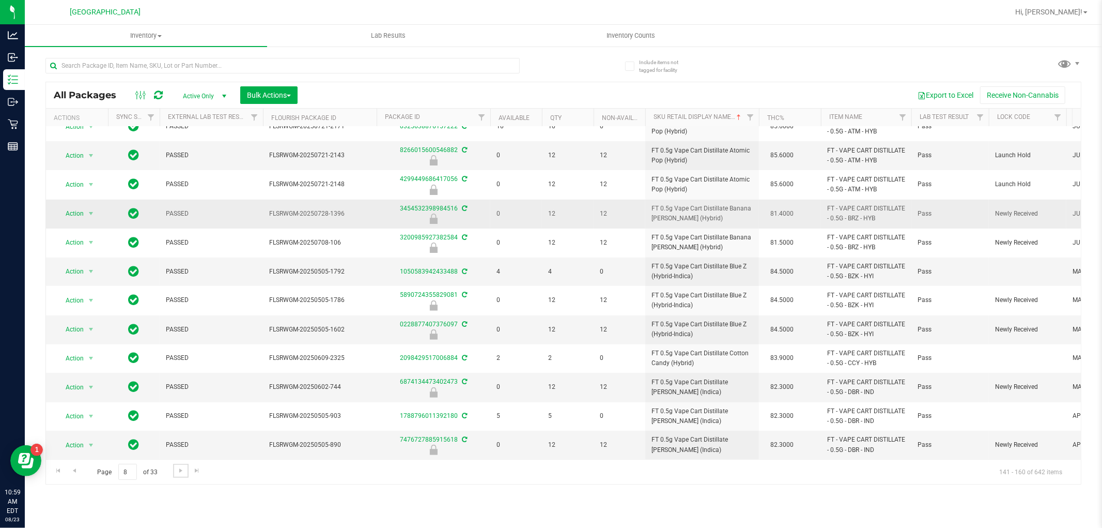
scroll to position [274, 0]
click at [178, 472] on span "Go to the next page" at bounding box center [181, 470] width 8 height 8
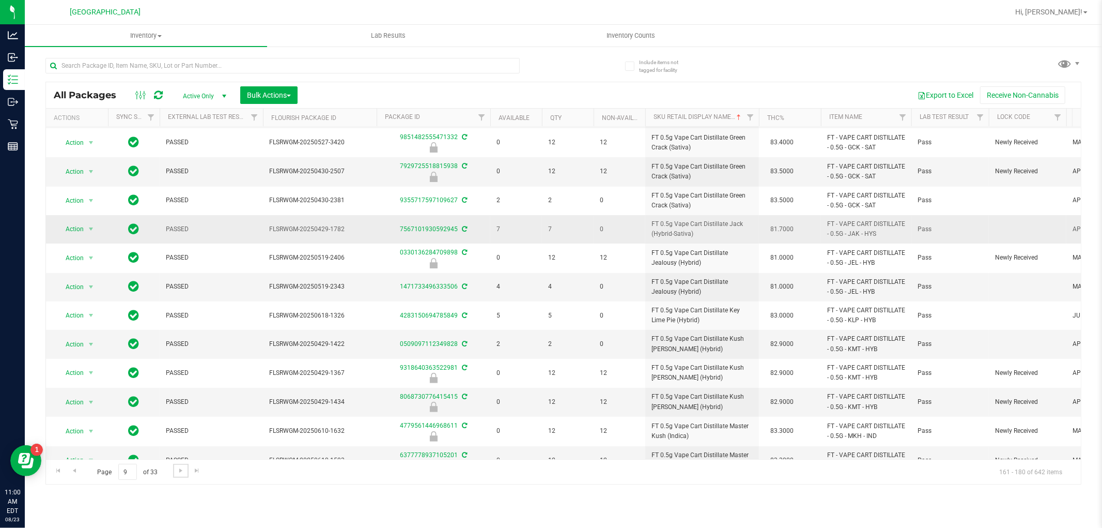
scroll to position [254, 0]
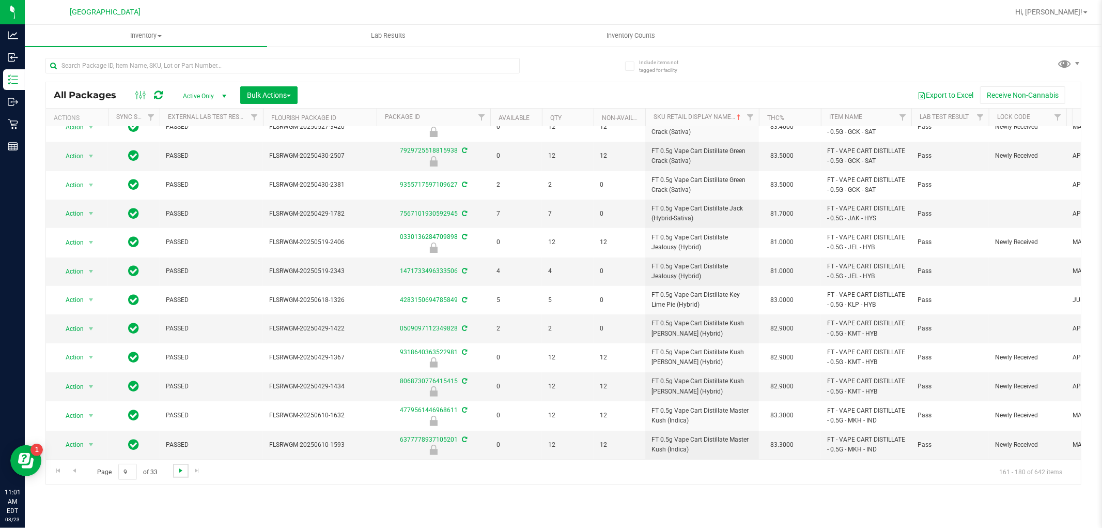
click at [178, 474] on span "Go to the next page" at bounding box center [181, 470] width 8 height 8
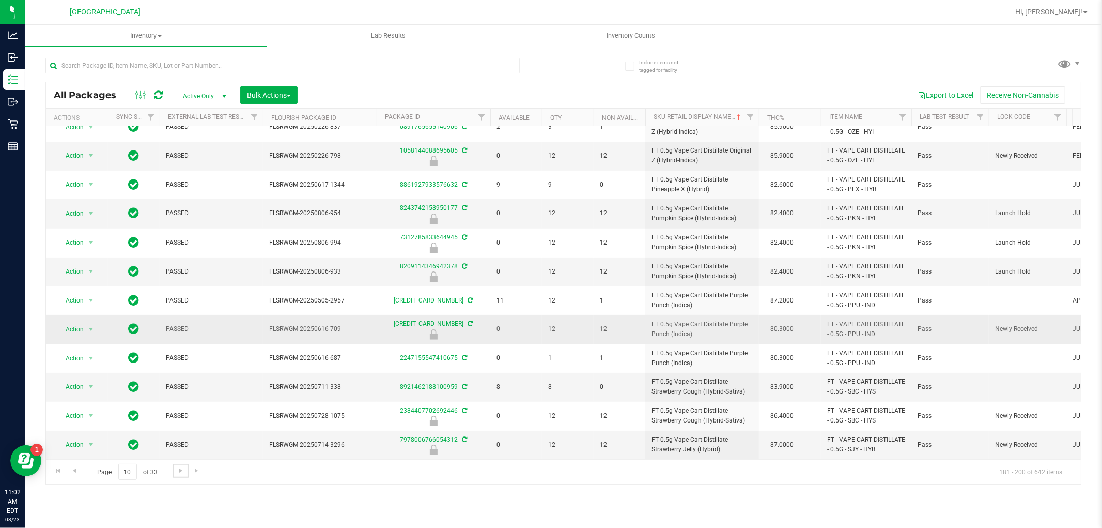
scroll to position [254, 0]
click at [179, 472] on span "Go to the next page" at bounding box center [181, 470] width 8 height 8
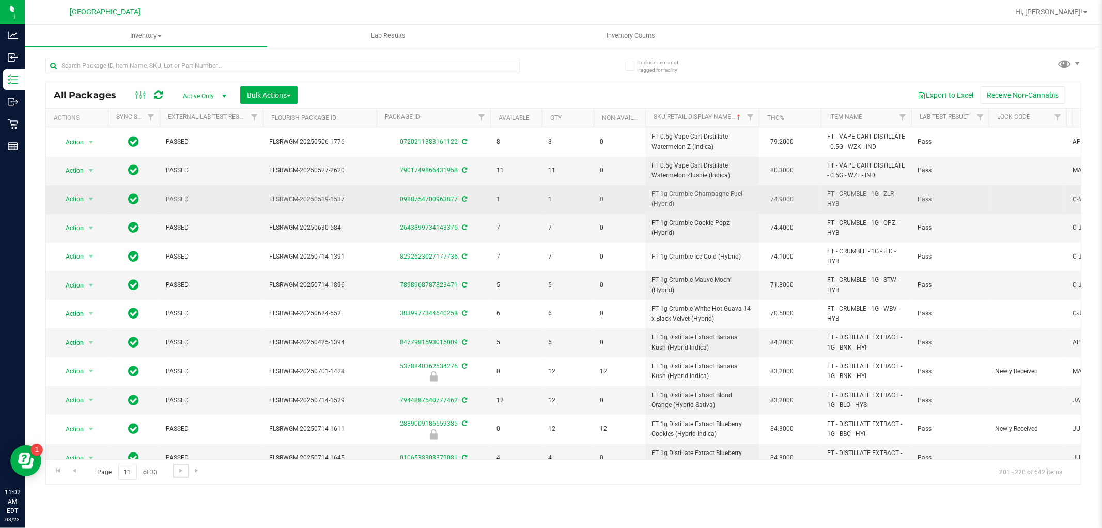
scroll to position [251, 0]
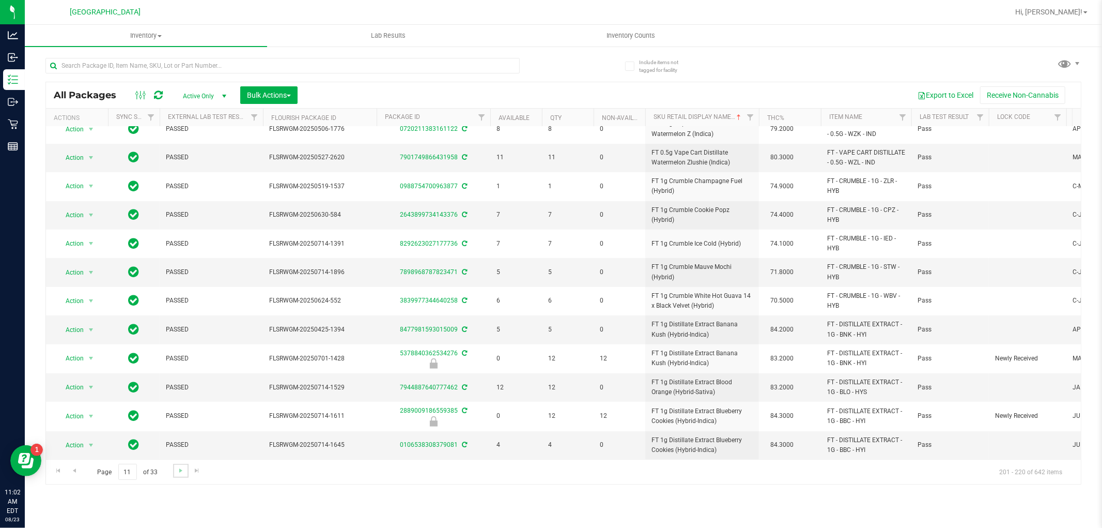
click at [183, 464] on link "Go to the next page" at bounding box center [180, 471] width 15 height 14
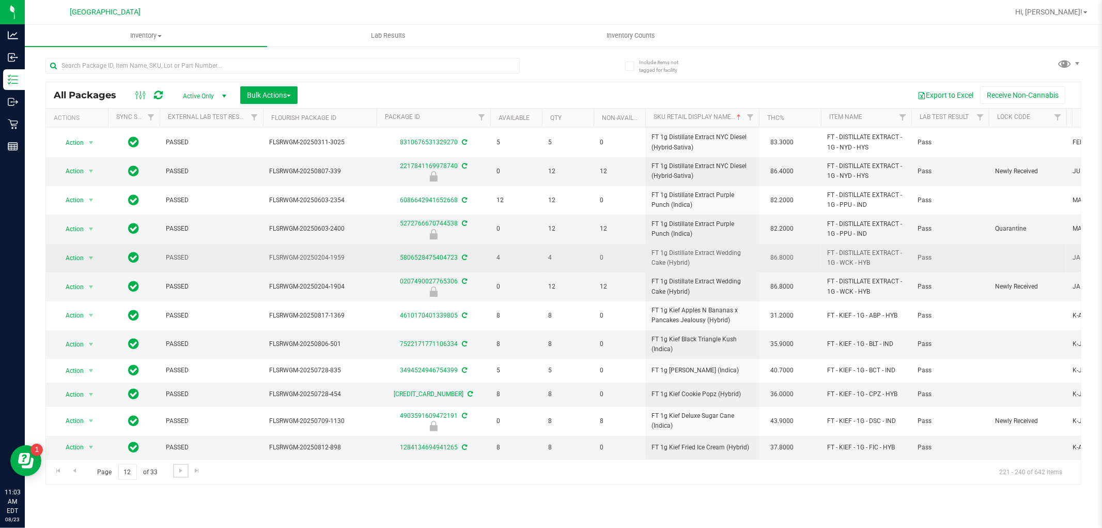
scroll to position [238, 0]
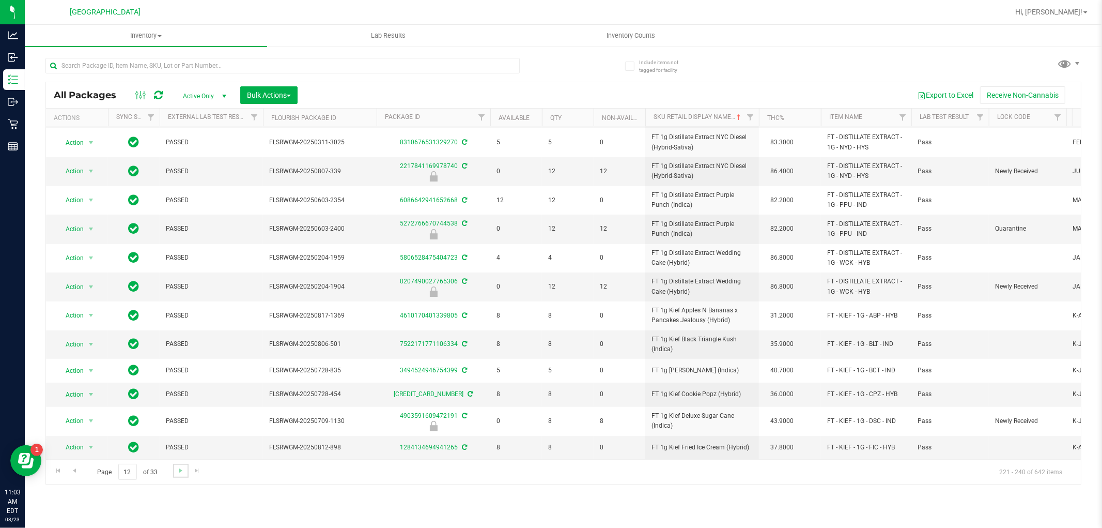
click at [185, 471] on link "Go to the next page" at bounding box center [180, 471] width 15 height 14
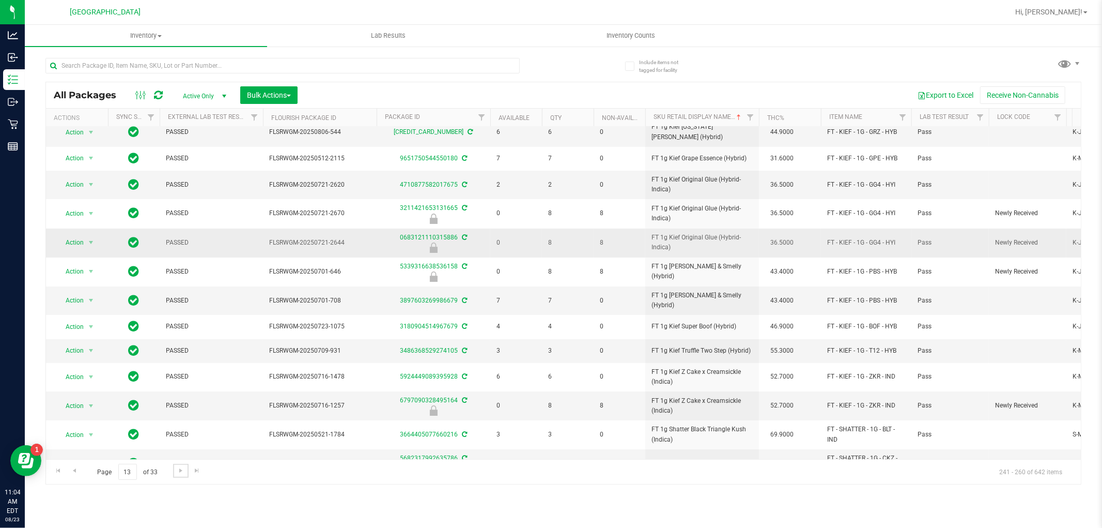
scroll to position [57, 0]
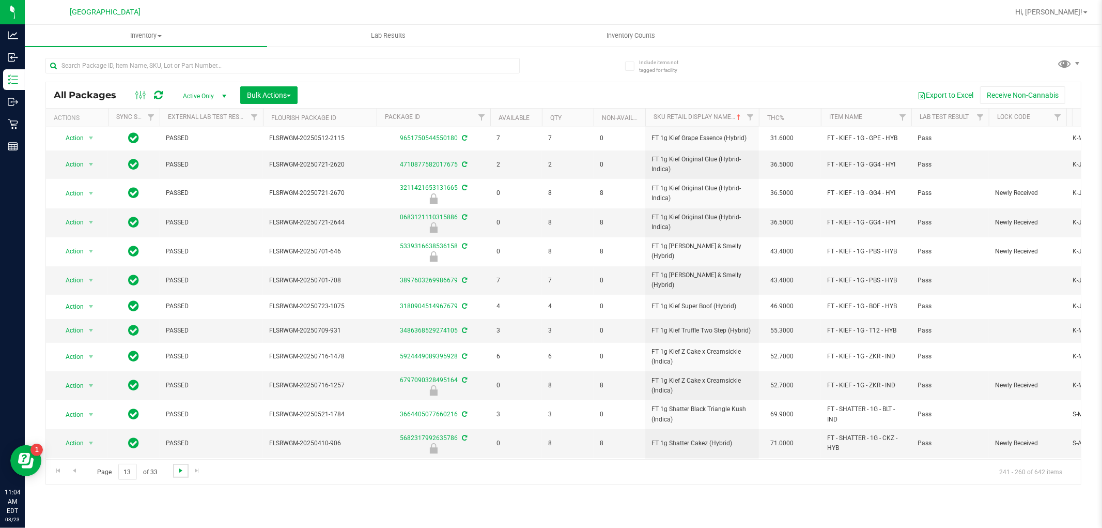
click at [178, 468] on span "Go to the next page" at bounding box center [181, 470] width 8 height 8
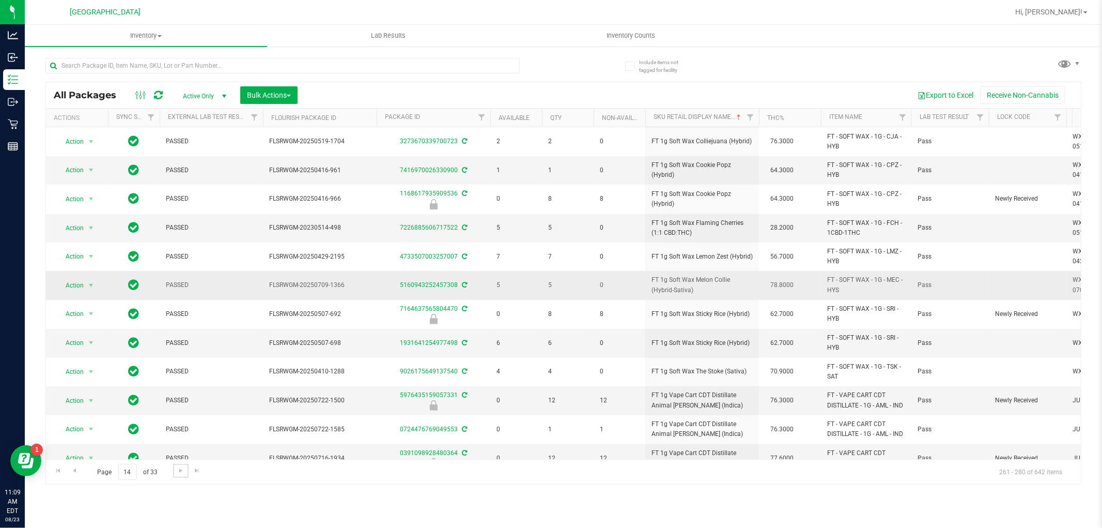
scroll to position [252, 0]
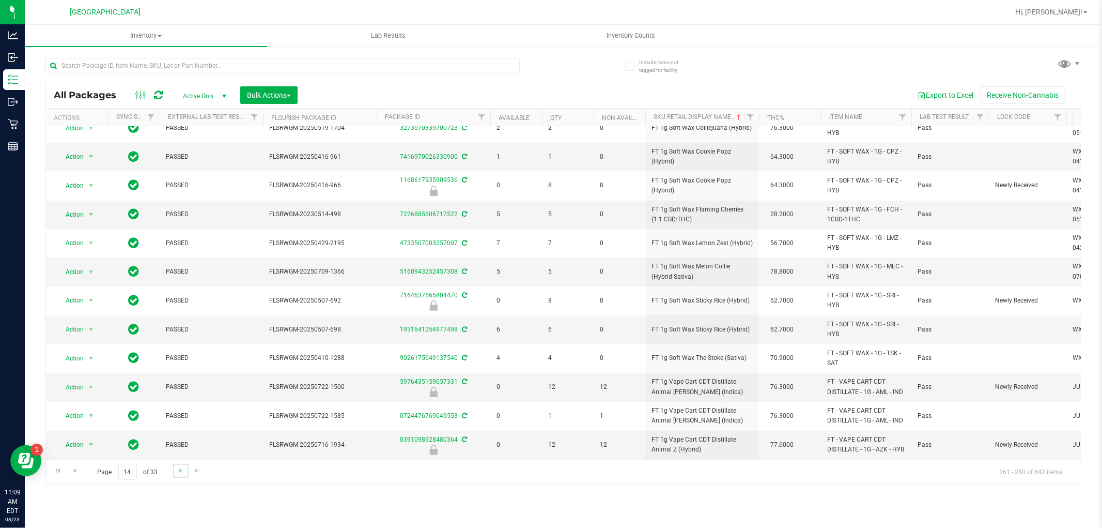
click at [186, 471] on link "Go to the next page" at bounding box center [180, 471] width 15 height 14
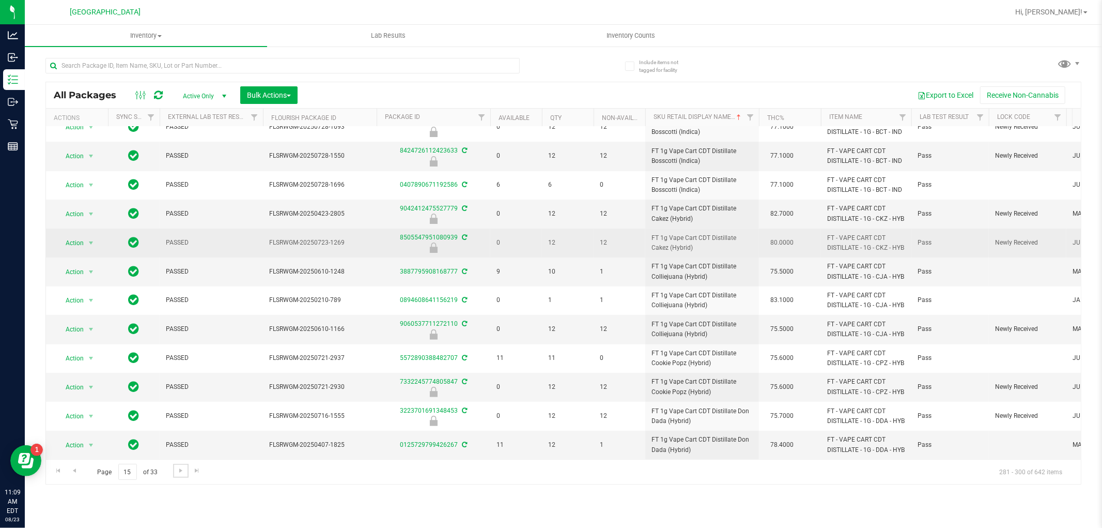
scroll to position [331, 0]
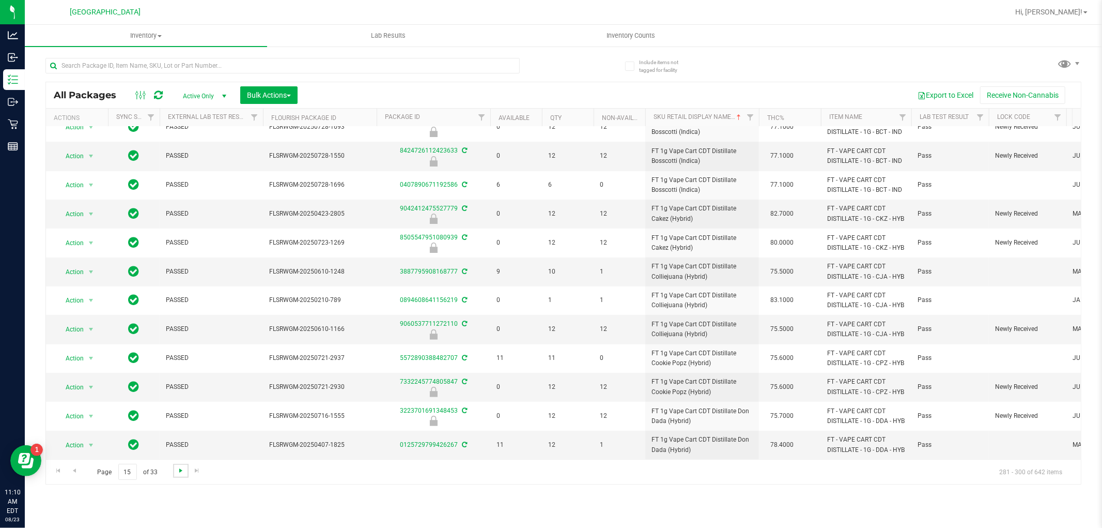
click at [182, 471] on span "Go to the next page" at bounding box center [181, 470] width 8 height 8
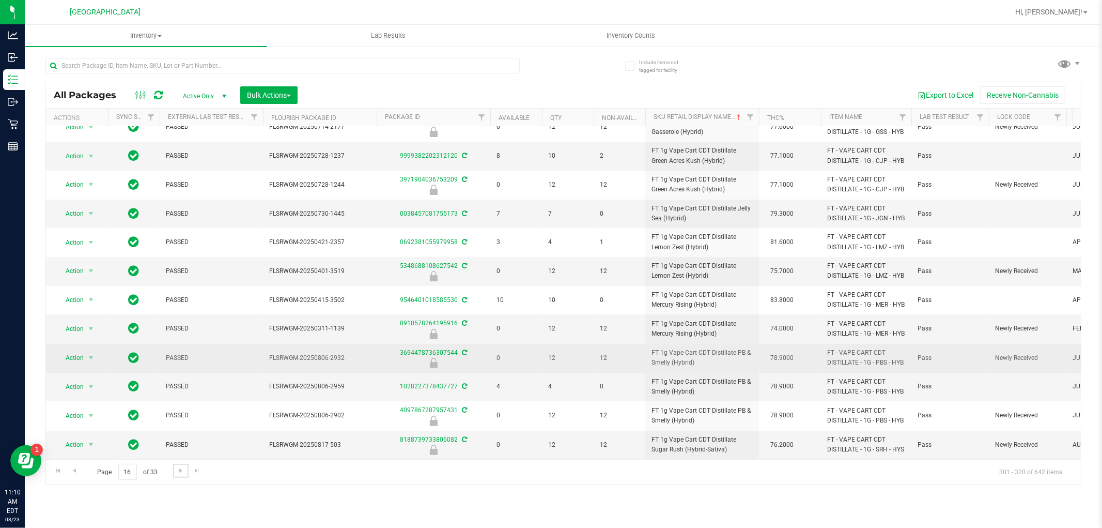
scroll to position [312, 0]
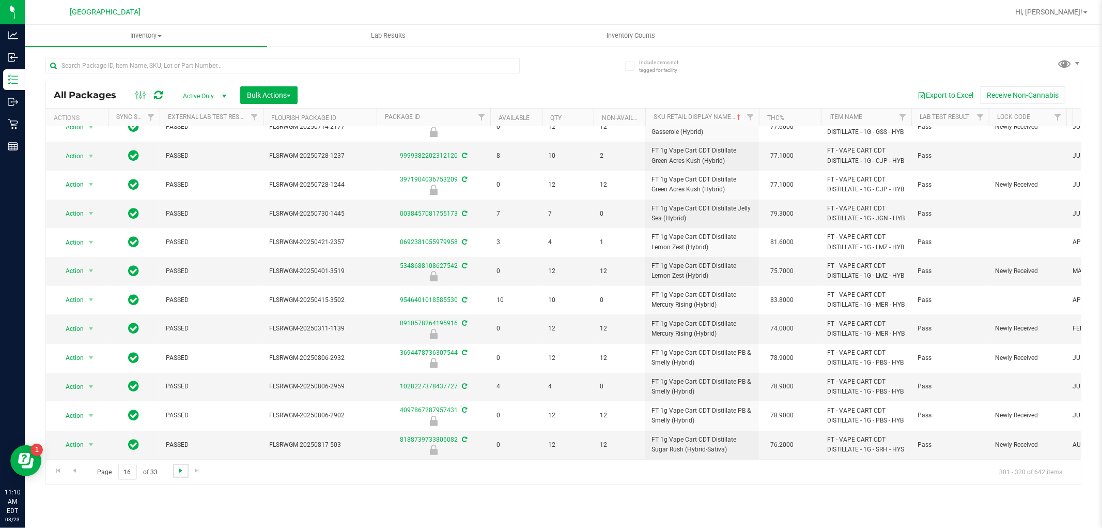
click at [178, 471] on span "Go to the next page" at bounding box center [181, 470] width 8 height 8
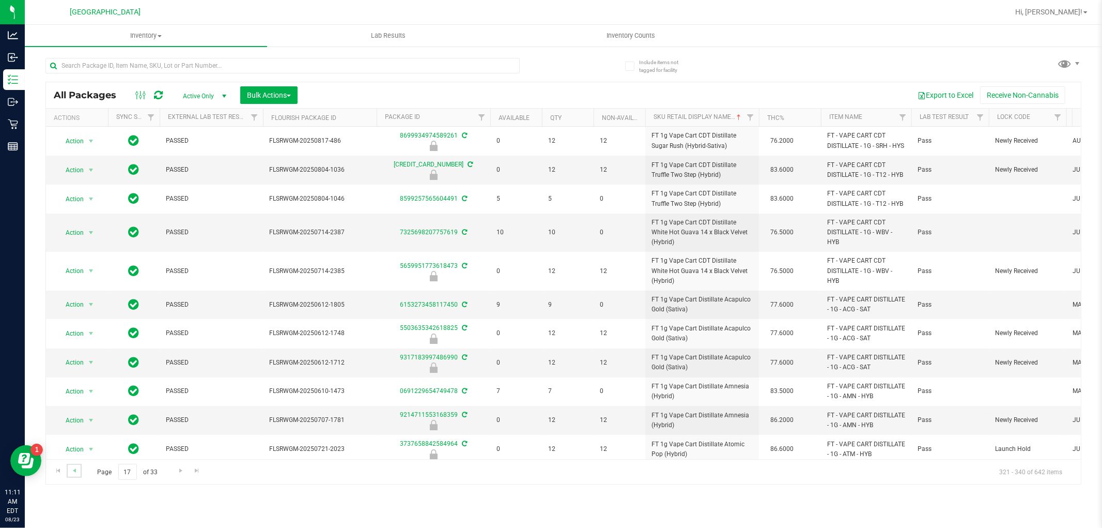
click at [79, 473] on link "Go to the previous page" at bounding box center [74, 471] width 15 height 14
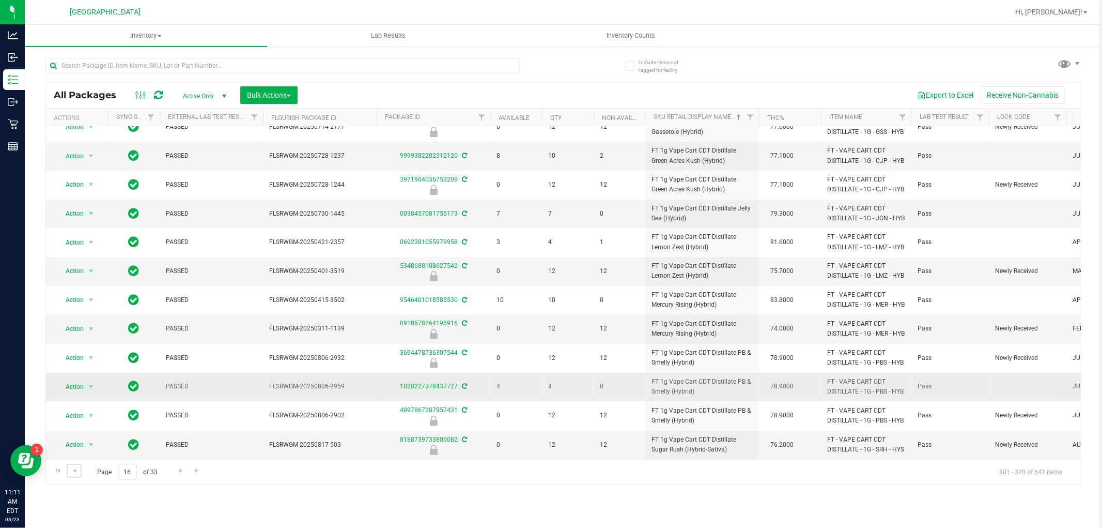
scroll to position [312, 0]
click at [183, 472] on span "Go to the next page" at bounding box center [181, 470] width 8 height 8
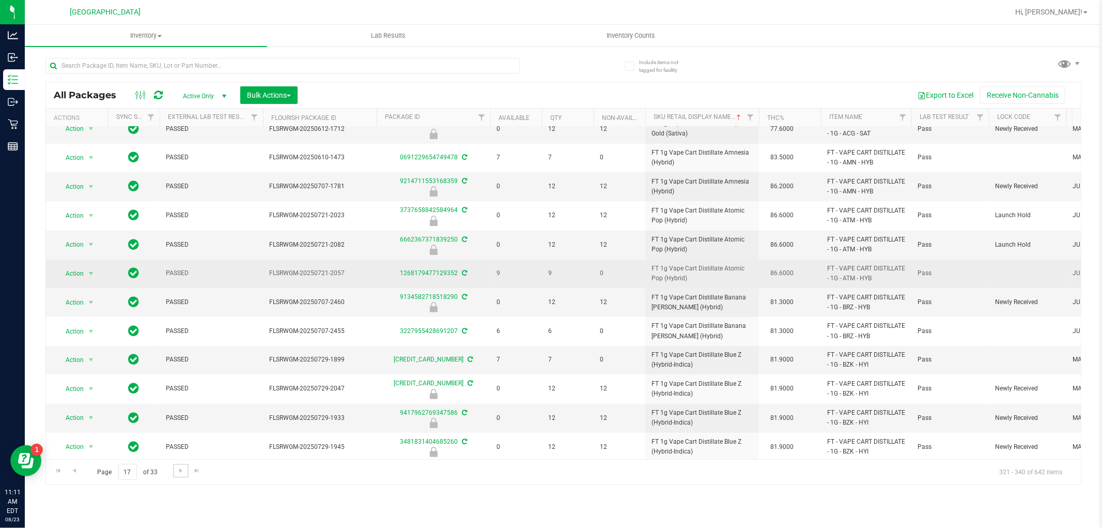
scroll to position [283, 0]
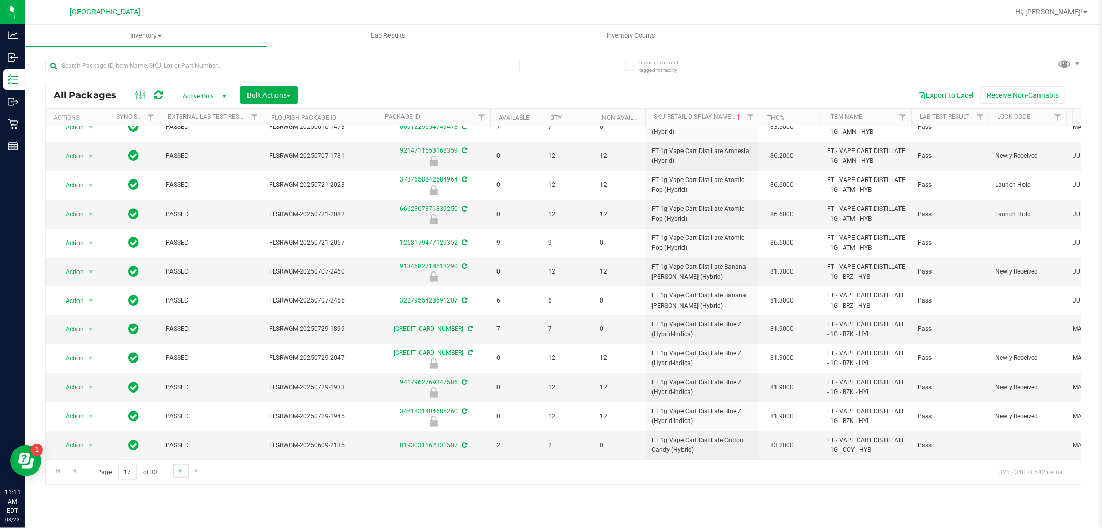
click at [174, 471] on link "Go to the next page" at bounding box center [180, 471] width 15 height 14
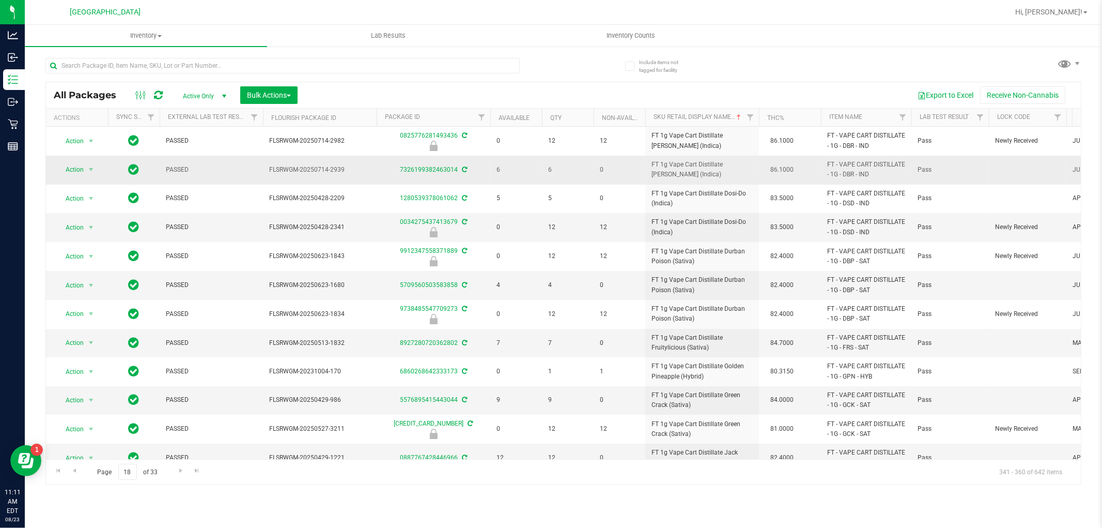
drag, startPoint x: 512, startPoint y: 166, endPoint x: 509, endPoint y: 156, distance: 10.8
click at [509, 156] on td "6" at bounding box center [516, 170] width 52 height 28
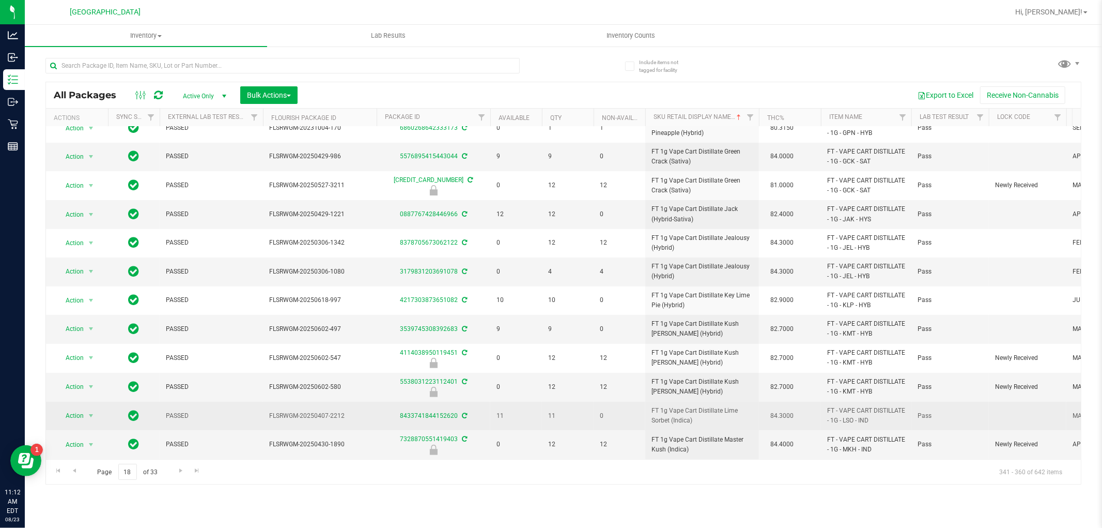
scroll to position [252, 0]
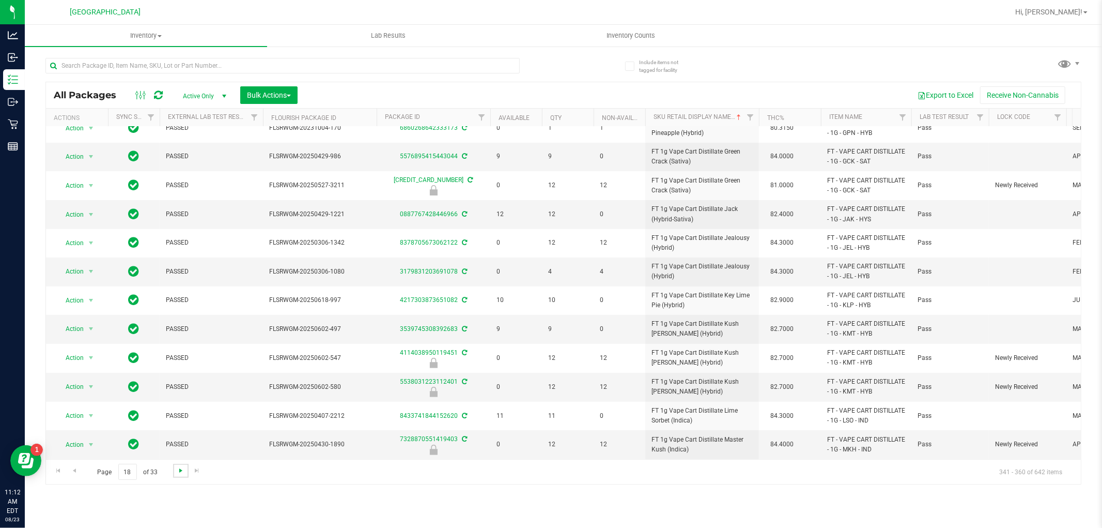
click at [179, 474] on span "Go to the next page" at bounding box center [181, 470] width 8 height 8
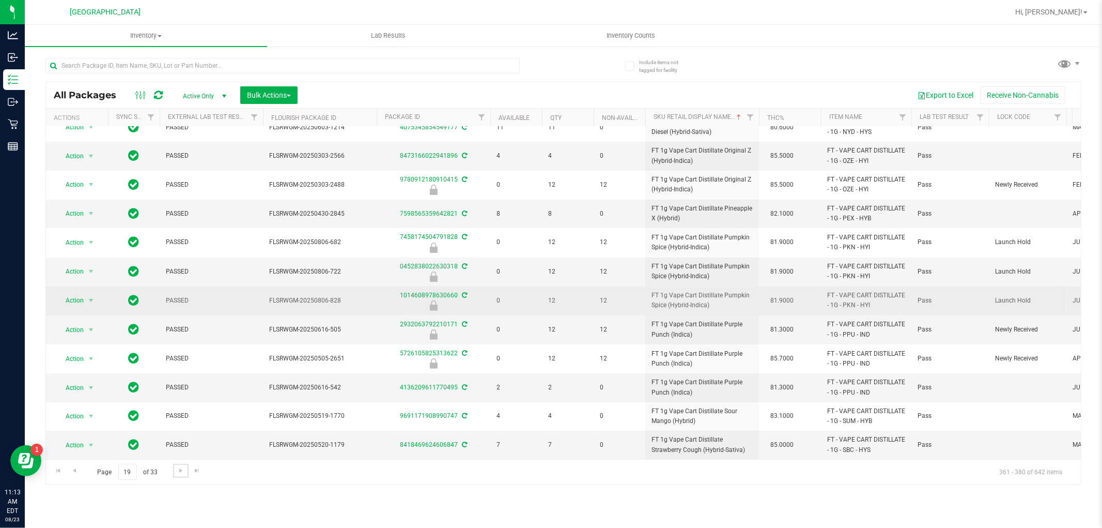
scroll to position [254, 0]
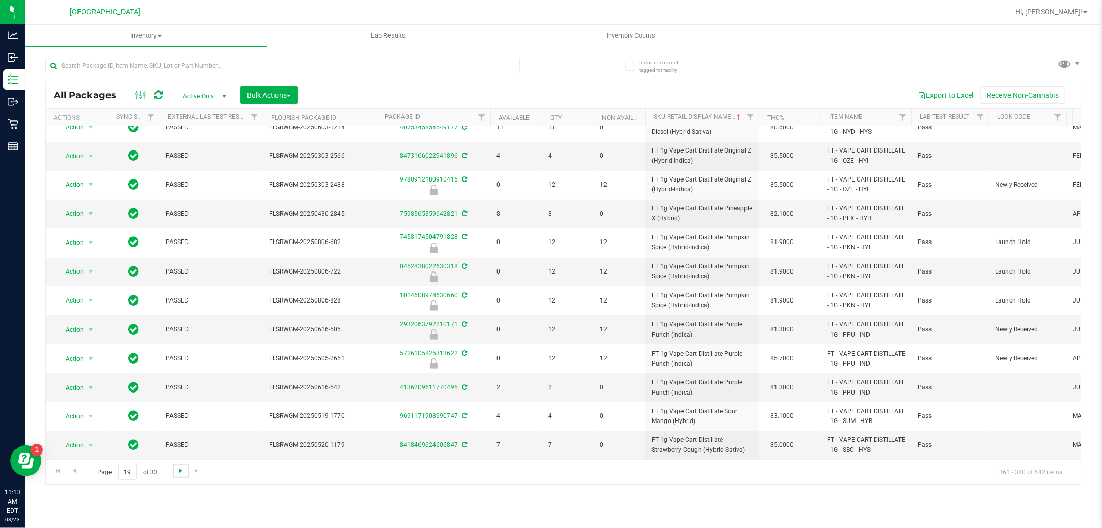
click at [177, 468] on span "Go to the next page" at bounding box center [181, 470] width 8 height 8
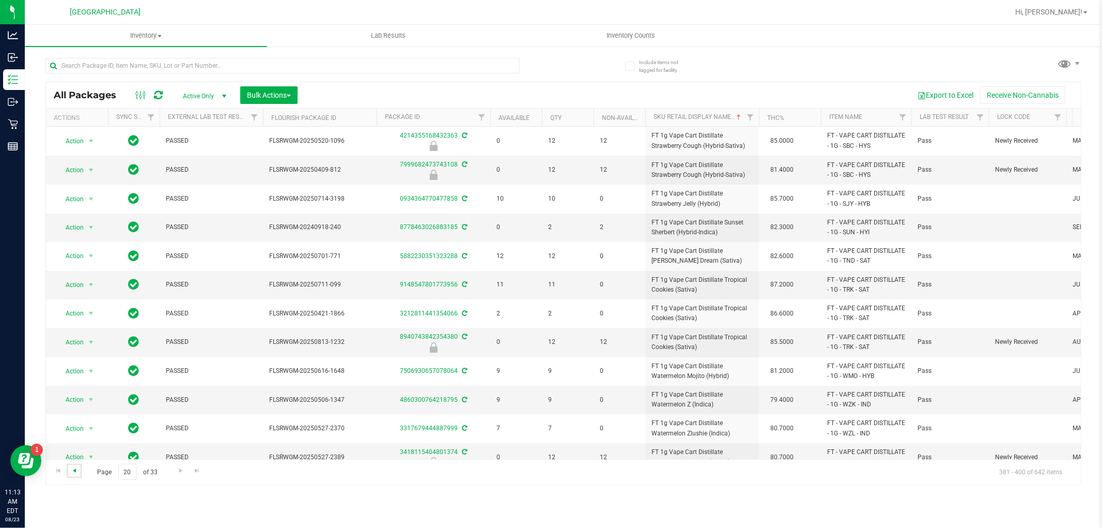
click at [71, 471] on span "Go to the previous page" at bounding box center [74, 470] width 8 height 8
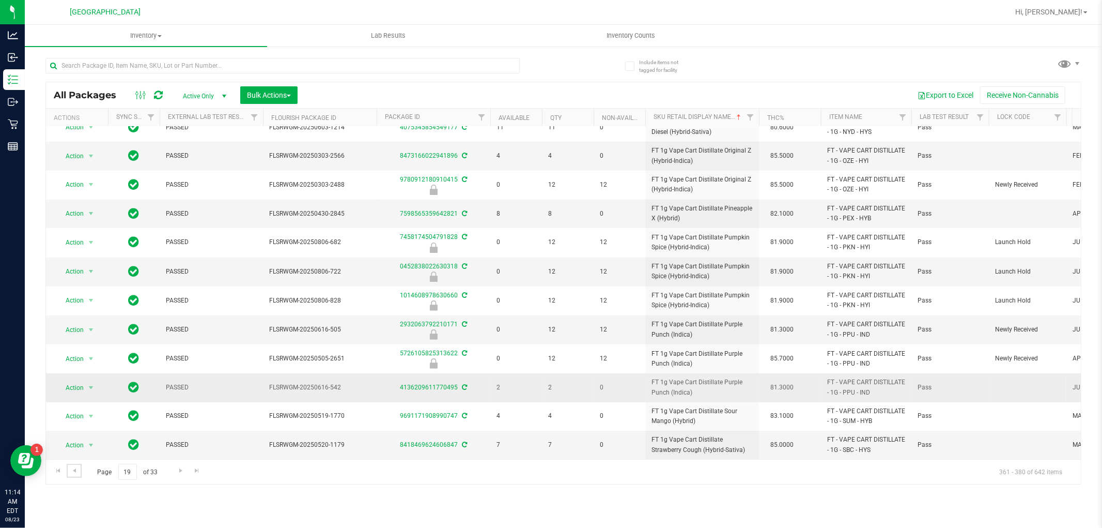
scroll to position [254, 0]
click at [177, 471] on span "Go to the next page" at bounding box center [181, 470] width 8 height 8
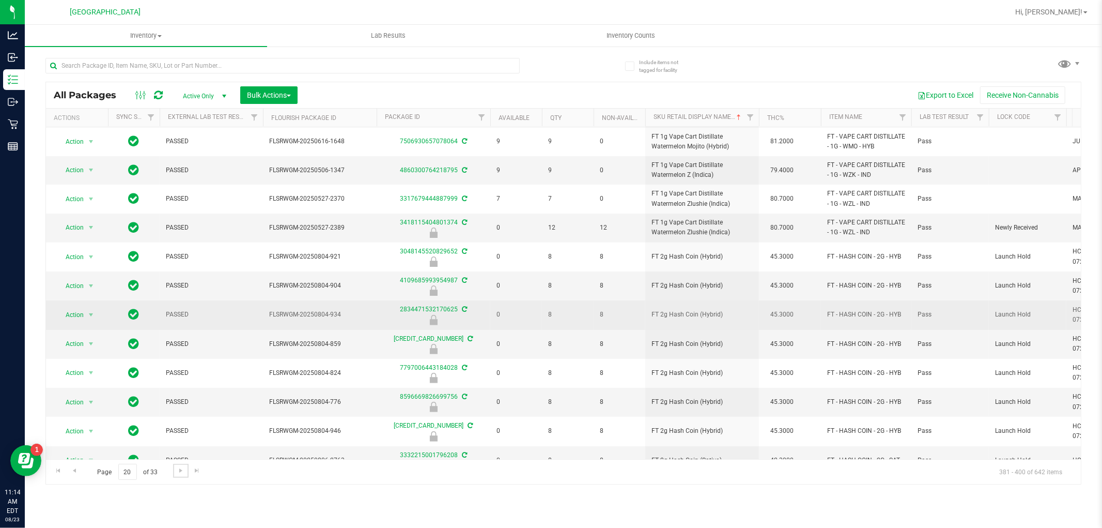
scroll to position [254, 0]
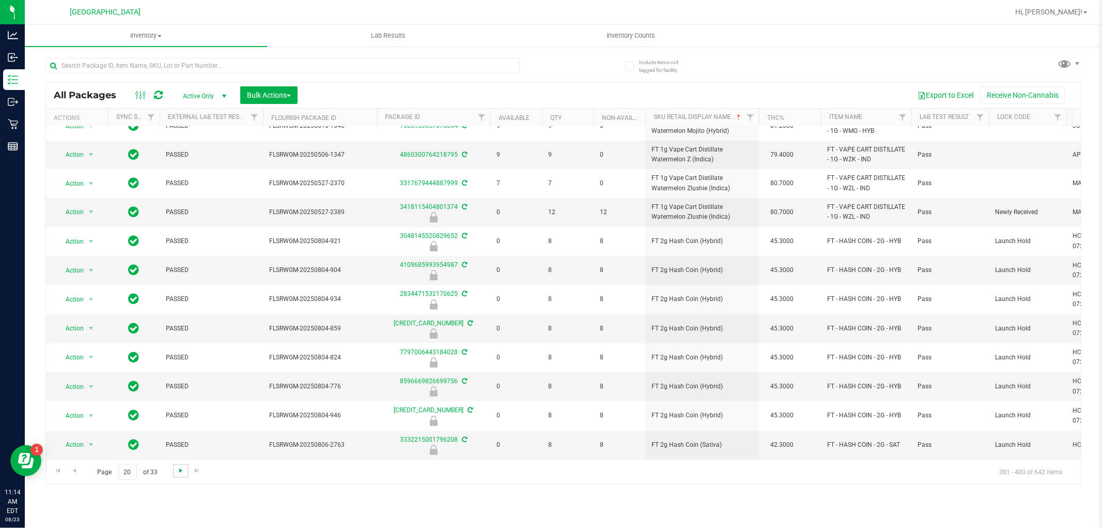
click at [178, 474] on span "Go to the next page" at bounding box center [181, 470] width 8 height 8
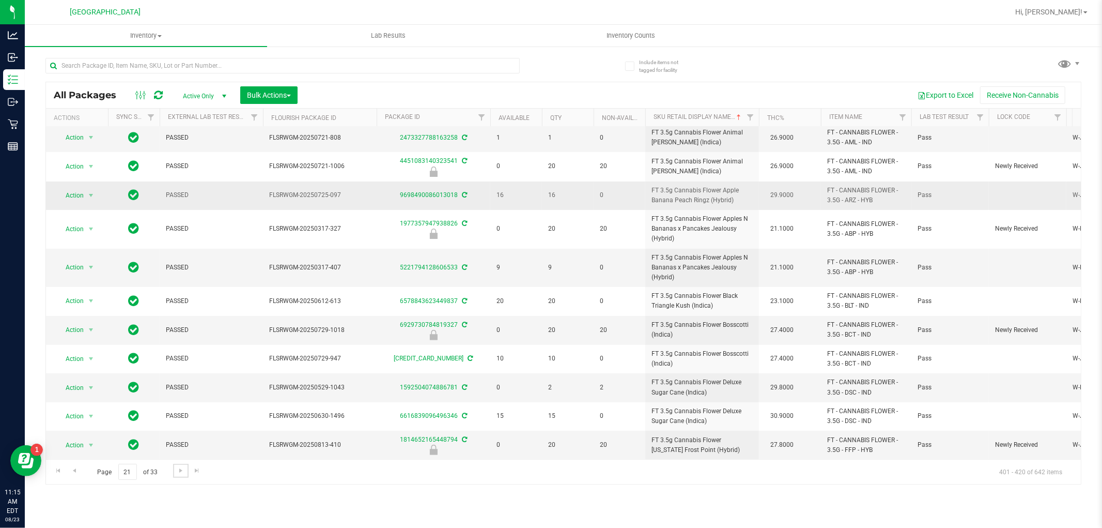
scroll to position [273, 0]
click at [179, 473] on span "Go to the next page" at bounding box center [181, 470] width 8 height 8
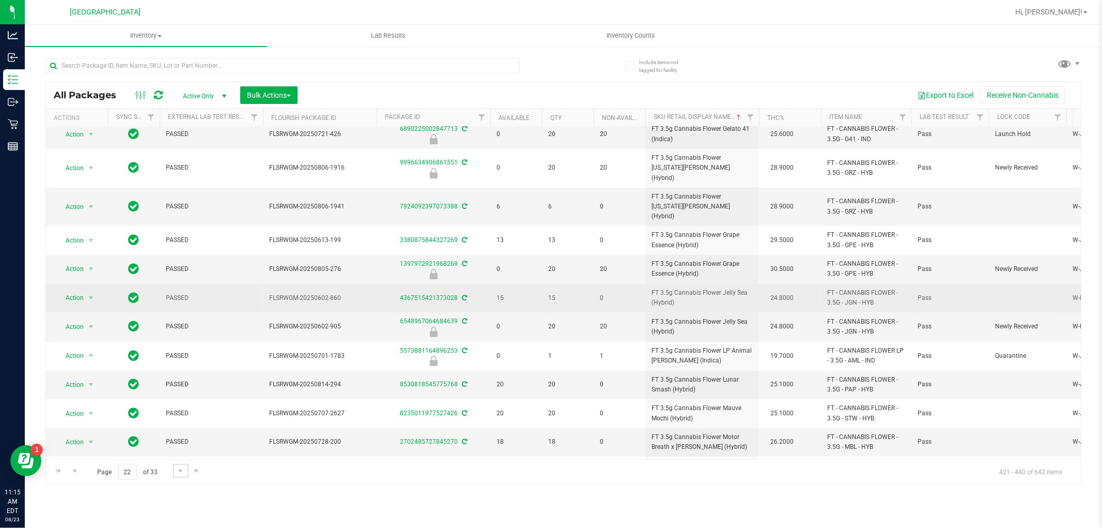
scroll to position [253, 0]
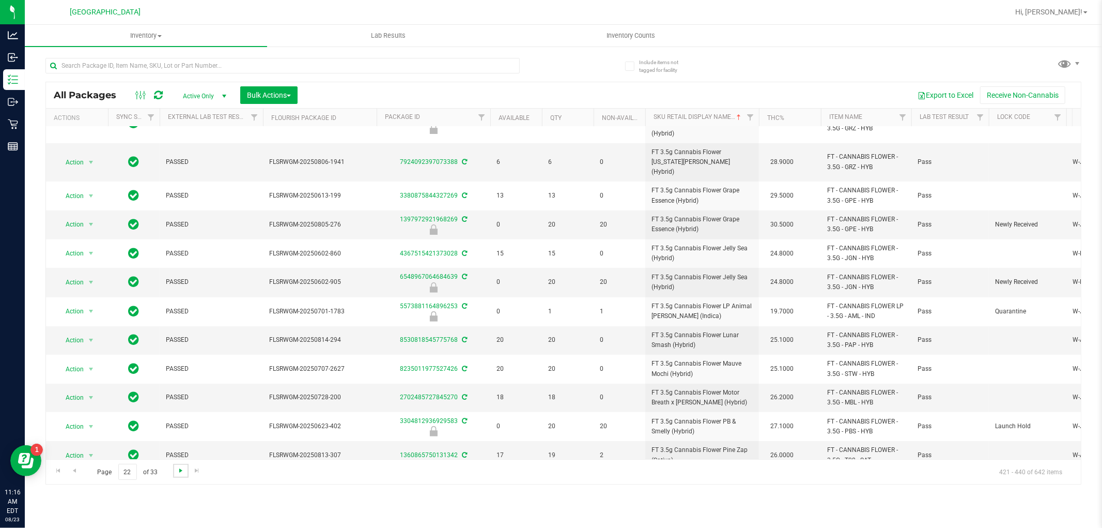
click at [179, 471] on span "Go to the next page" at bounding box center [181, 470] width 8 height 8
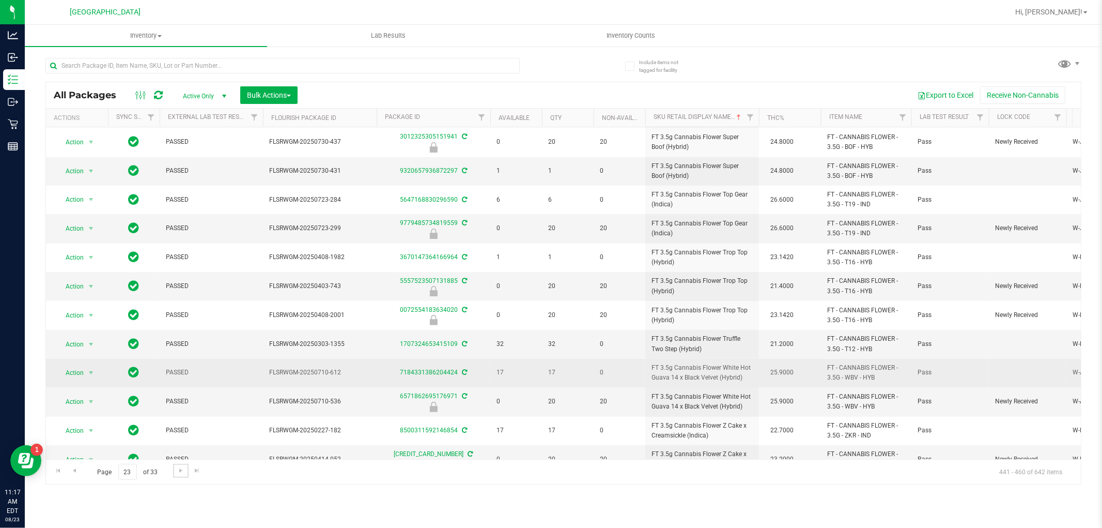
scroll to position [253, 0]
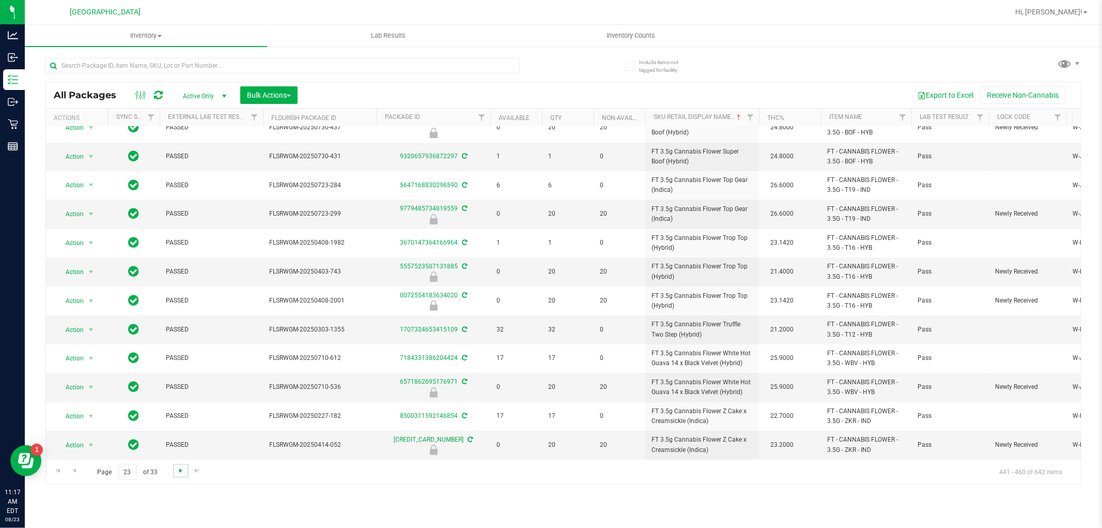
click at [178, 469] on span "Go to the next page" at bounding box center [181, 470] width 8 height 8
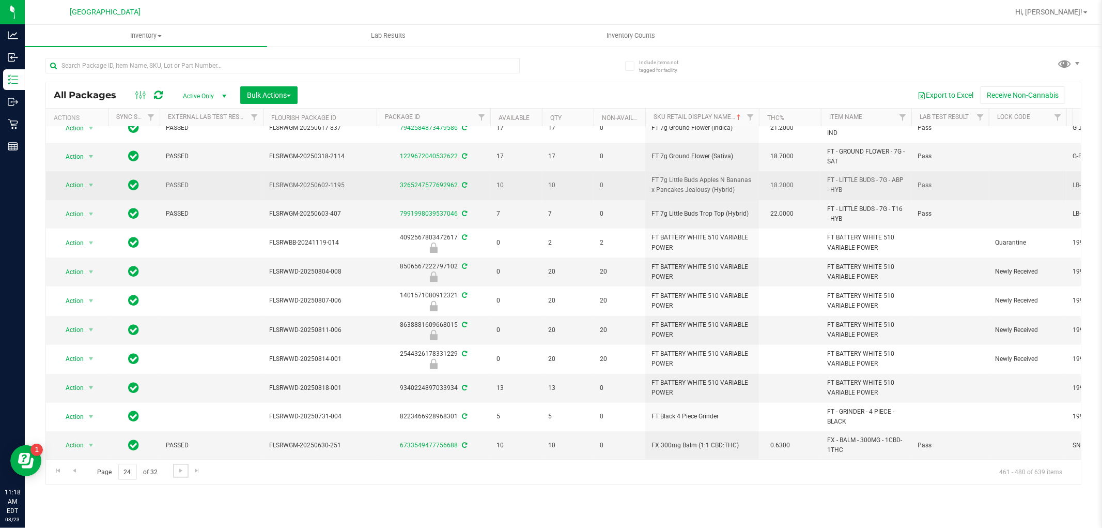
scroll to position [263, 0]
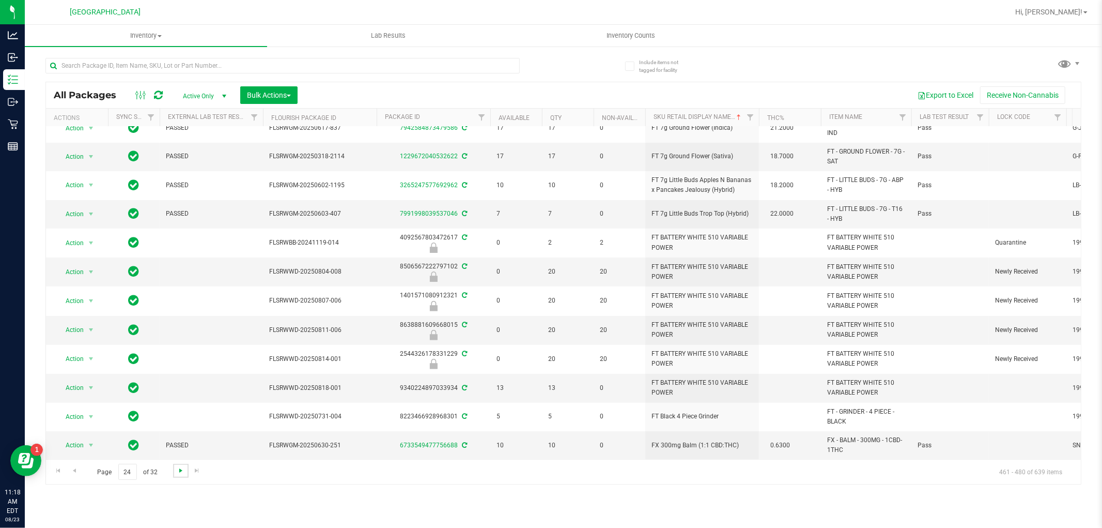
click at [180, 469] on span "Go to the next page" at bounding box center [181, 470] width 8 height 8
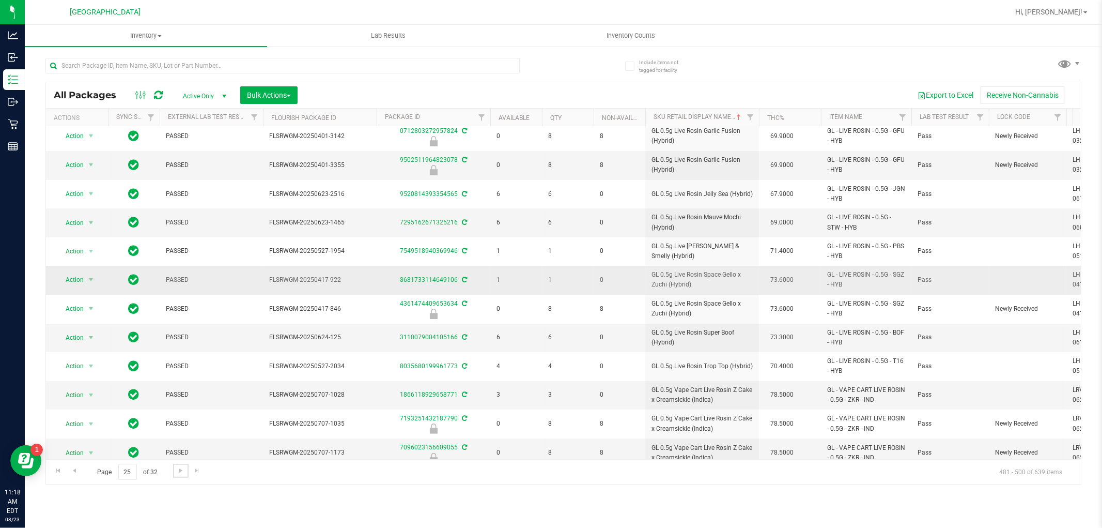
scroll to position [247, 0]
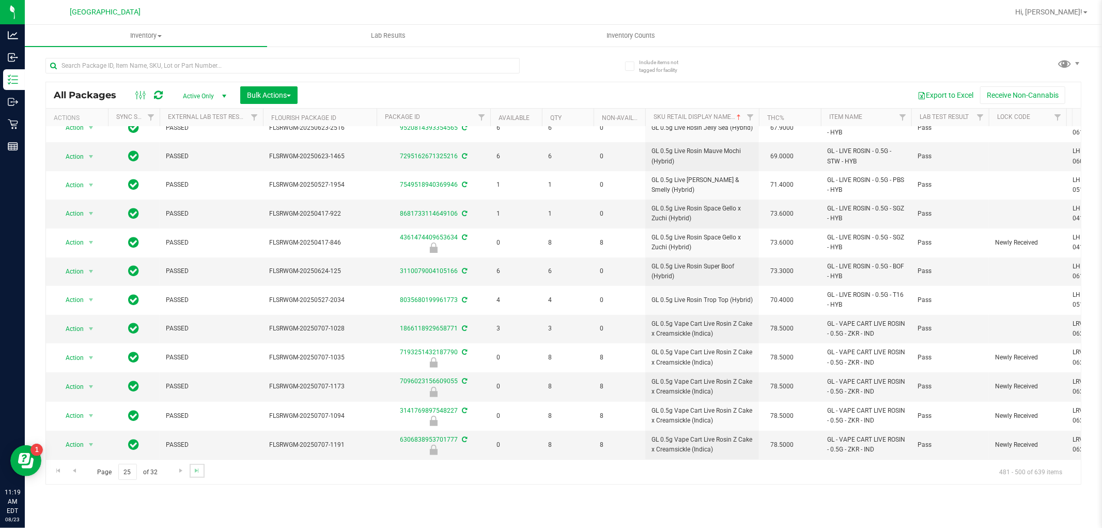
click at [190, 473] on link "Go to the last page" at bounding box center [197, 471] width 15 height 14
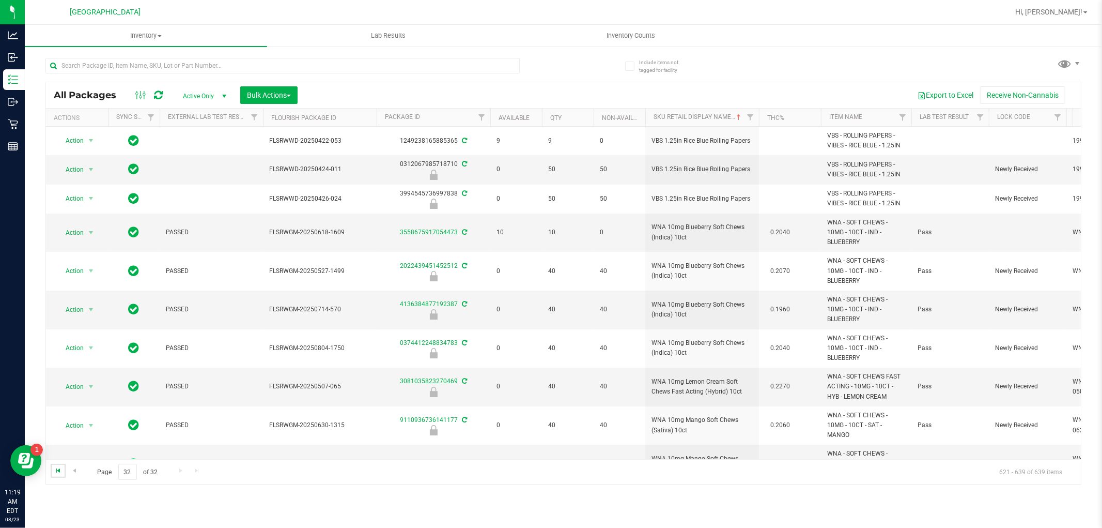
click at [55, 466] on span "Go to the first page" at bounding box center [58, 470] width 8 height 8
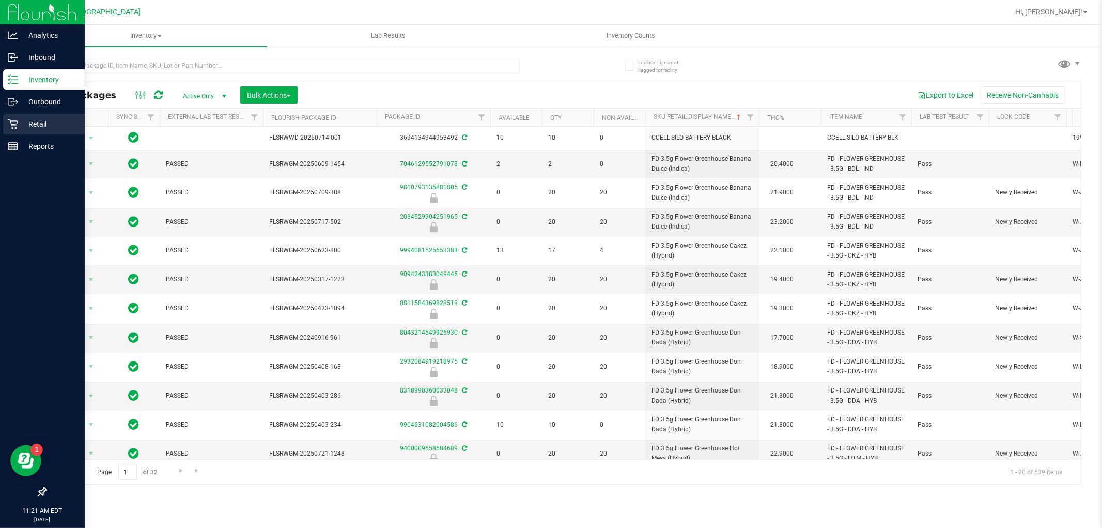
click at [6, 116] on div "Retail" at bounding box center [44, 124] width 82 height 21
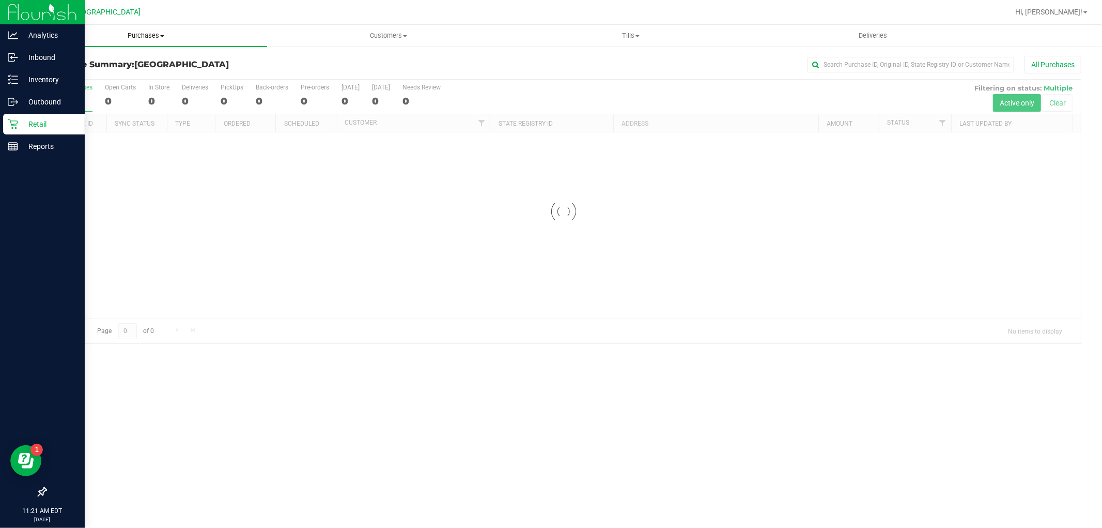
click at [141, 36] on span "Purchases" at bounding box center [146, 35] width 242 height 9
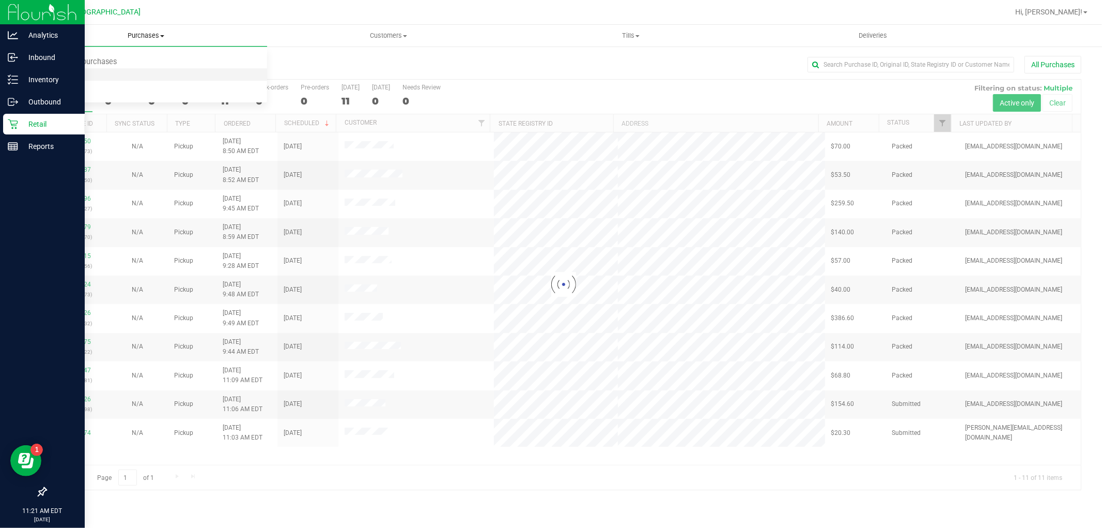
click at [148, 78] on li "Fulfillment" at bounding box center [146, 75] width 242 height 12
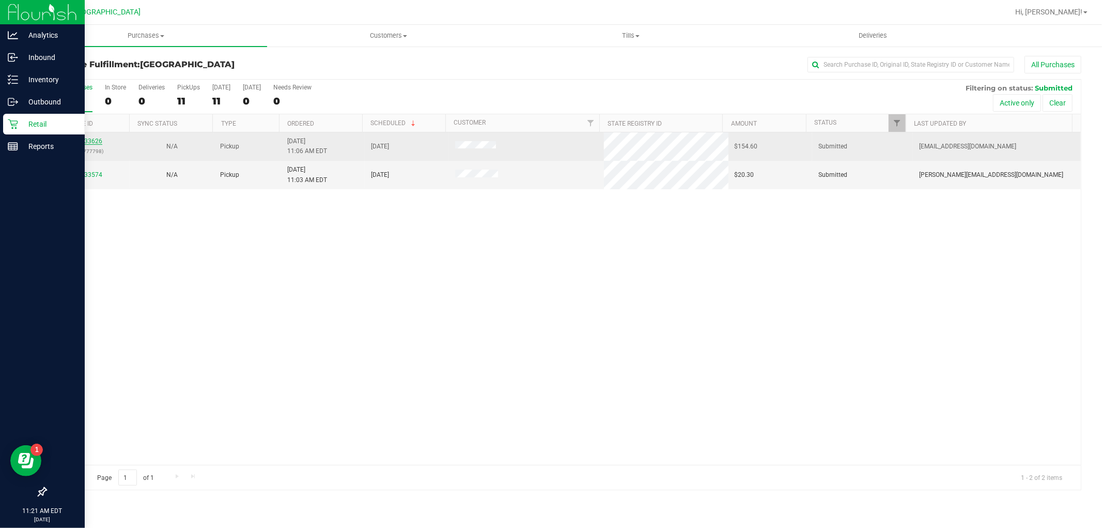
click at [82, 141] on link "11833626" at bounding box center [87, 140] width 29 height 7
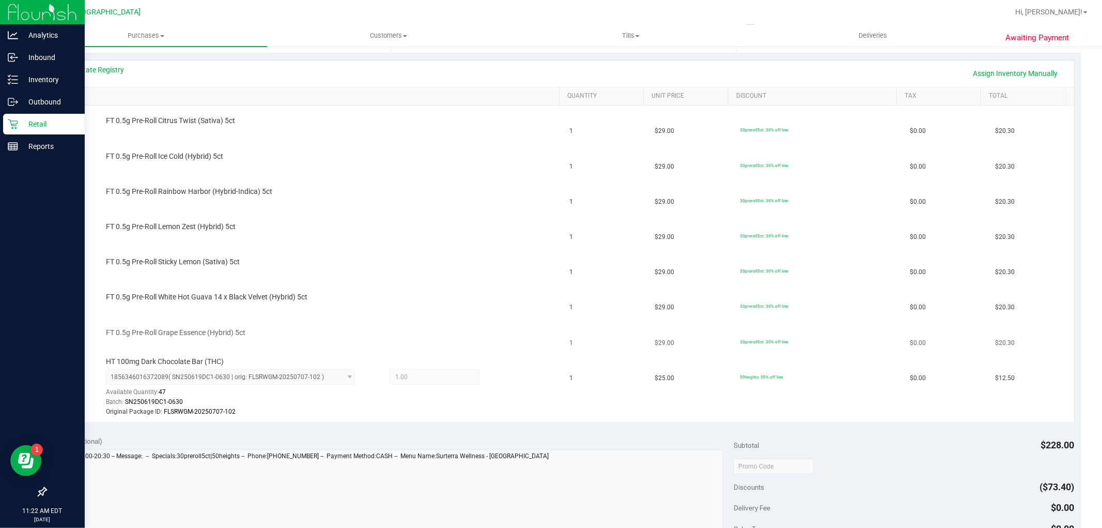
scroll to position [229, 0]
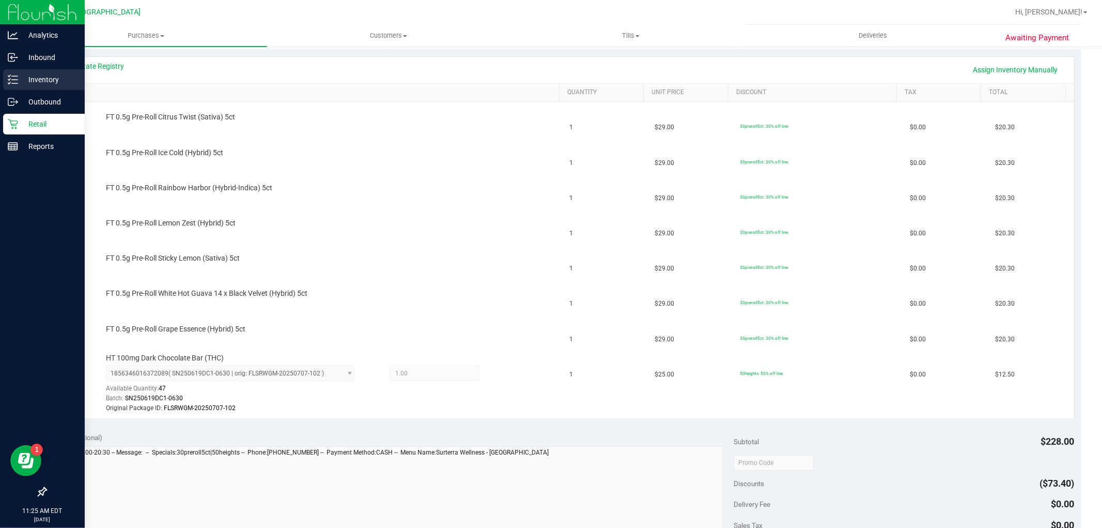
click at [34, 73] on p "Inventory" at bounding box center [49, 79] width 62 height 12
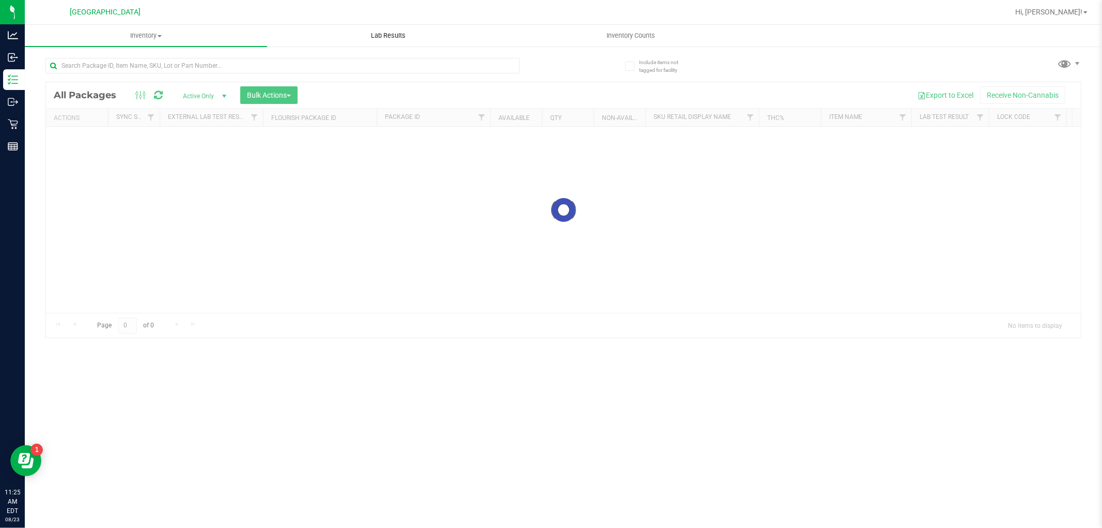
click at [323, 43] on uib-tab-heading "Lab Results" at bounding box center [388, 35] width 241 height 21
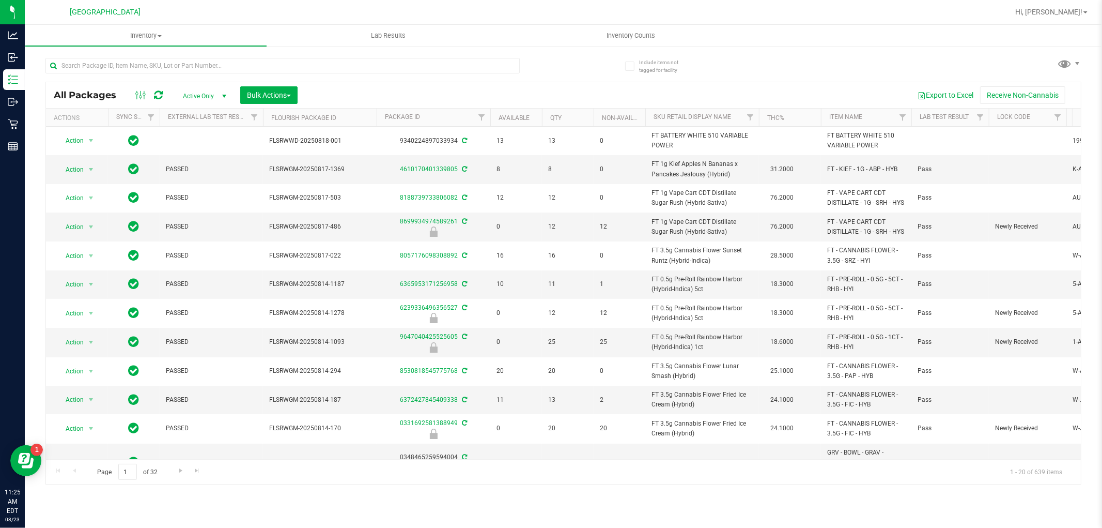
click at [300, 55] on div at bounding box center [304, 65] width 518 height 33
click at [300, 60] on input "text" at bounding box center [282, 66] width 474 height 16
type input "G"
type input "GPE"
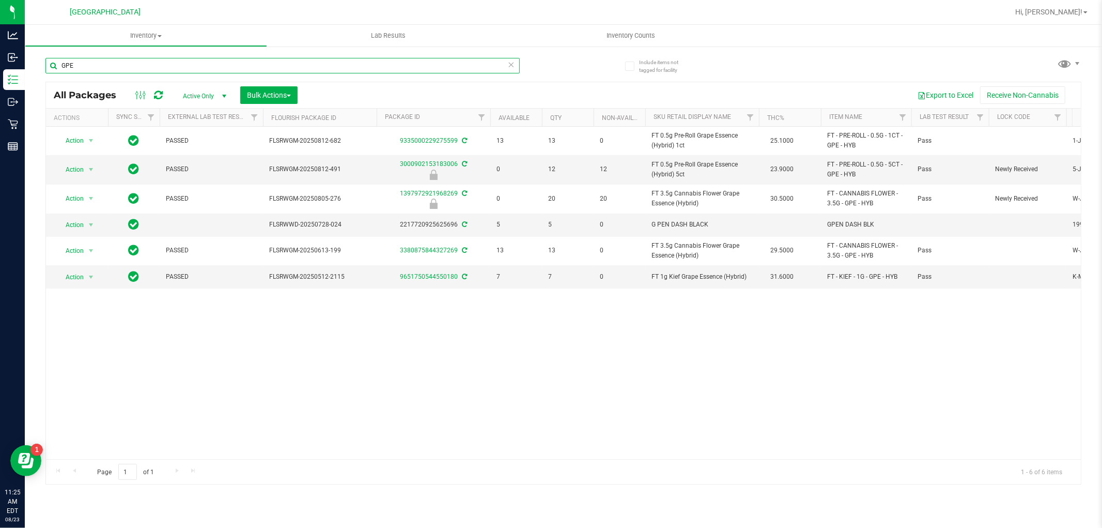
click at [417, 69] on input "GPE" at bounding box center [282, 66] width 474 height 16
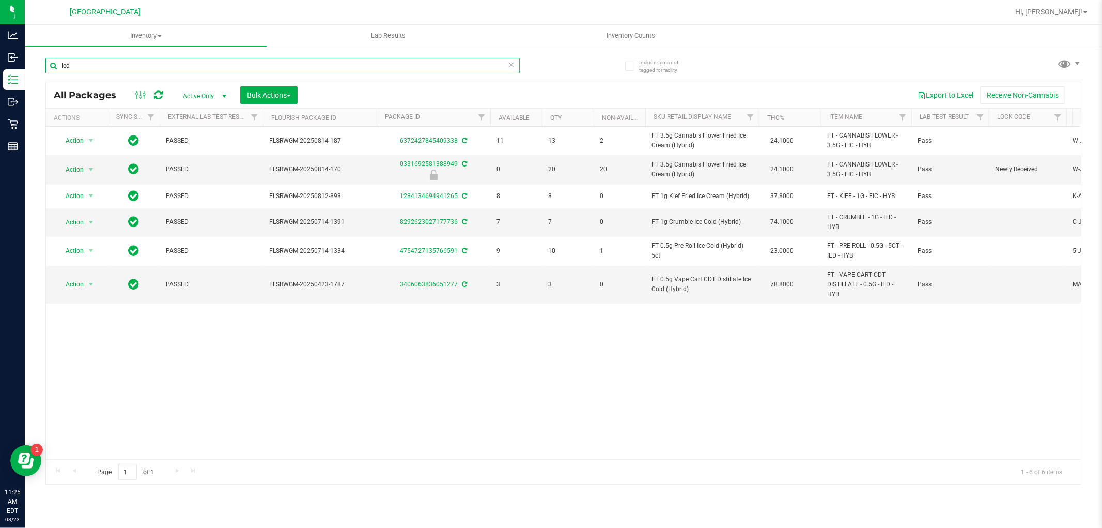
type input "Ied"
click at [410, 78] on div "Ied" at bounding box center [282, 70] width 474 height 24
click at [409, 71] on input "Ied" at bounding box center [282, 66] width 474 height 16
click at [409, 70] on input "Ied" at bounding box center [282, 66] width 474 height 16
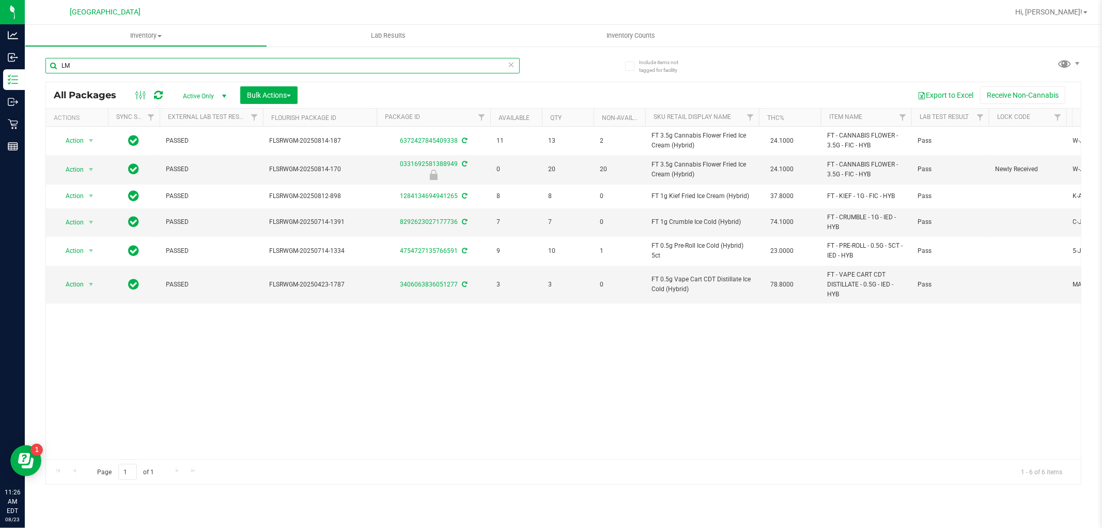
type input "LMZ"
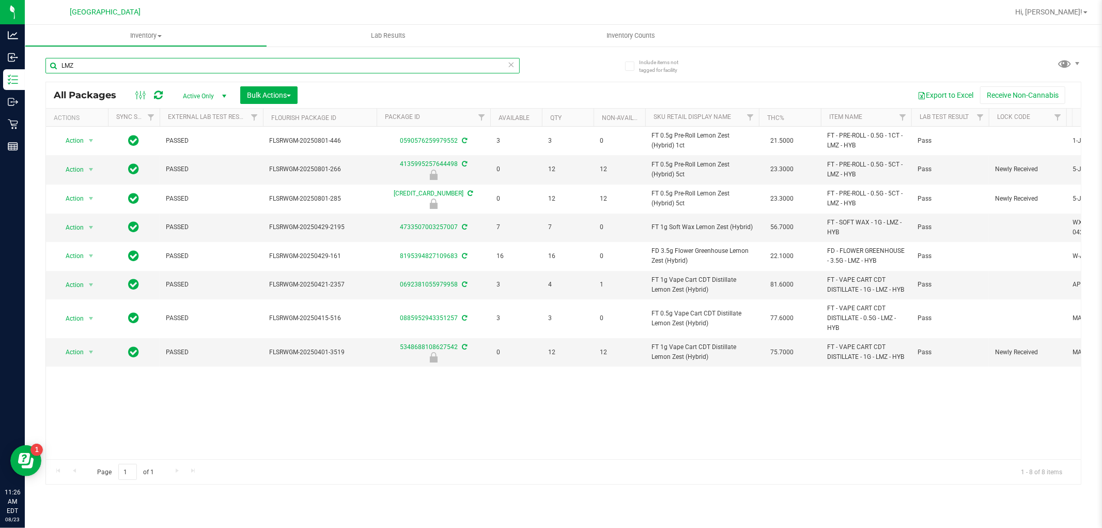
click at [367, 68] on input "LMZ" at bounding box center [282, 66] width 474 height 16
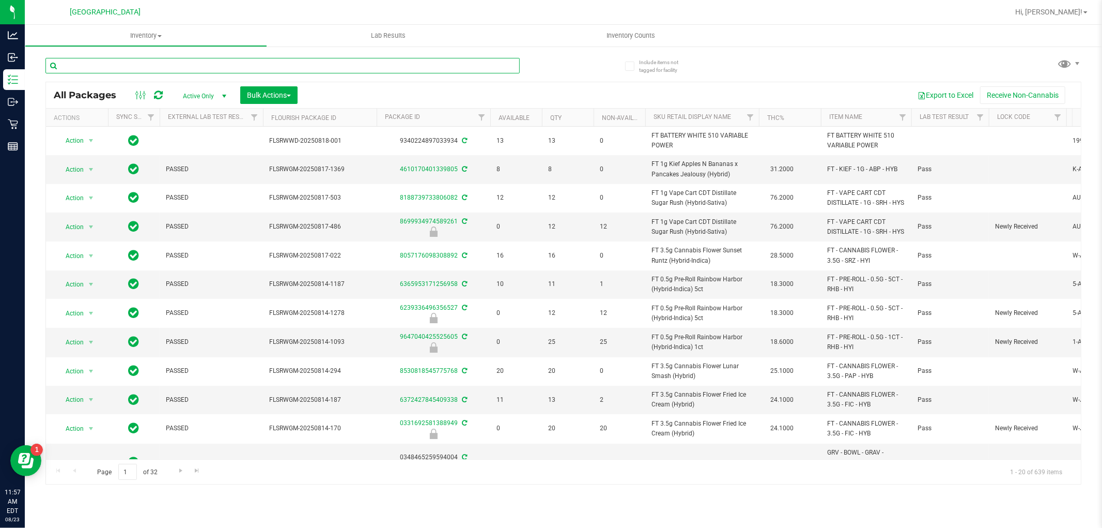
click at [160, 63] on input "text" at bounding box center [282, 66] width 474 height 16
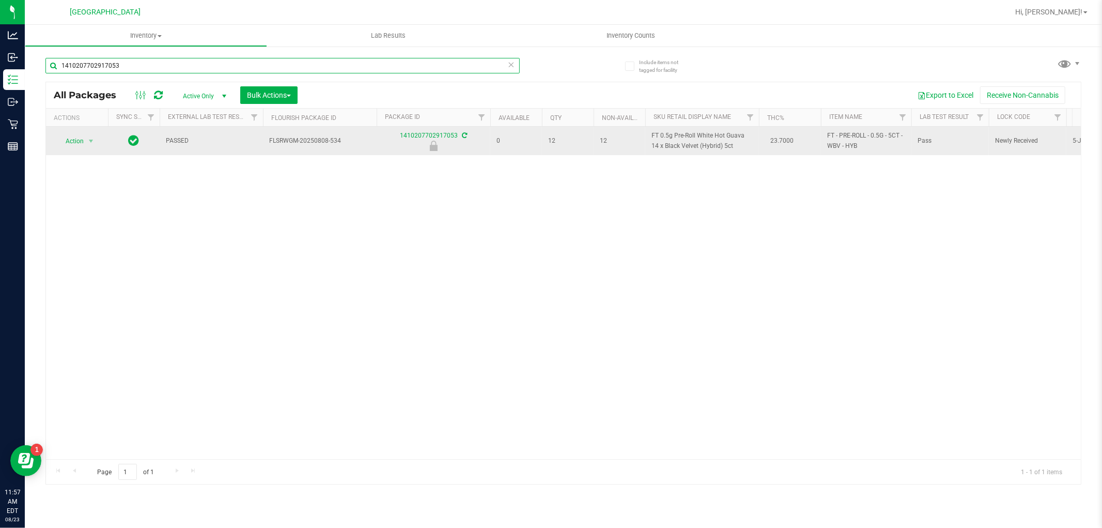
type input "1410207702917053"
click at [429, 145] on icon at bounding box center [433, 146] width 13 height 10
click at [74, 140] on span "Action" at bounding box center [70, 141] width 28 height 14
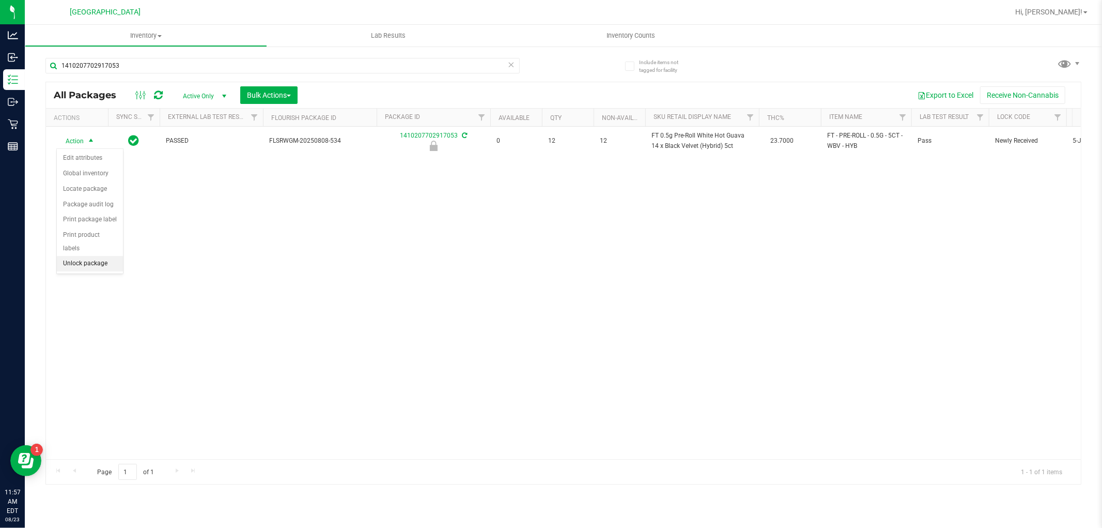
click at [94, 264] on li "Unlock package" at bounding box center [90, 264] width 66 height 16
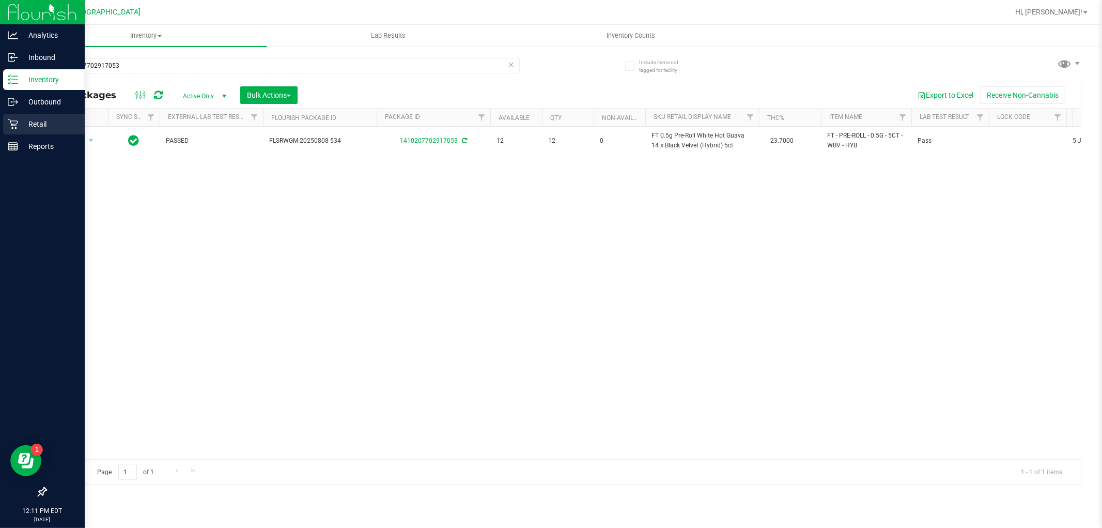
click at [19, 119] on p "Retail" at bounding box center [49, 124] width 62 height 12
